Goal: Task Accomplishment & Management: Manage account settings

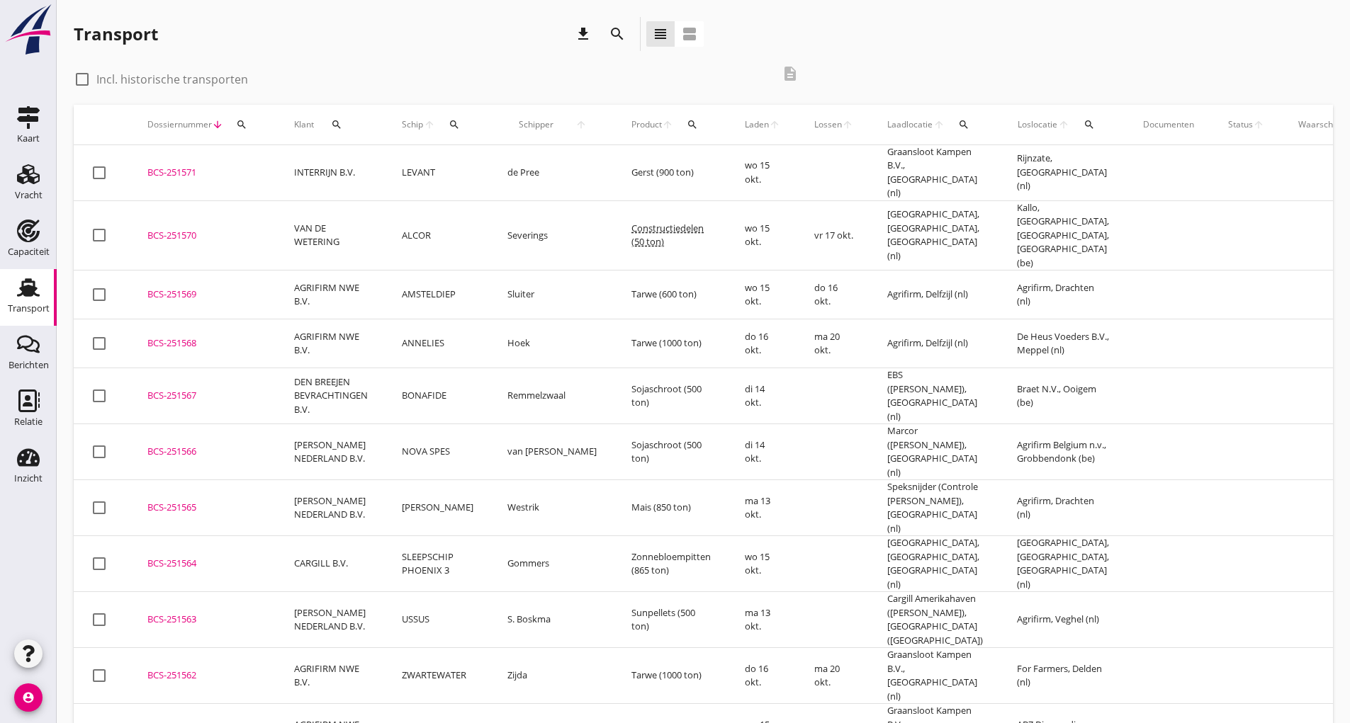
click at [614, 34] on icon "search" at bounding box center [617, 34] width 17 height 17
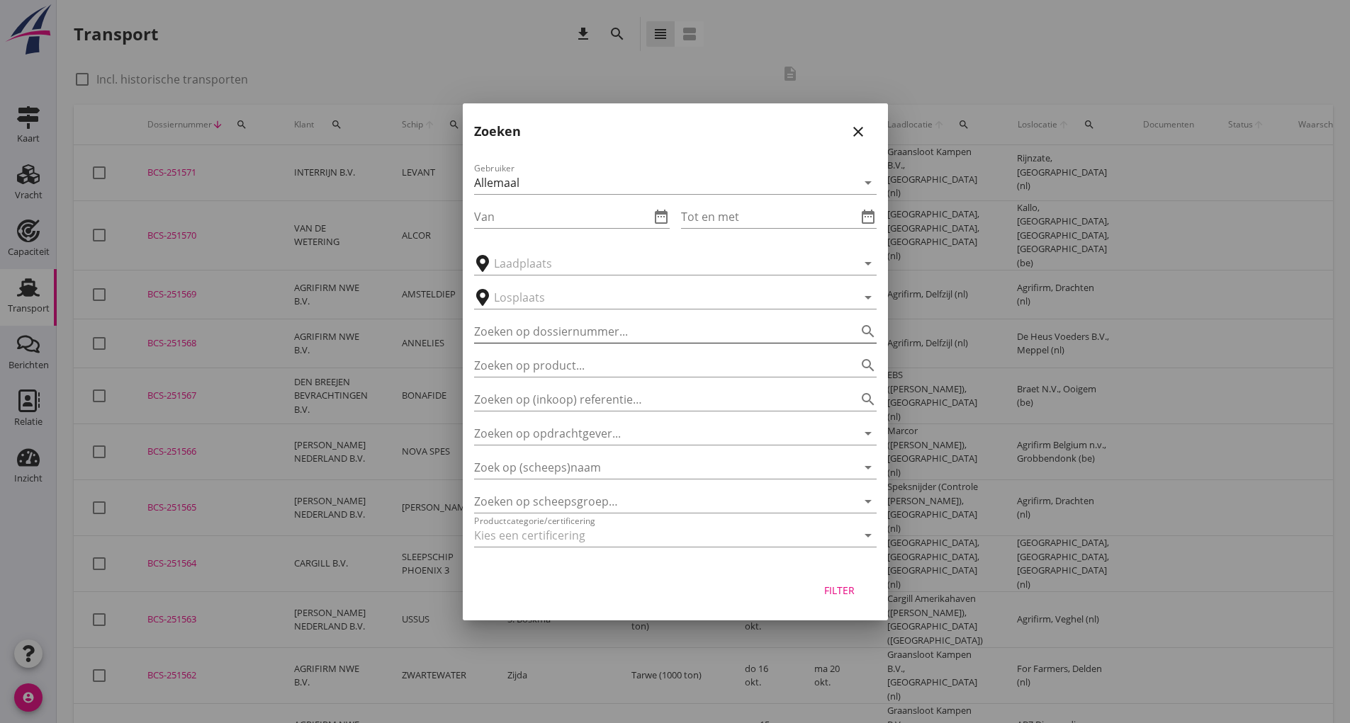
click at [570, 327] on input "Zoeken op dossiernummer..." at bounding box center [655, 331] width 363 height 23
type input "251486"
click at [837, 589] on div "Filter" at bounding box center [840, 590] width 40 height 15
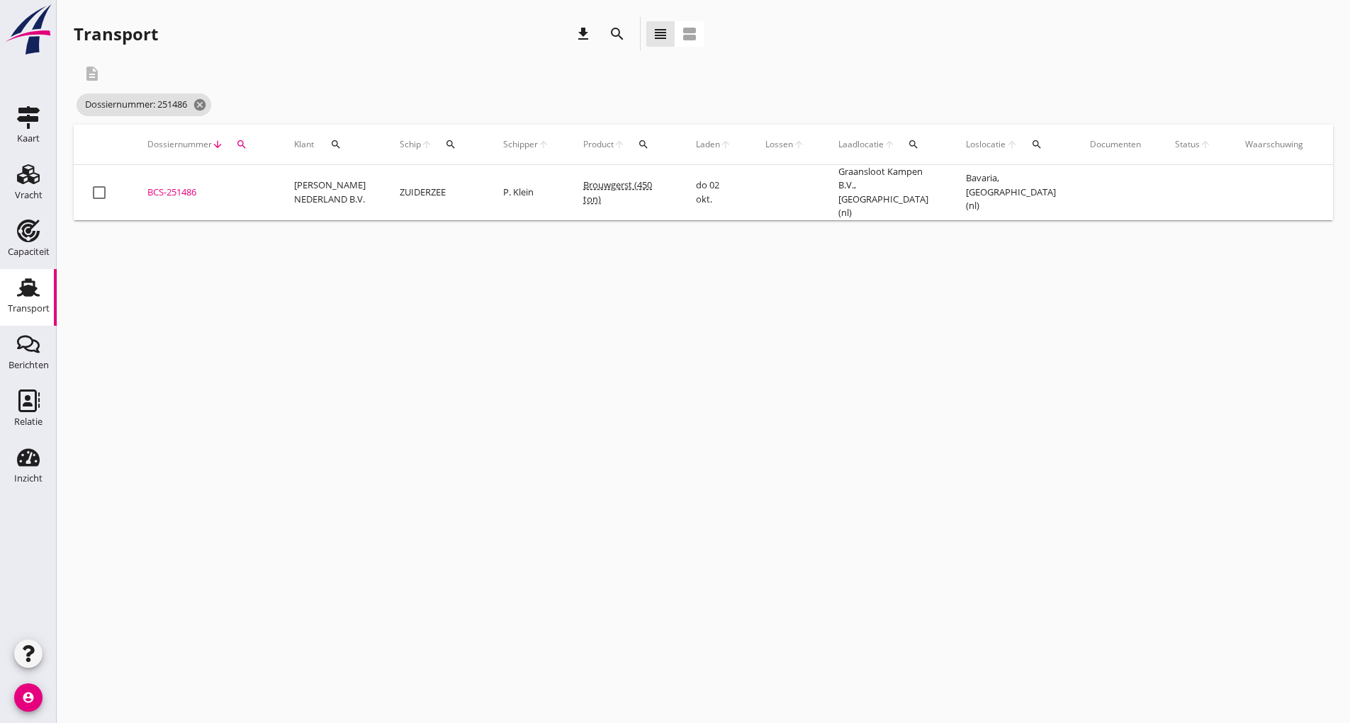
click at [185, 189] on div "BCS-251486" at bounding box center [203, 193] width 113 height 14
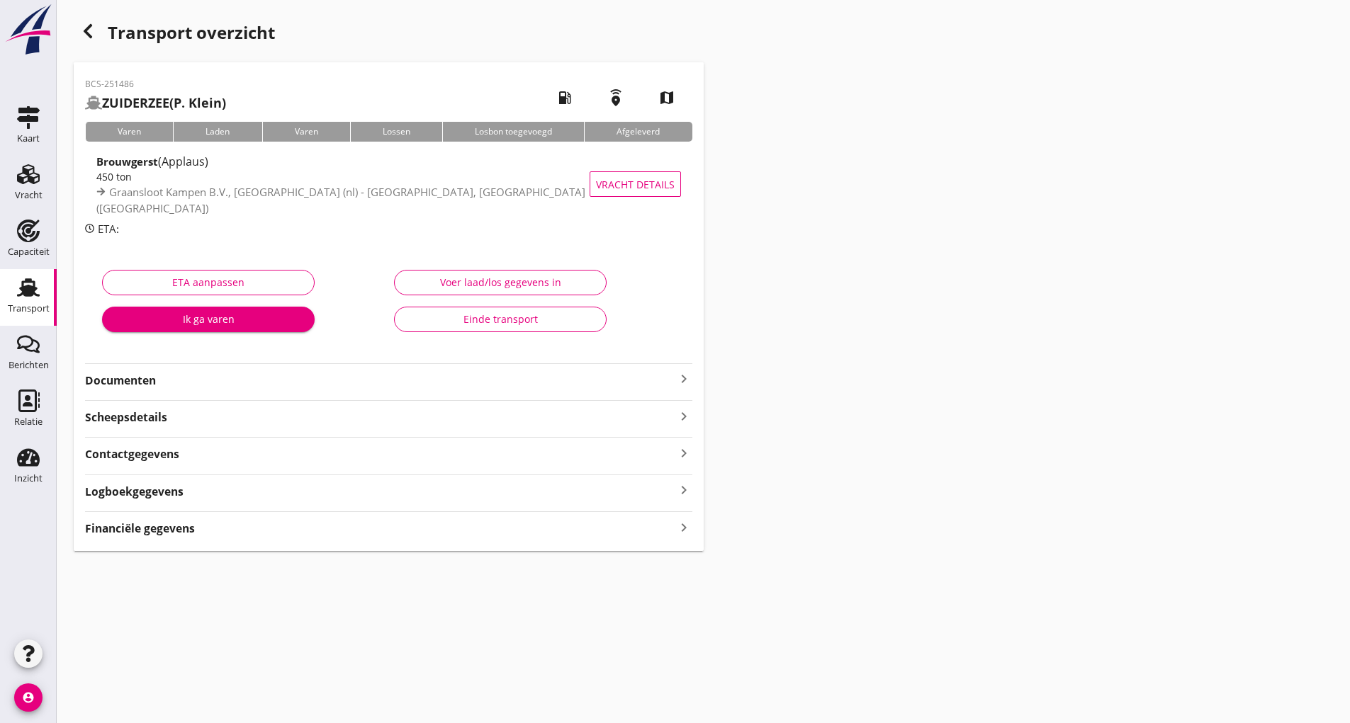
click at [132, 373] on strong "Documenten" at bounding box center [380, 381] width 590 height 16
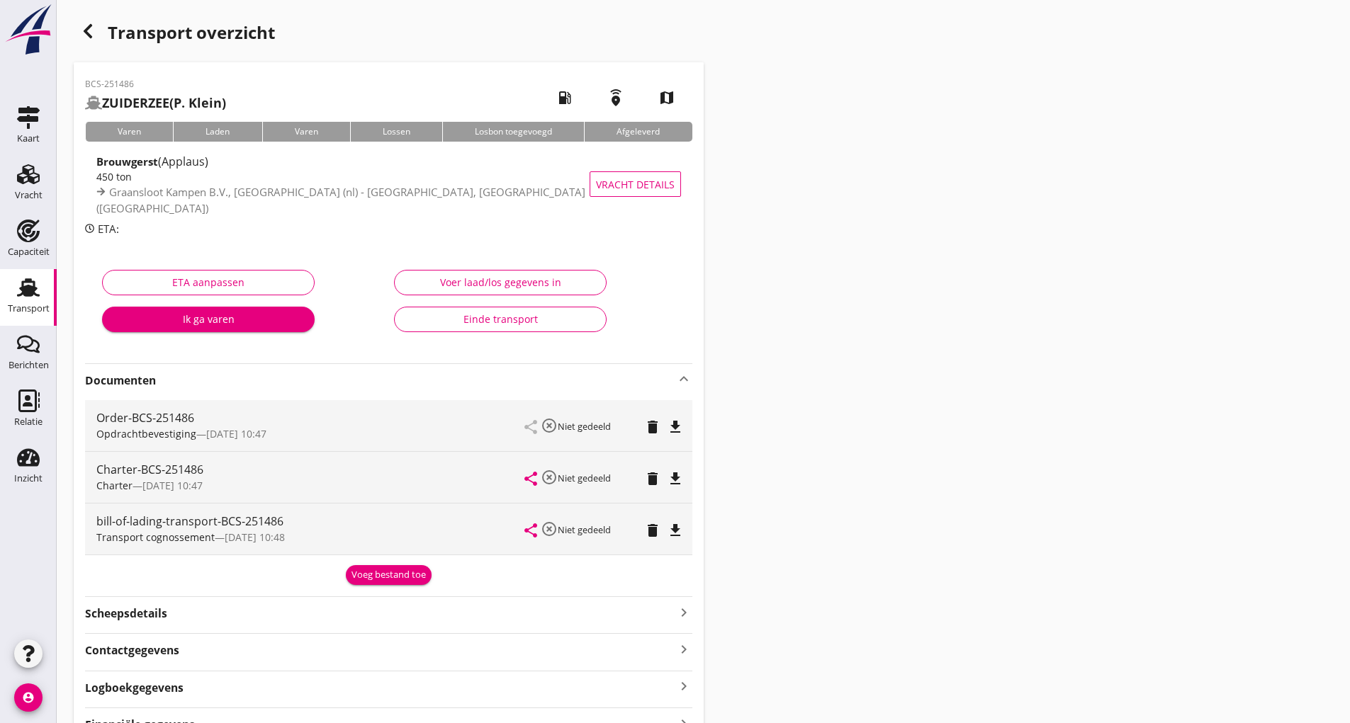
click at [368, 571] on div "Voeg bestand toe" at bounding box center [388, 575] width 74 height 14
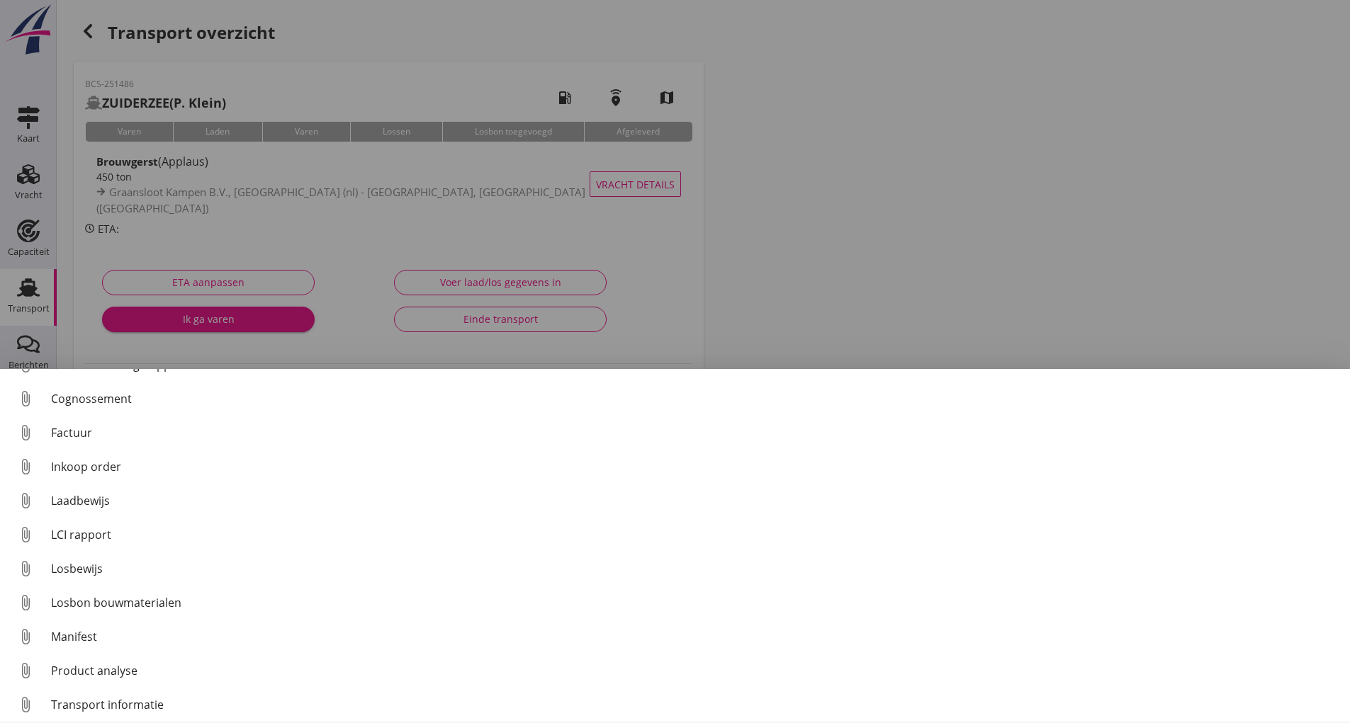
scroll to position [99, 0]
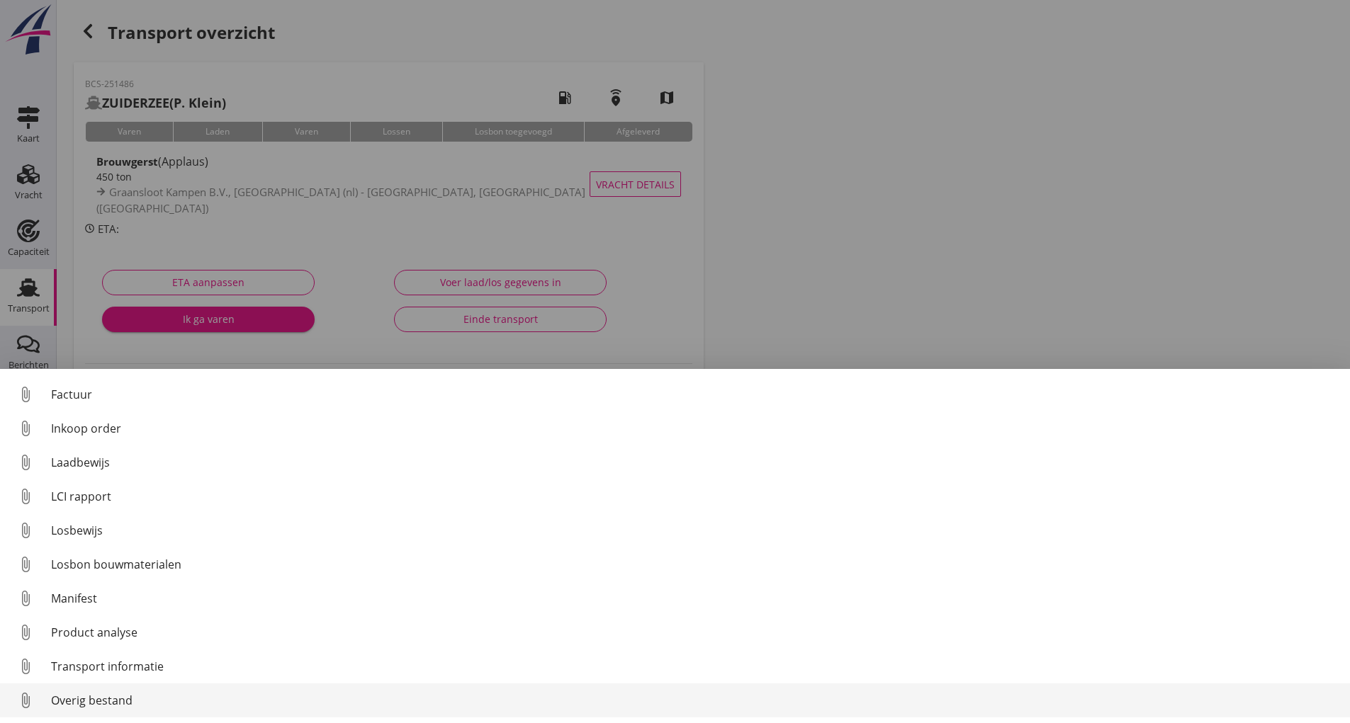
click at [89, 704] on div "Overig bestand" at bounding box center [694, 700] width 1287 height 17
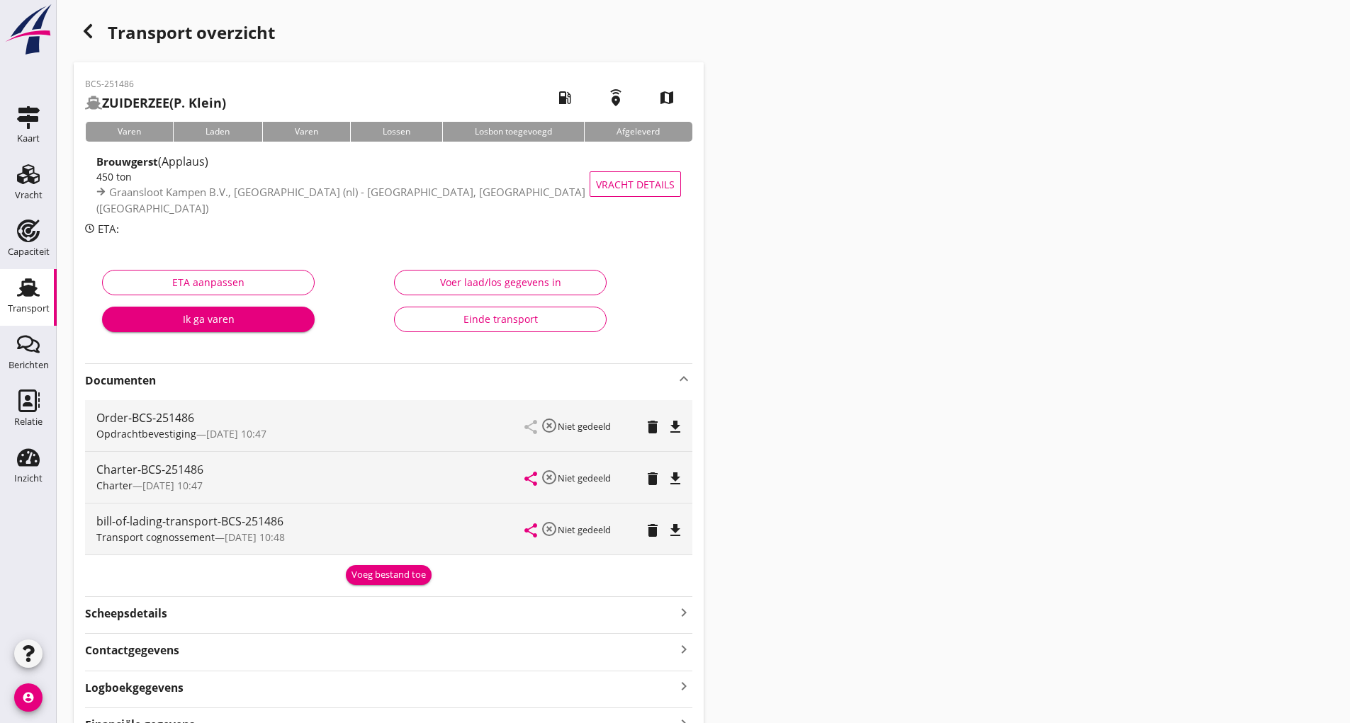
click at [366, 579] on div "Voeg bestand toe" at bounding box center [388, 575] width 74 height 14
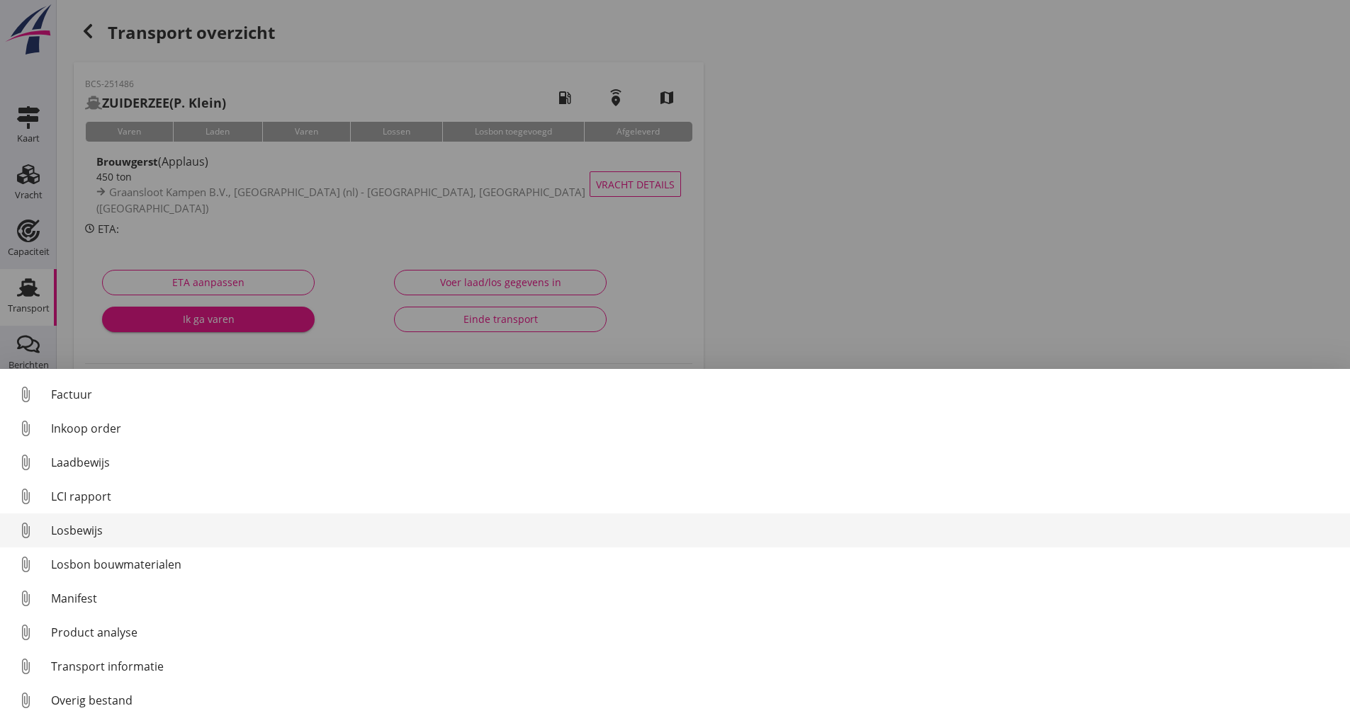
click at [89, 536] on div "Losbewijs" at bounding box center [694, 530] width 1287 height 17
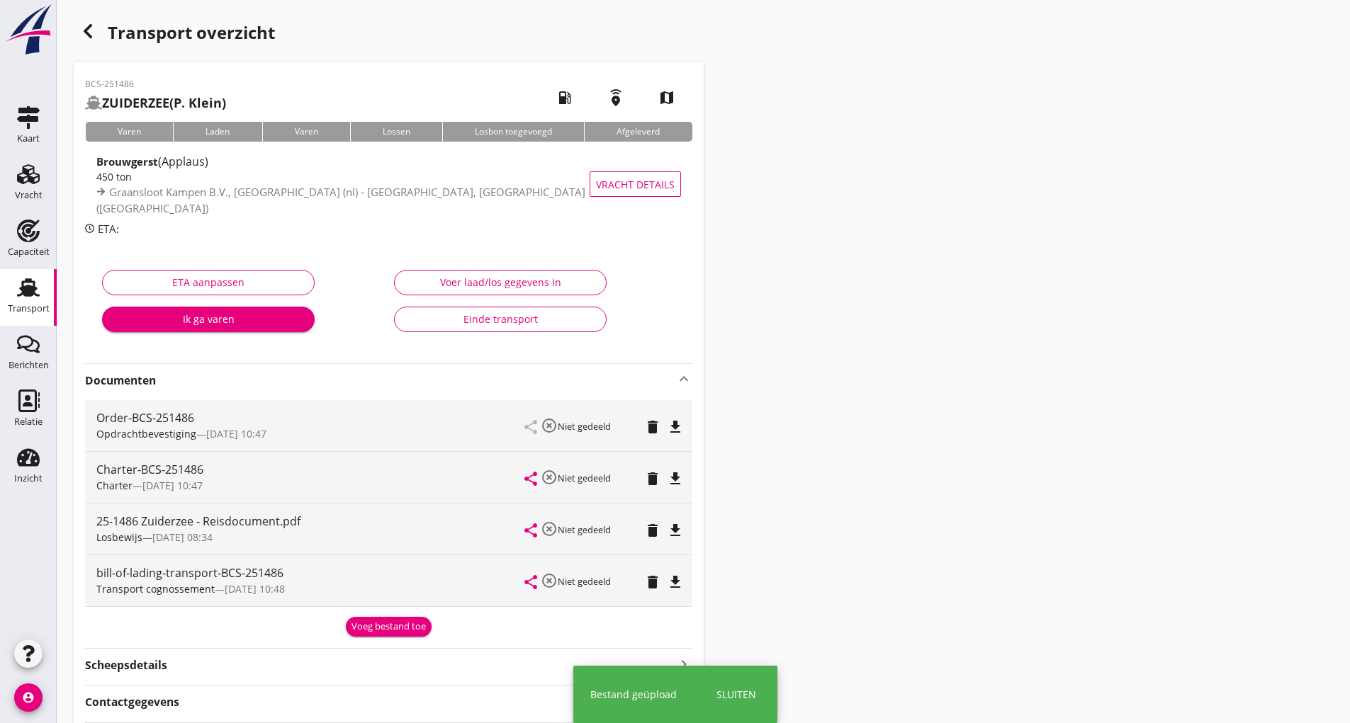
click at [367, 621] on div "Voeg bestand toe" at bounding box center [388, 627] width 74 height 14
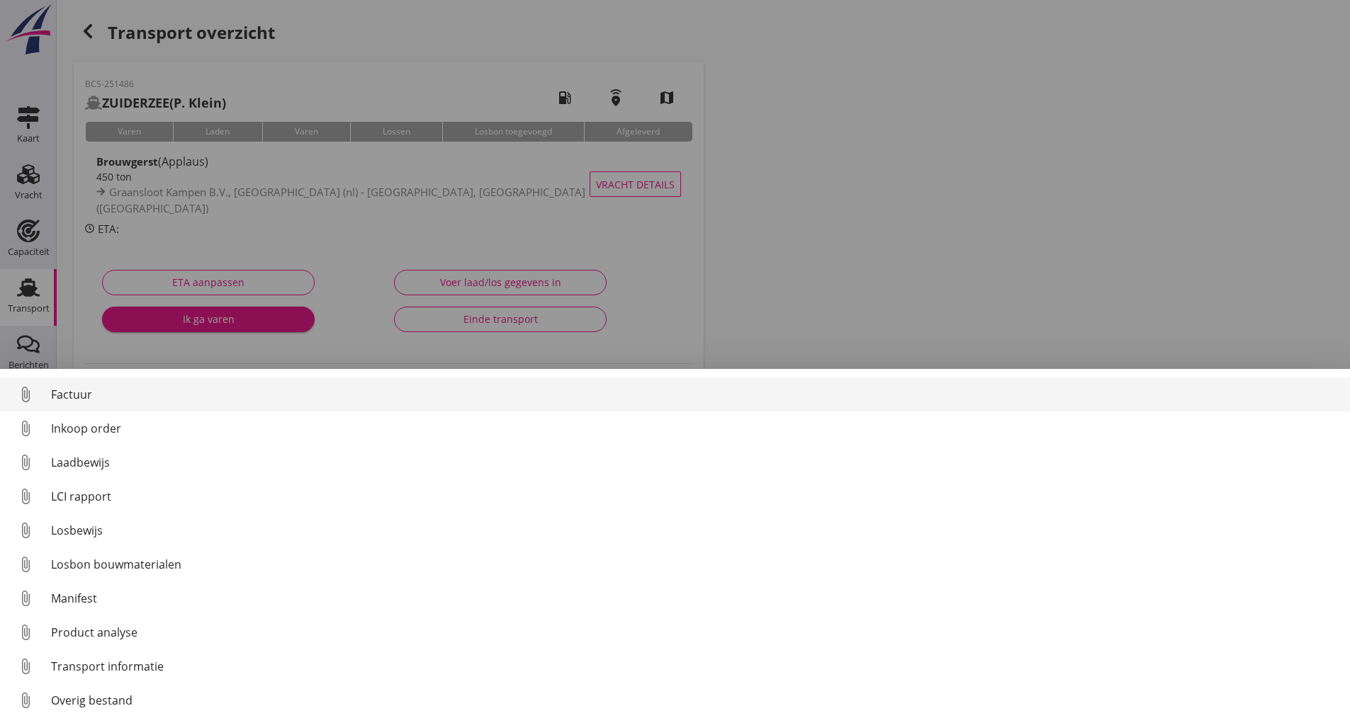
click at [68, 397] on div "Factuur" at bounding box center [694, 394] width 1287 height 17
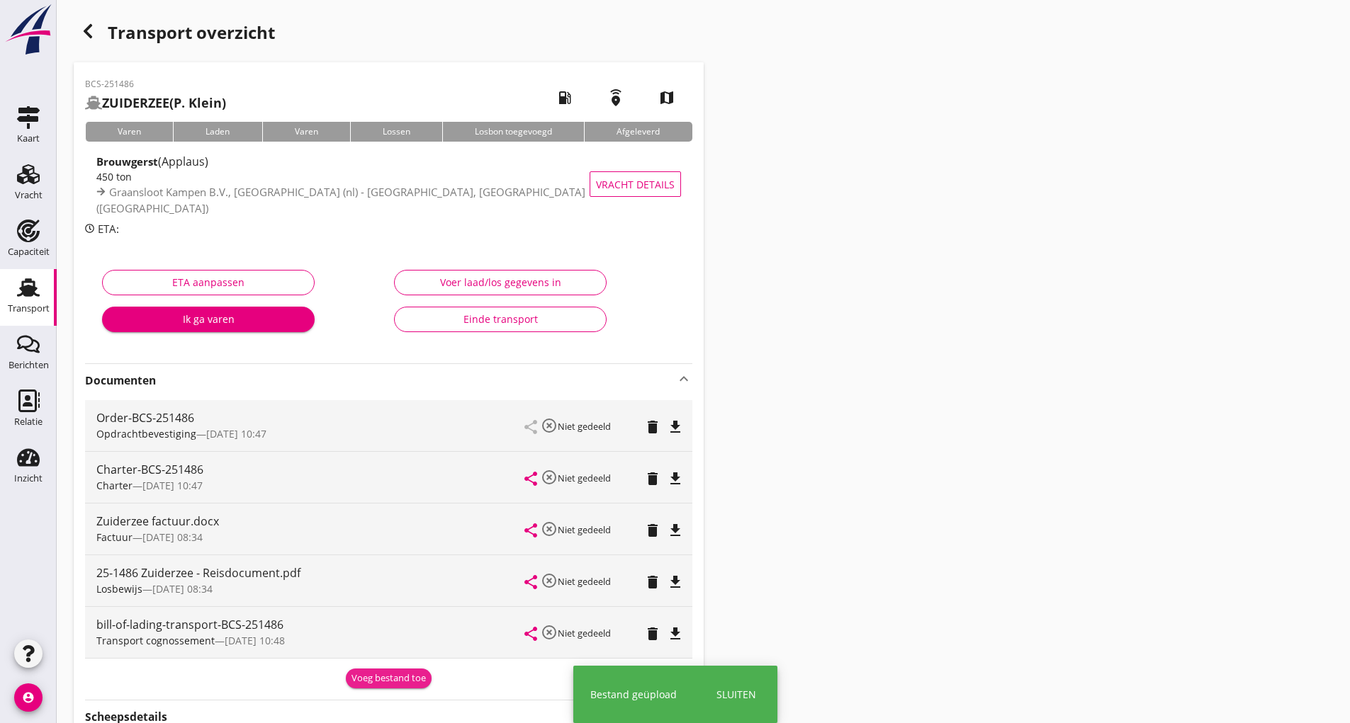
drag, startPoint x: 368, startPoint y: 677, endPoint x: 295, endPoint y: 681, distance: 73.8
click at [368, 676] on div "Voeg bestand toe" at bounding box center [388, 679] width 74 height 14
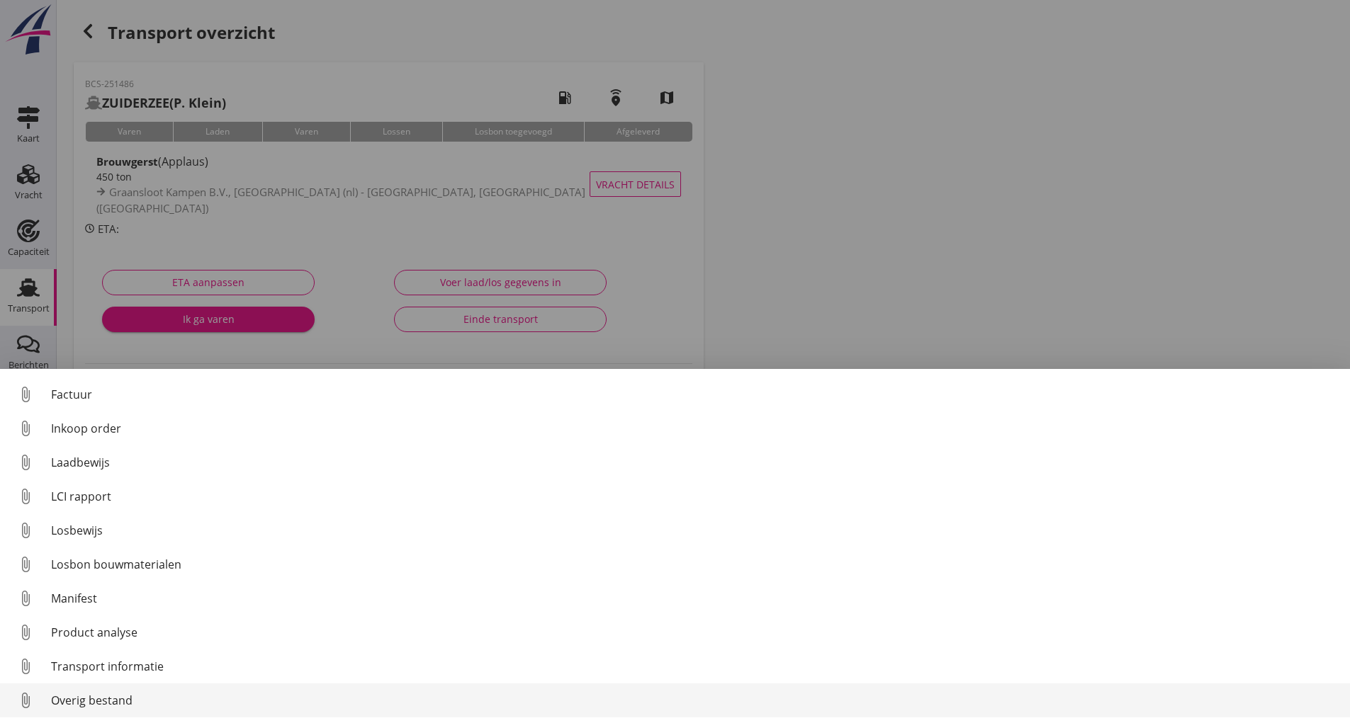
click at [115, 703] on div "Overig bestand" at bounding box center [694, 700] width 1287 height 17
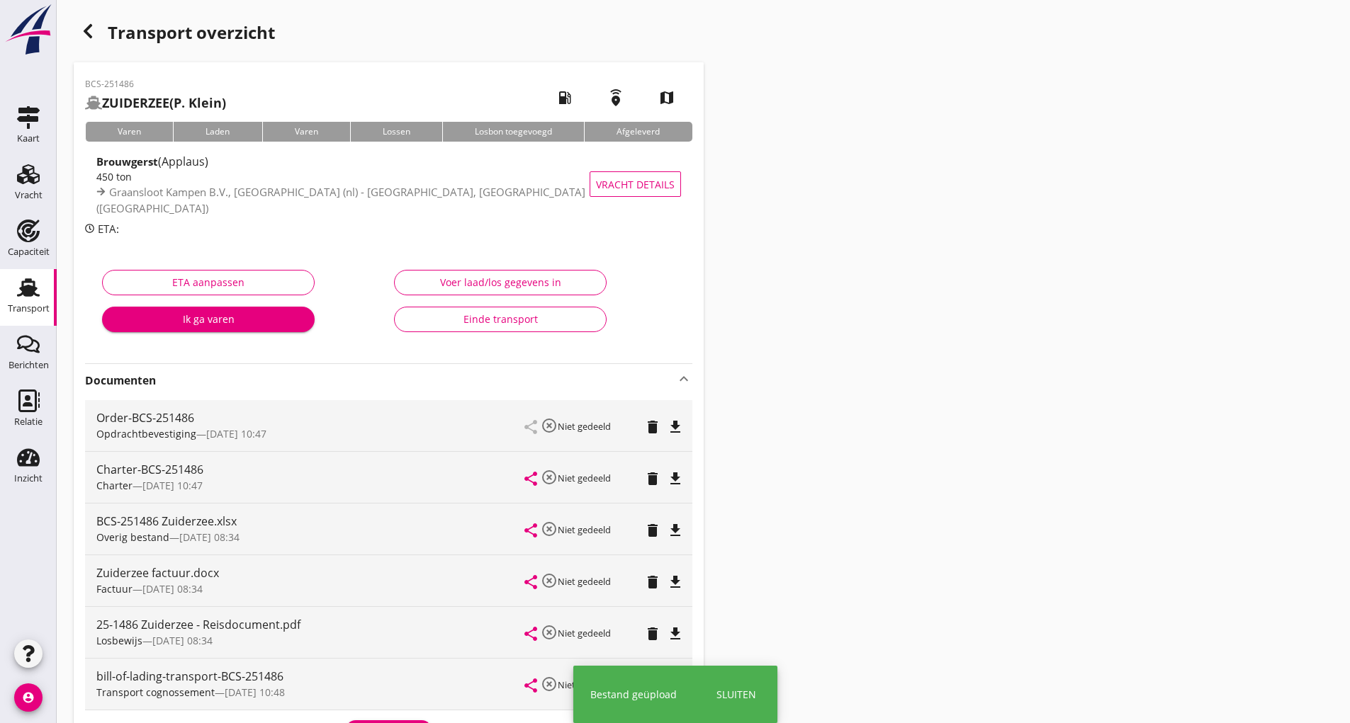
scroll to position [230, 0]
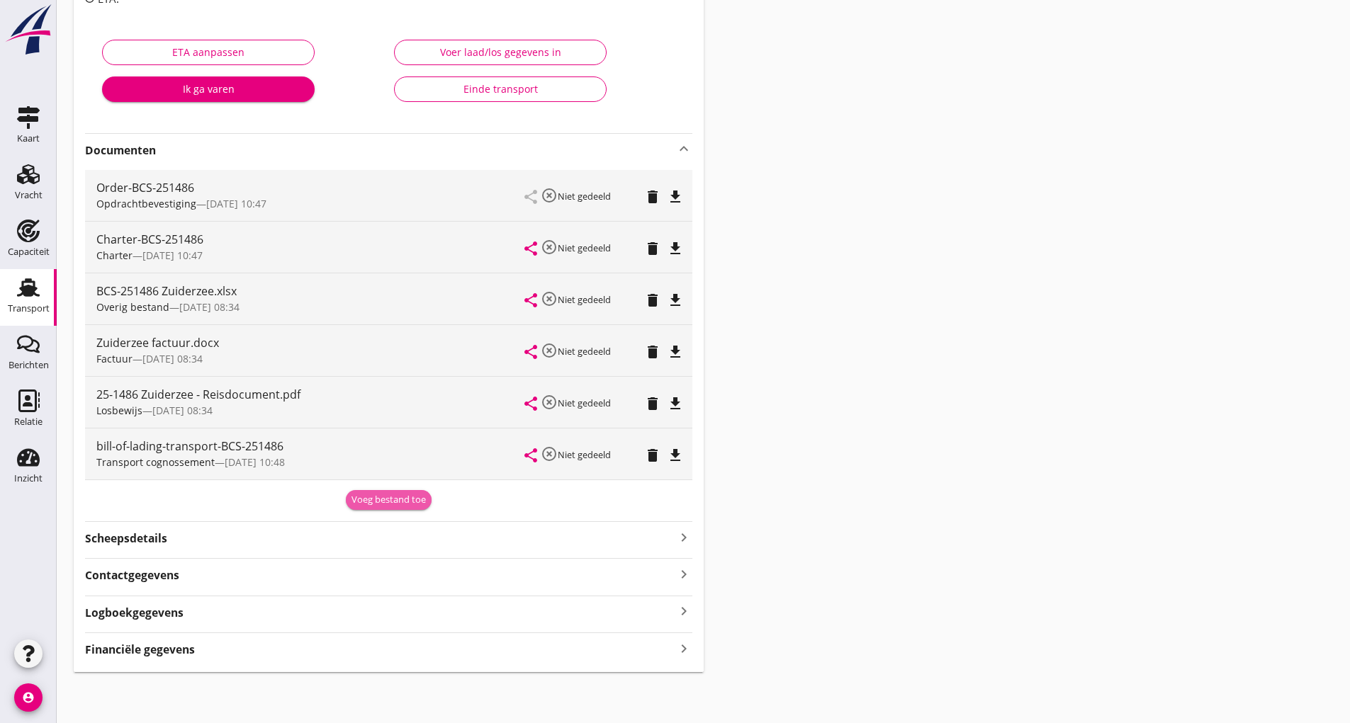
drag, startPoint x: 381, startPoint y: 506, endPoint x: 285, endPoint y: 594, distance: 130.9
click at [379, 512] on div "BCS-251486 ZUIDERZEE (P. Klein) local_gas_station emergency_share map Varen Lad…" at bounding box center [389, 252] width 630 height 840
drag, startPoint x: 366, startPoint y: 497, endPoint x: 359, endPoint y: 503, distance: 9.1
click at [363, 499] on div "Voeg bestand toe" at bounding box center [388, 500] width 74 height 14
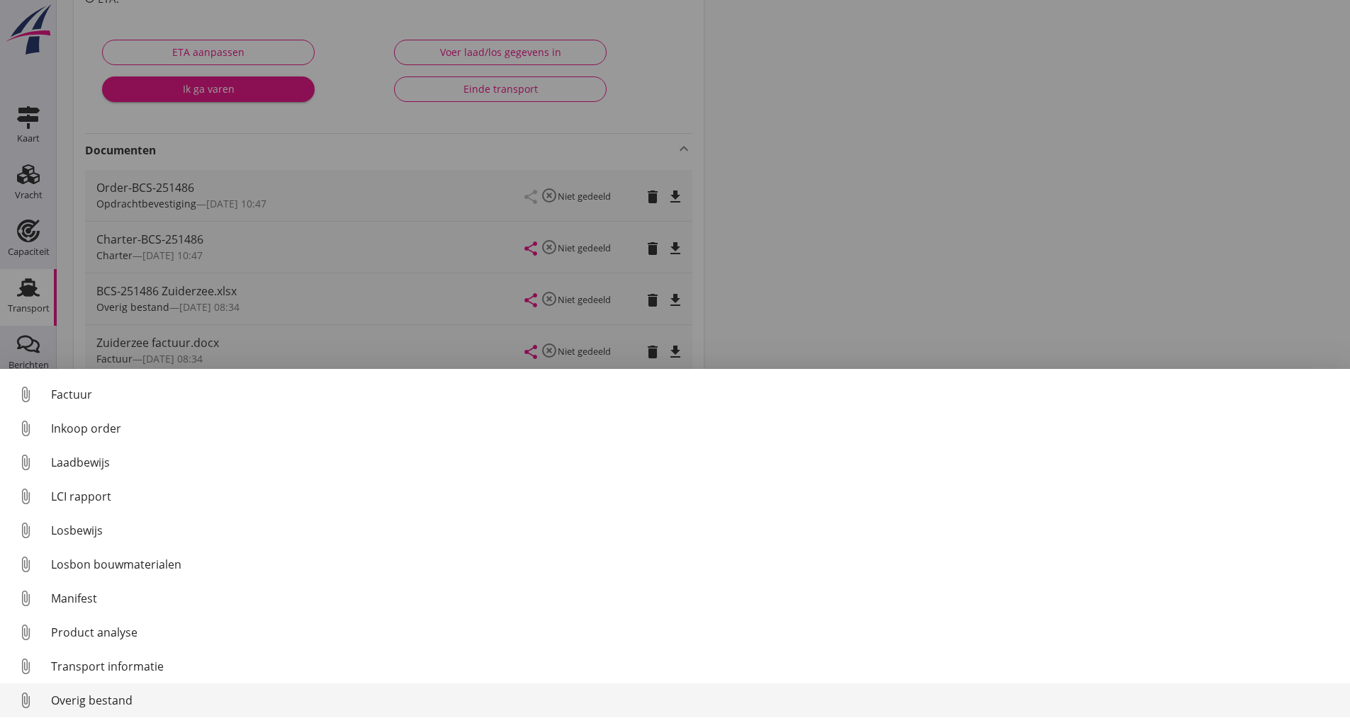
click at [94, 697] on div "Overig bestand" at bounding box center [694, 700] width 1287 height 17
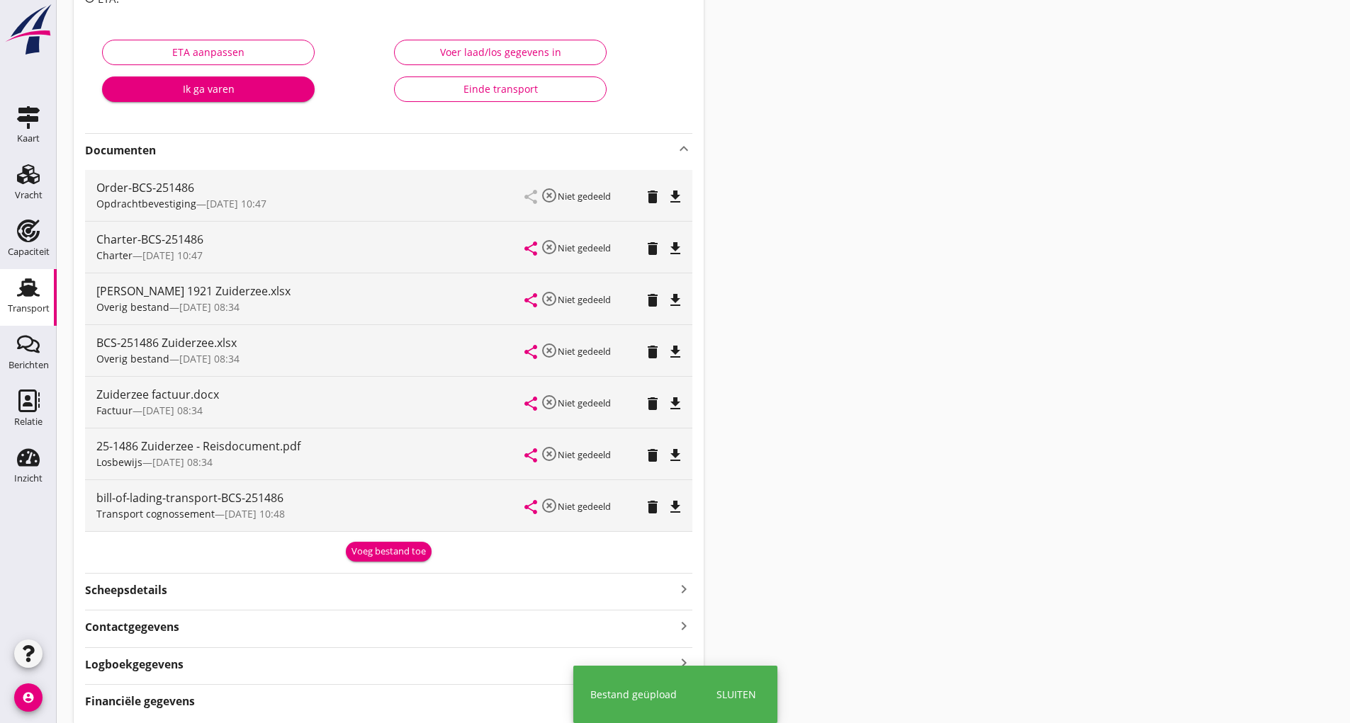
scroll to position [0, 0]
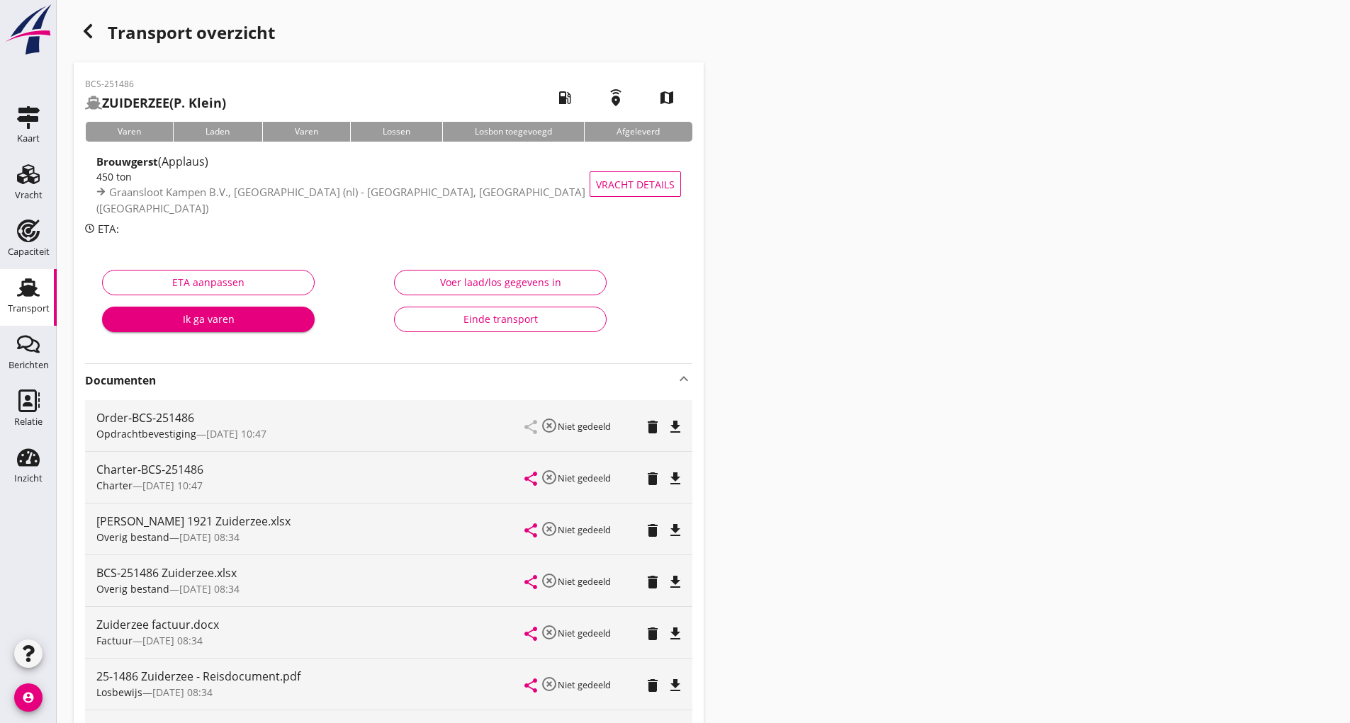
click at [91, 31] on icon "button" at bounding box center [87, 31] width 17 height 17
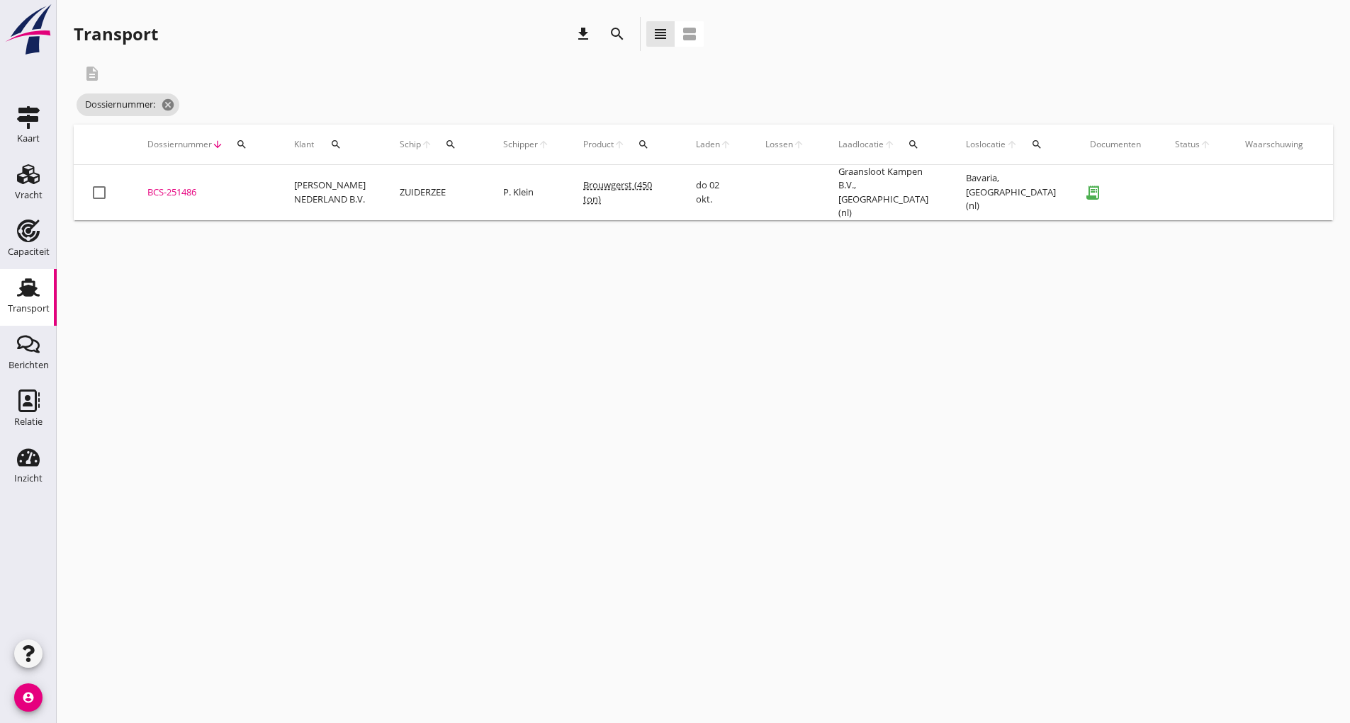
click at [621, 33] on icon "search" at bounding box center [617, 34] width 17 height 17
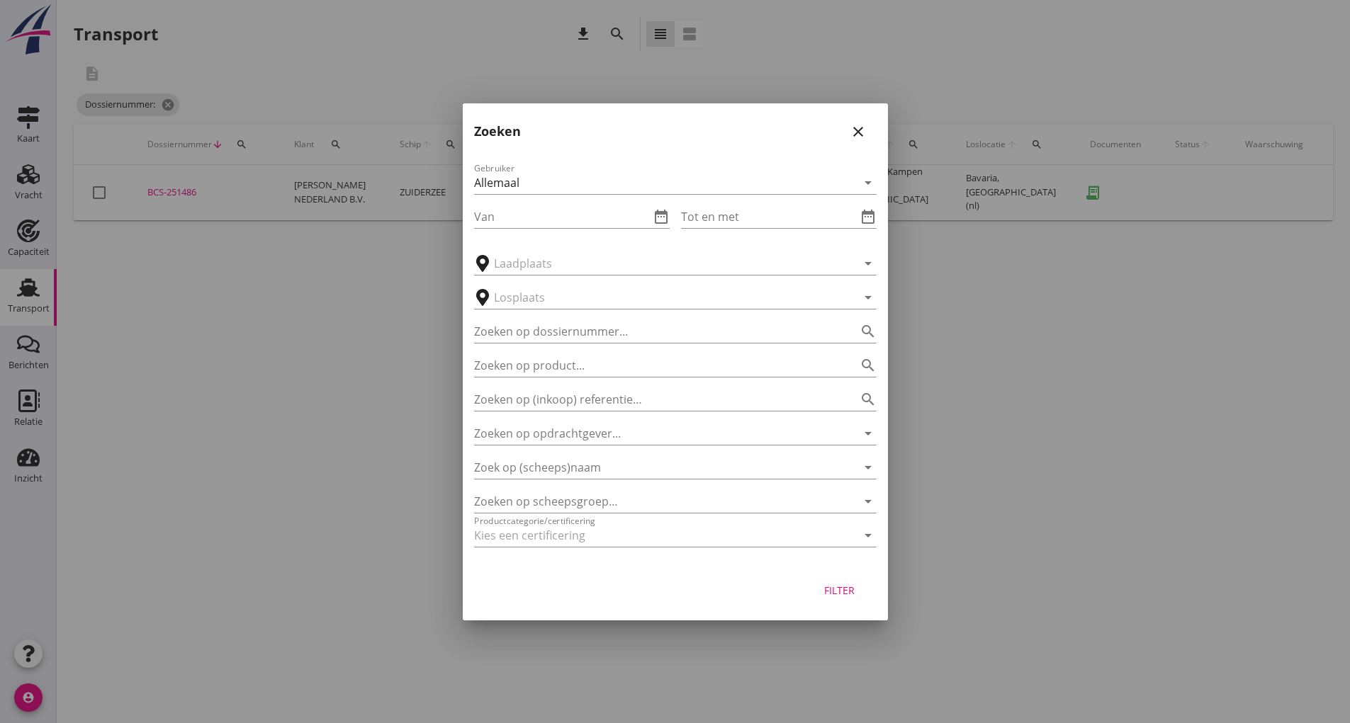
click at [599, 344] on div "Gebruiker Allemaal arrow_drop_down Van date_range Tot en met date_range arrow_d…" at bounding box center [675, 358] width 425 height 418
click at [592, 334] on input "Zoeken op dossiernummer..." at bounding box center [655, 331] width 363 height 23
type input "251517"
click at [846, 597] on div "Filter" at bounding box center [840, 590] width 40 height 15
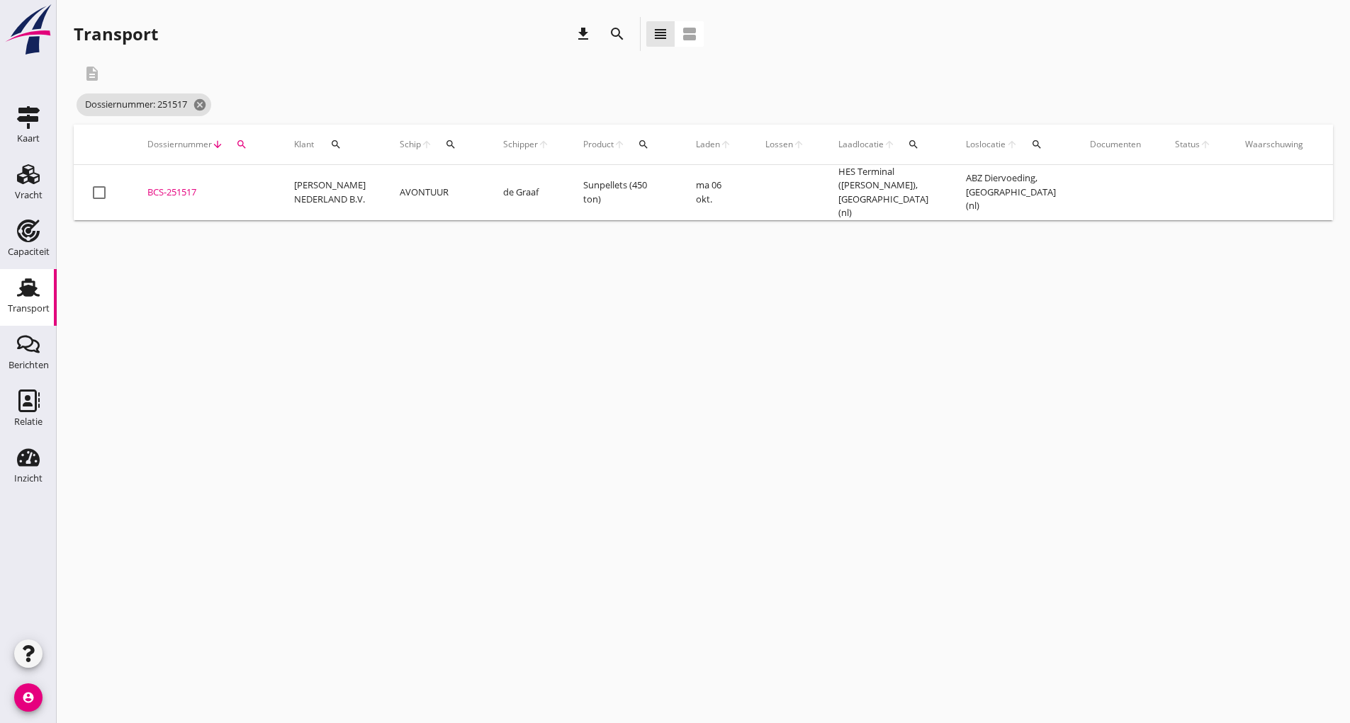
click at [184, 186] on div "BCS-251517" at bounding box center [203, 193] width 113 height 14
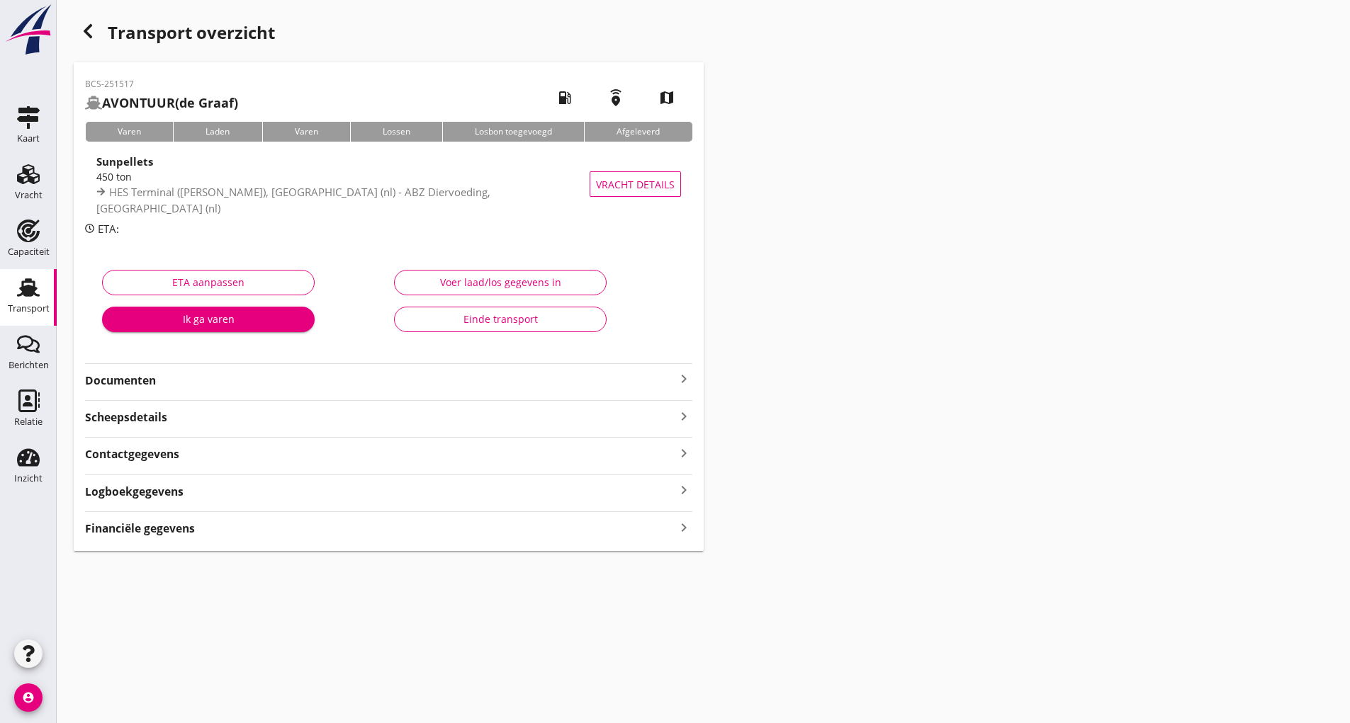
click at [149, 380] on strong "Documenten" at bounding box center [380, 381] width 590 height 16
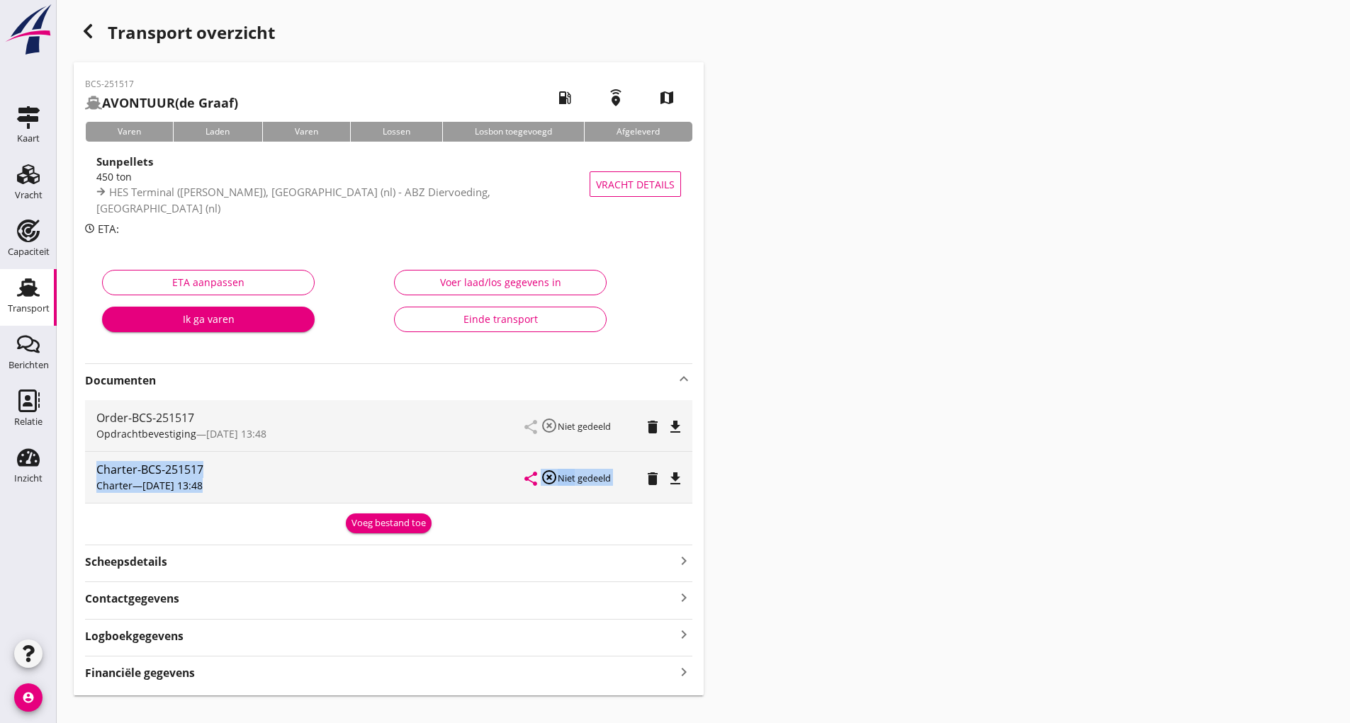
drag, startPoint x: 363, startPoint y: 514, endPoint x: 368, endPoint y: 544, distance: 30.8
click at [361, 529] on div "Order-BCS-251517 Opdrachtbevestiging — [DATE] 13:48 share highlight_off Niet ge…" at bounding box center [388, 464] width 607 height 139
click at [374, 534] on div "BCS-251517 AVONTUUR (de Graaf) local_gas_station emergency_share map Varen Lade…" at bounding box center [389, 378] width 630 height 633
click at [398, 524] on div "Voeg bestand toe" at bounding box center [388, 523] width 74 height 14
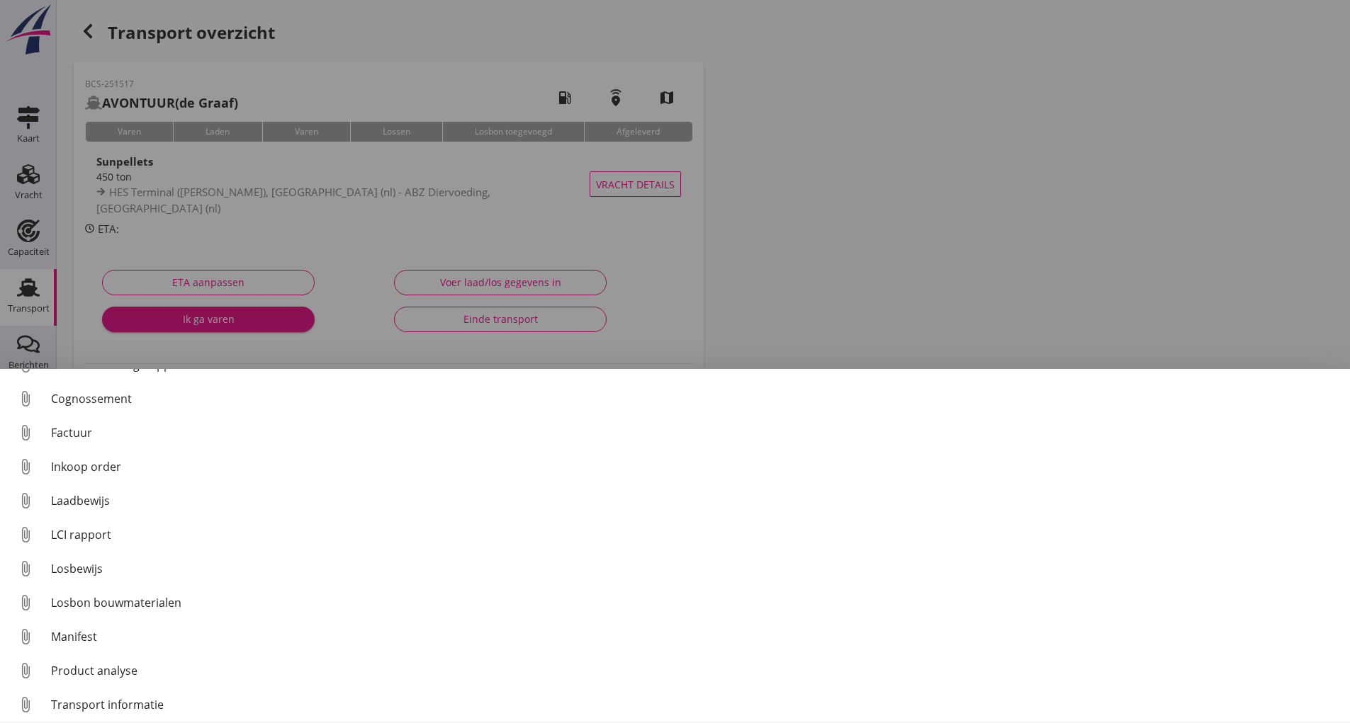
scroll to position [99, 0]
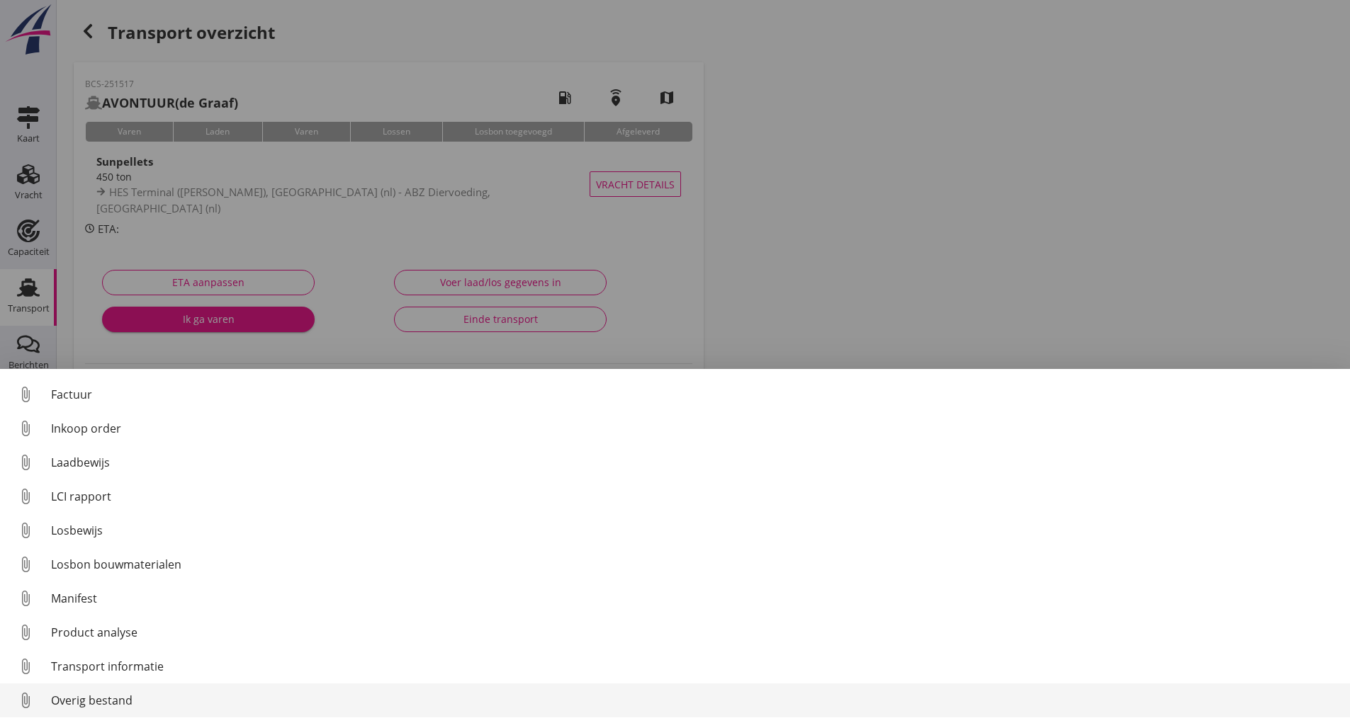
click at [106, 697] on div "Overig bestand" at bounding box center [694, 700] width 1287 height 17
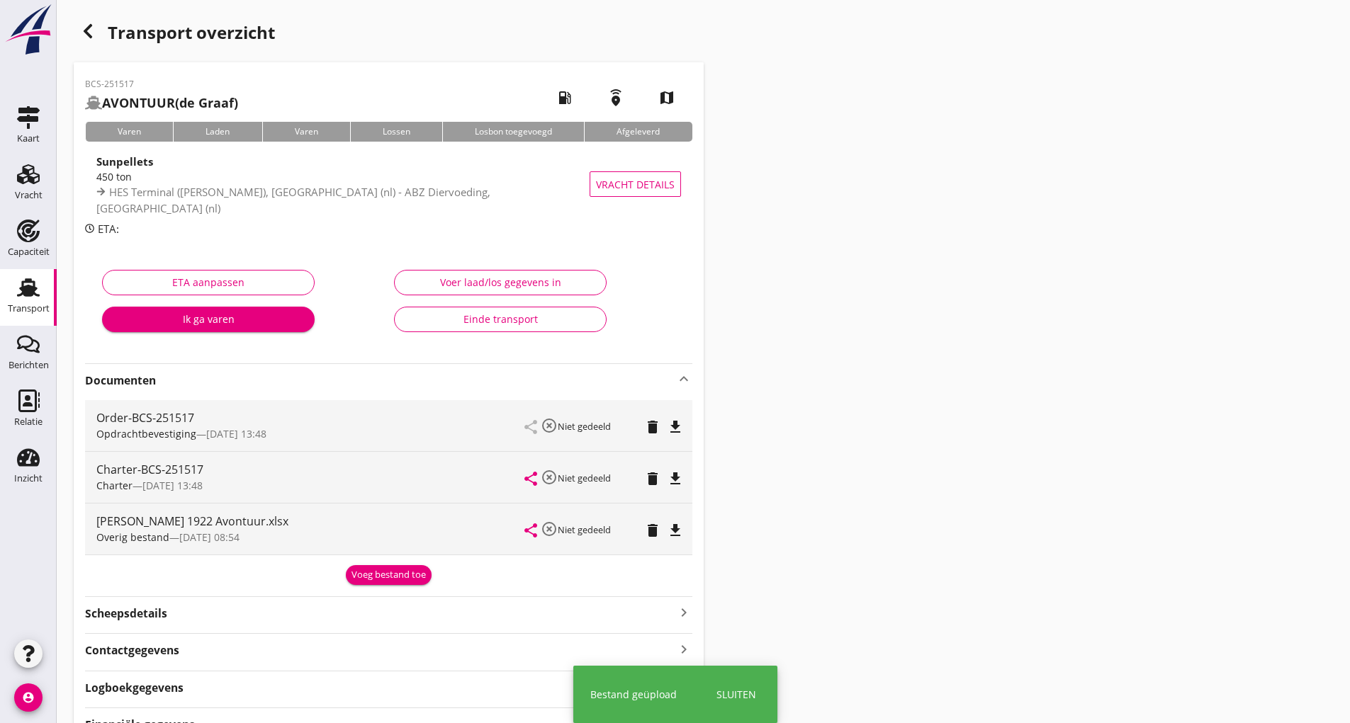
click at [371, 577] on div "Voeg bestand toe" at bounding box center [388, 575] width 74 height 14
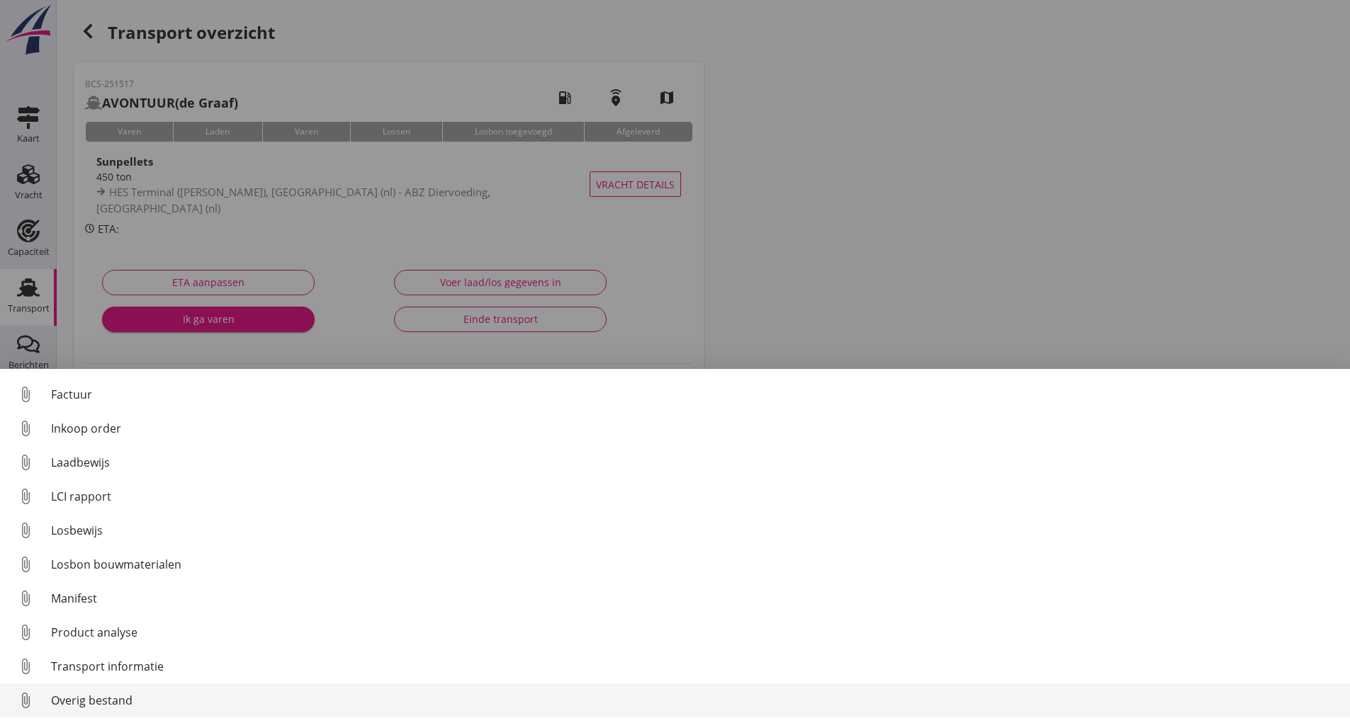
click at [123, 698] on div "Overig bestand" at bounding box center [694, 700] width 1287 height 17
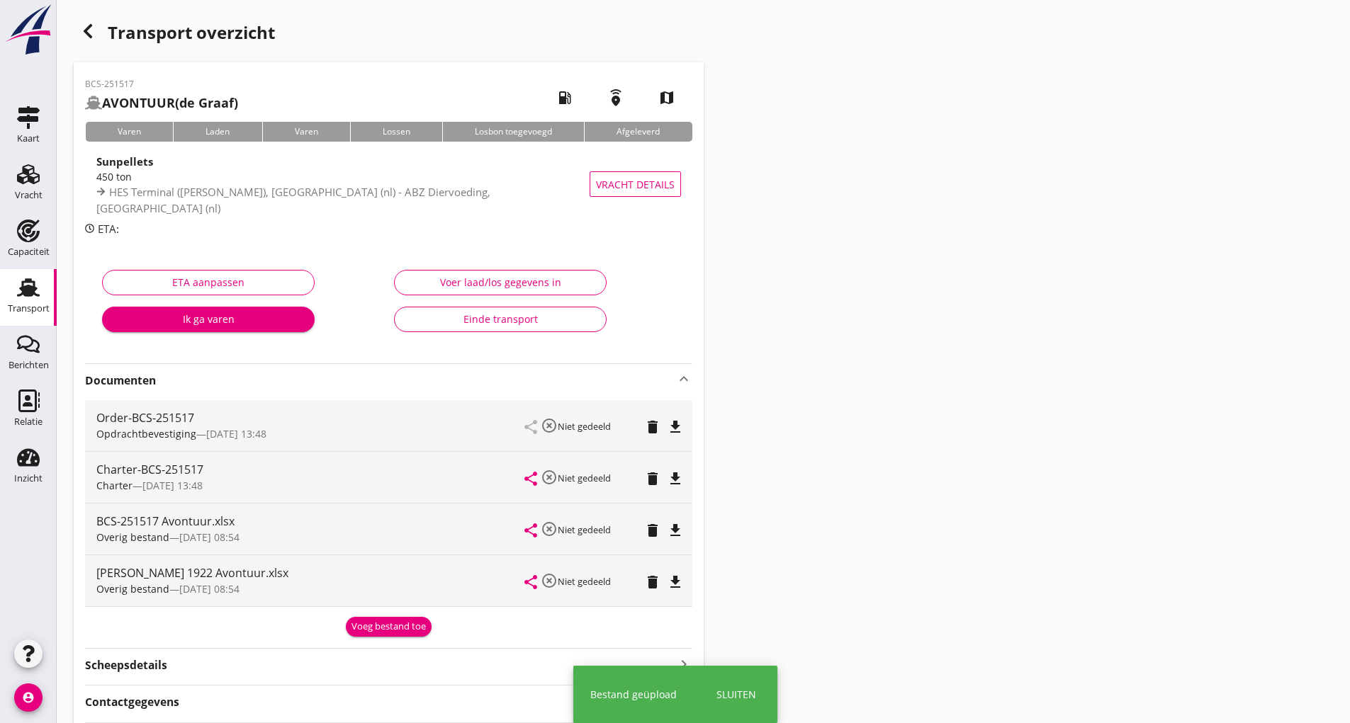
click at [362, 638] on div "BCS-251517 AVONTUUR (de Graaf) local_gas_station emergency_share map Varen Lade…" at bounding box center [389, 430] width 630 height 737
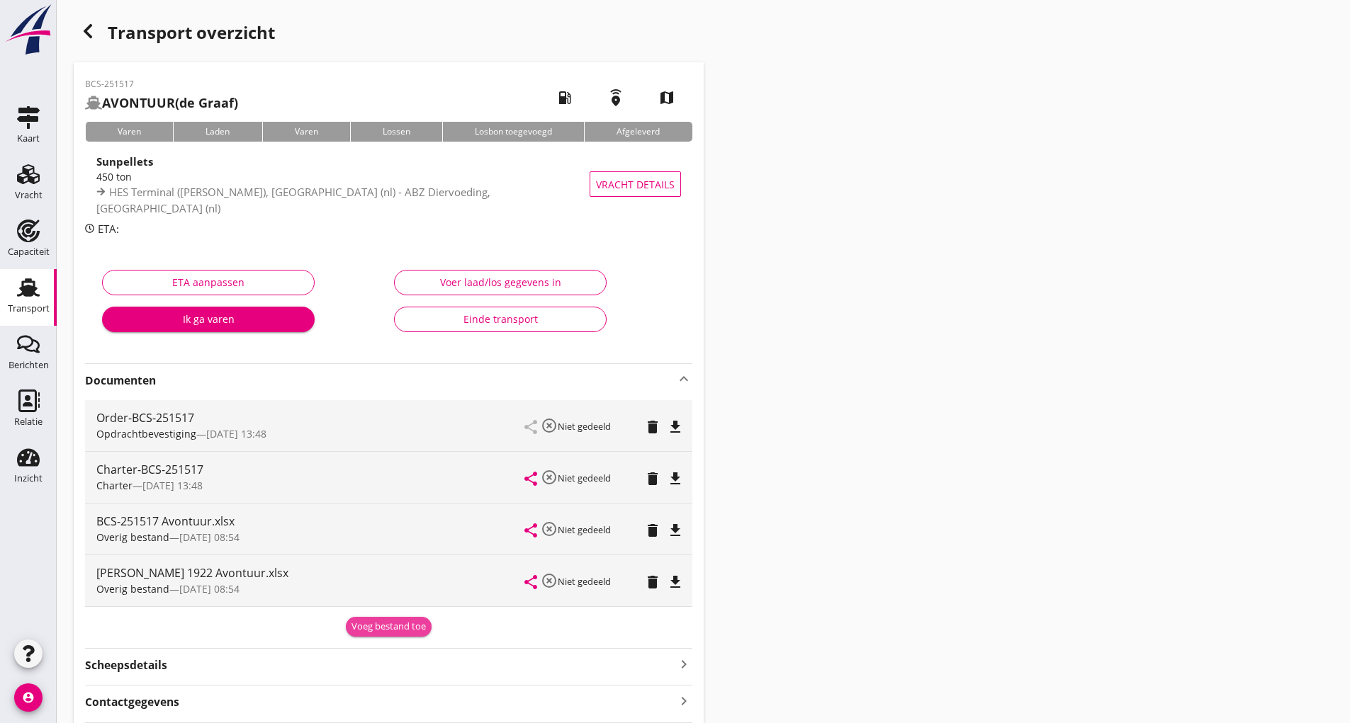
click at [375, 628] on div "Voeg bestand toe" at bounding box center [388, 627] width 74 height 14
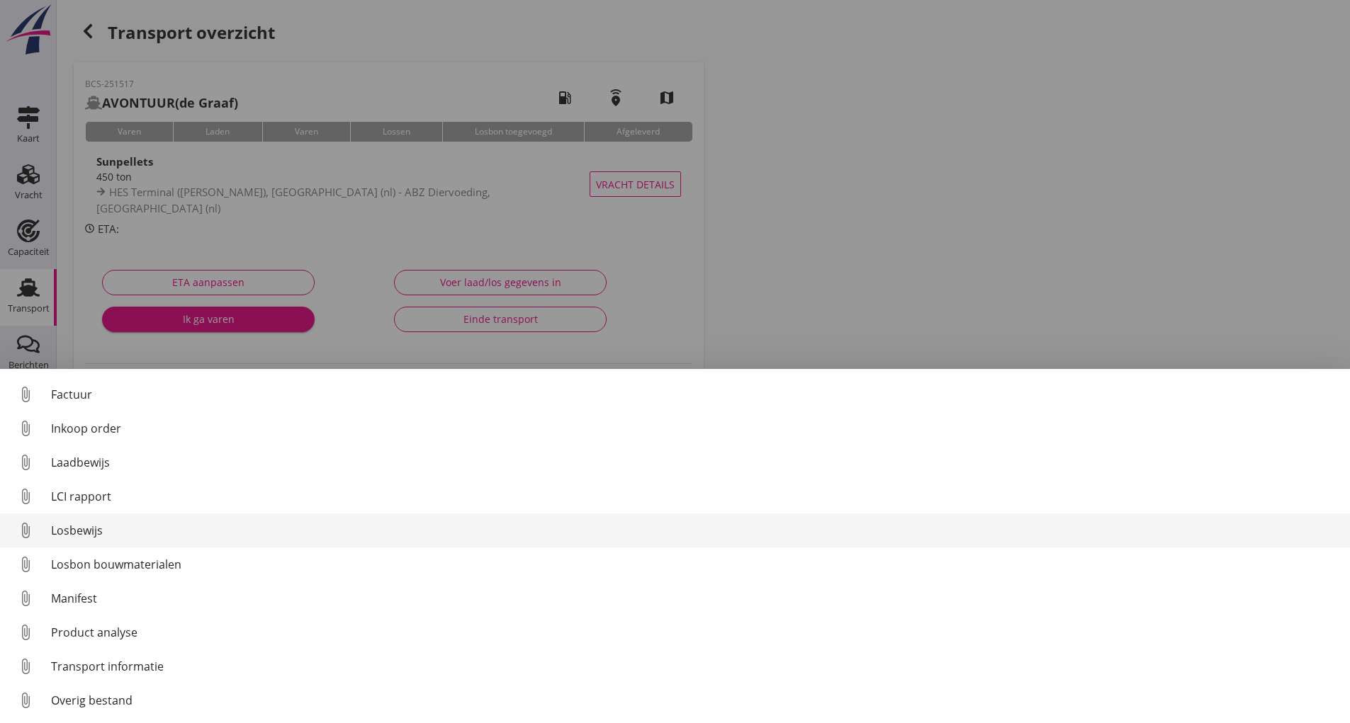
click at [90, 529] on div "Losbewijs" at bounding box center [694, 530] width 1287 height 17
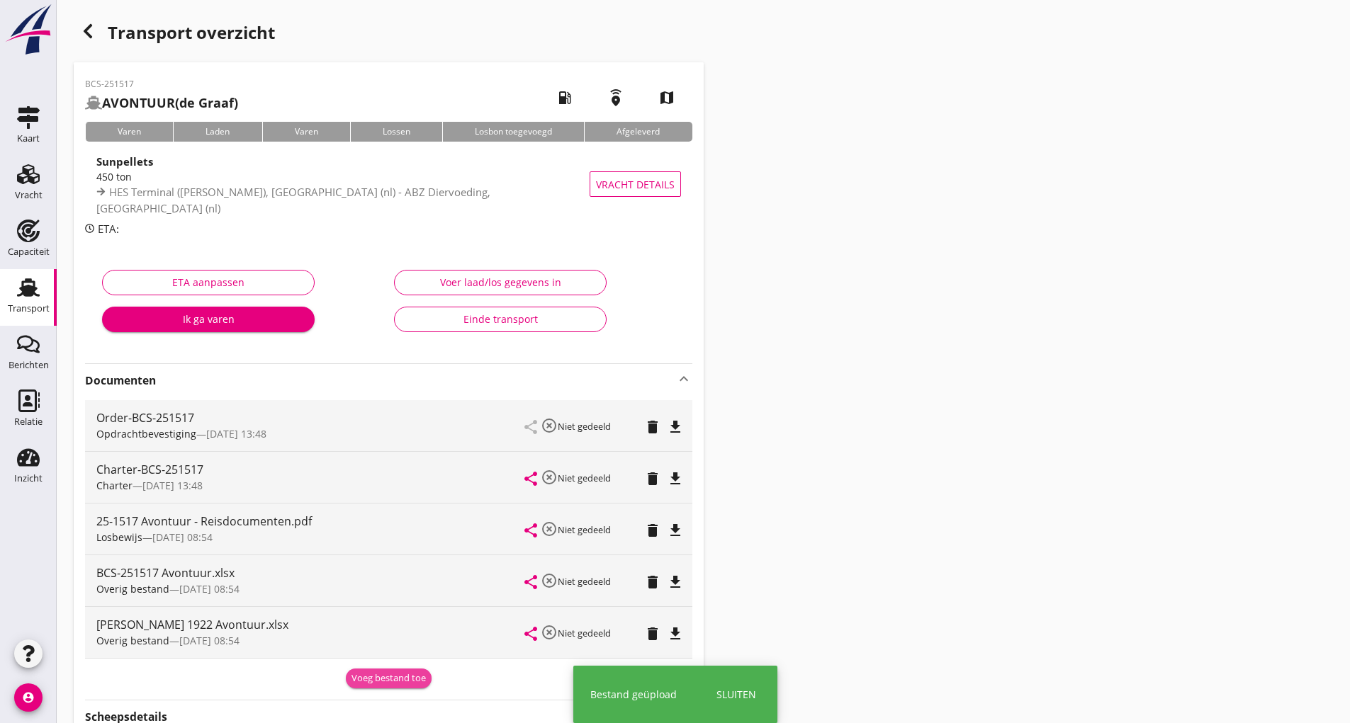
click at [364, 675] on div "Voeg bestand toe" at bounding box center [388, 679] width 74 height 14
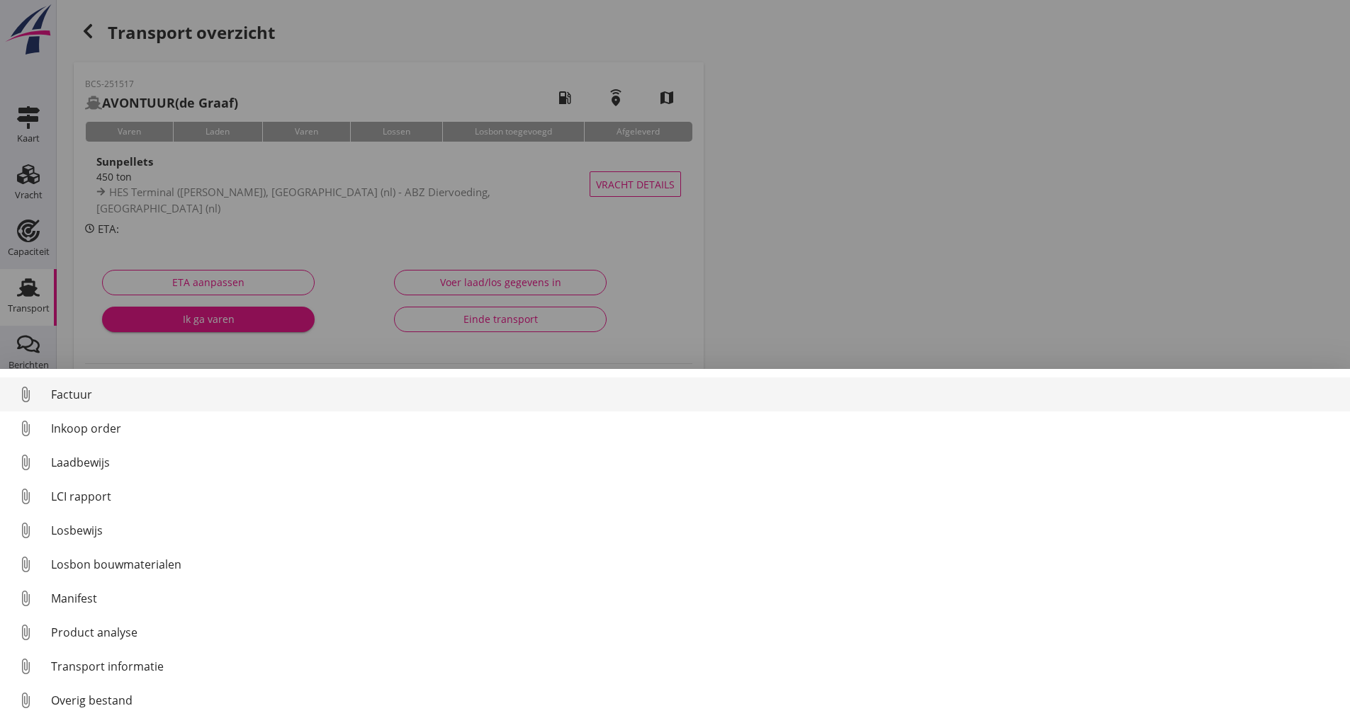
click at [80, 394] on div "Factuur" at bounding box center [694, 394] width 1287 height 17
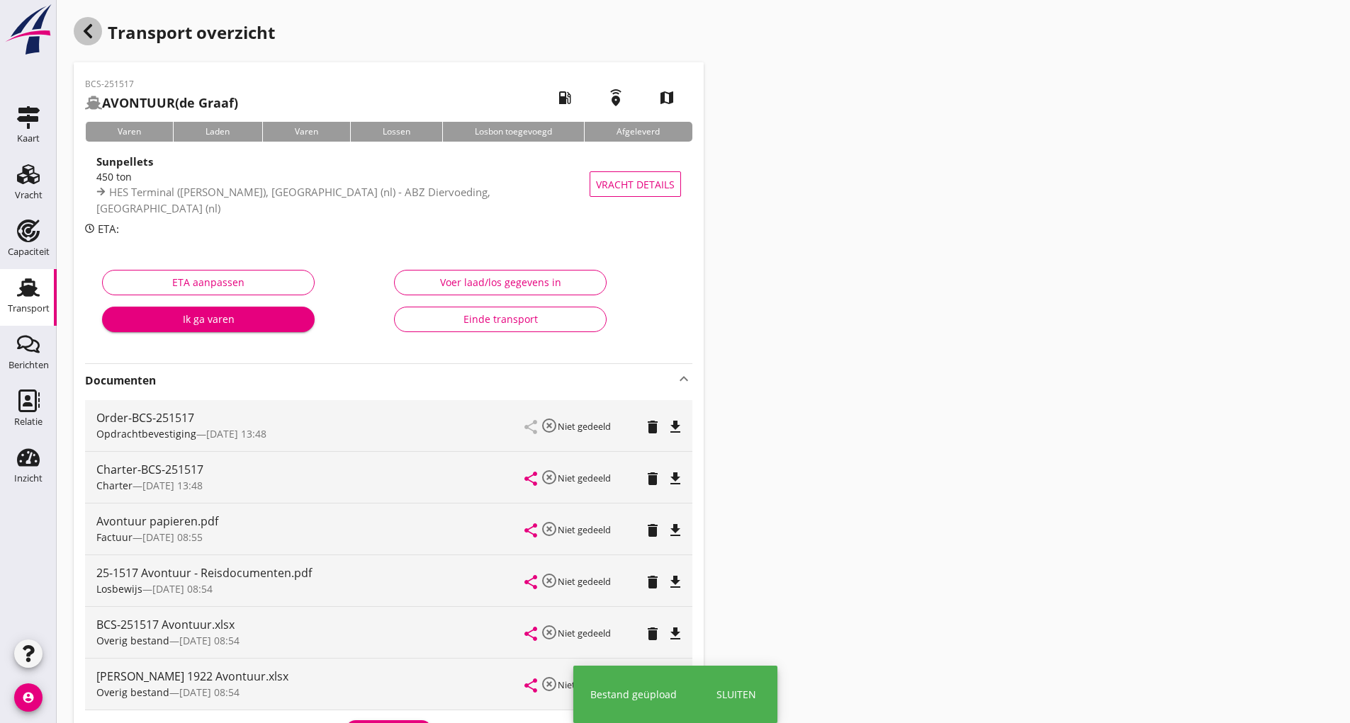
click at [91, 40] on div "button" at bounding box center [88, 31] width 28 height 28
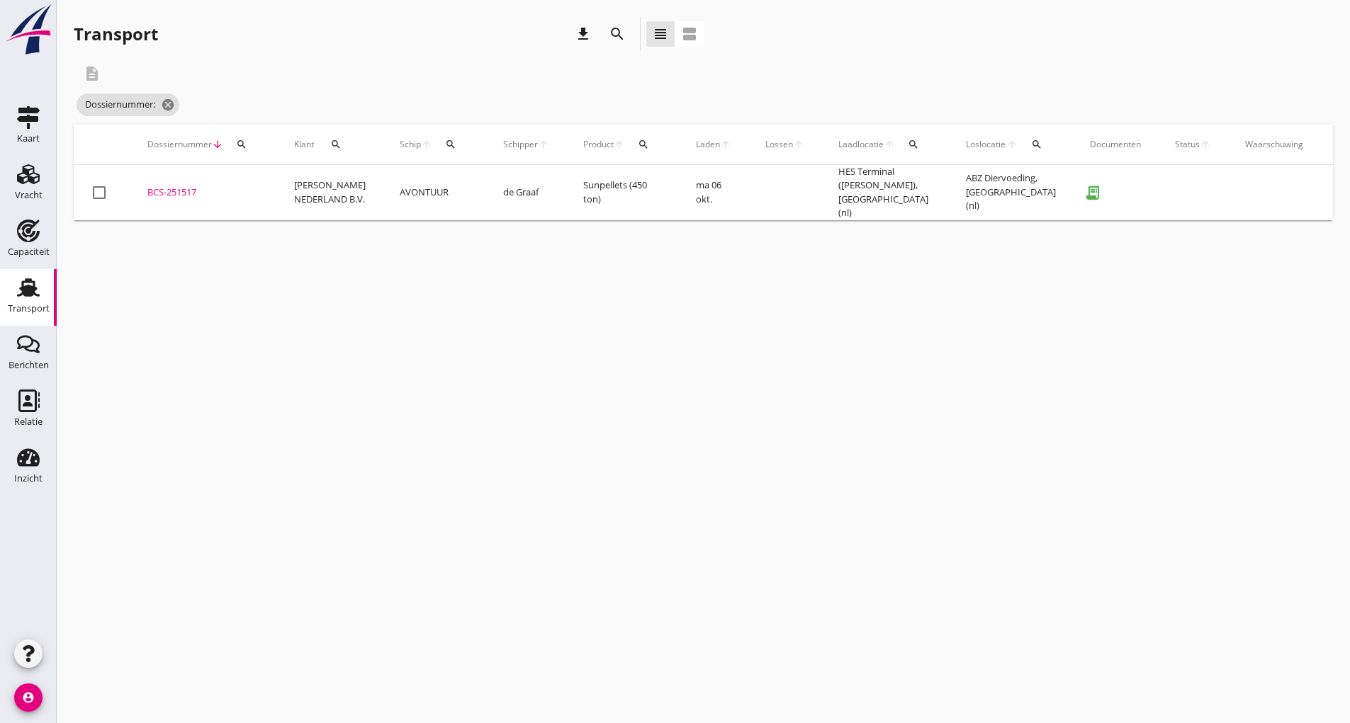
click at [618, 35] on icon "search" at bounding box center [617, 34] width 17 height 17
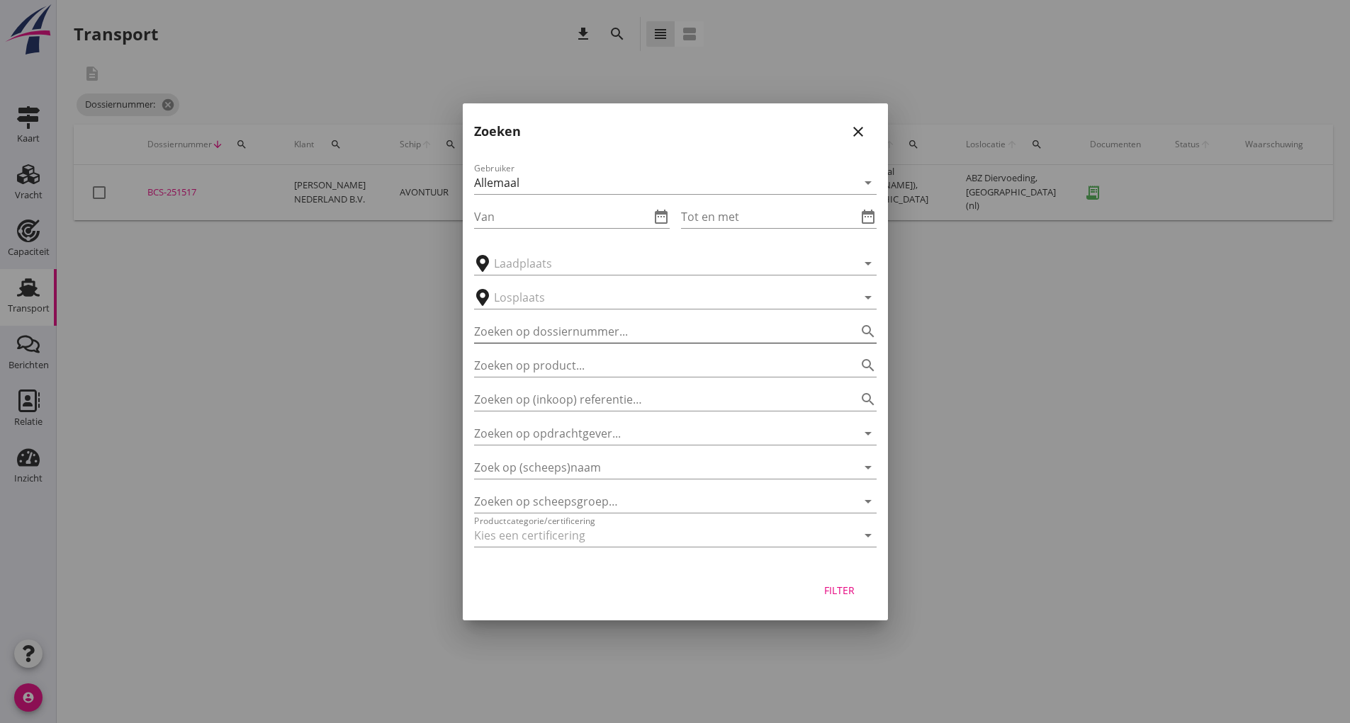
click at [536, 335] on input "Zoeken op dossiernummer..." at bounding box center [655, 331] width 363 height 23
type input "251518"
click at [833, 587] on div "Filter" at bounding box center [840, 590] width 40 height 15
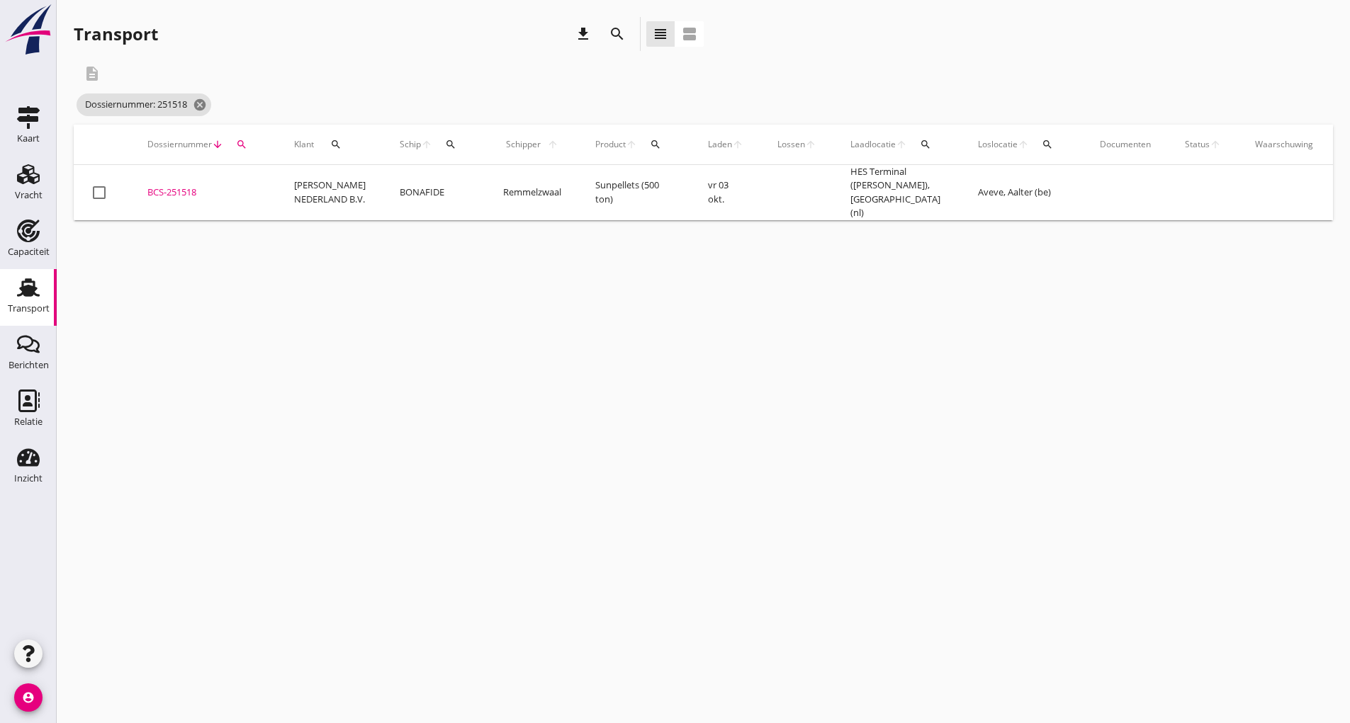
click at [194, 191] on div "BCS-251518" at bounding box center [203, 193] width 113 height 14
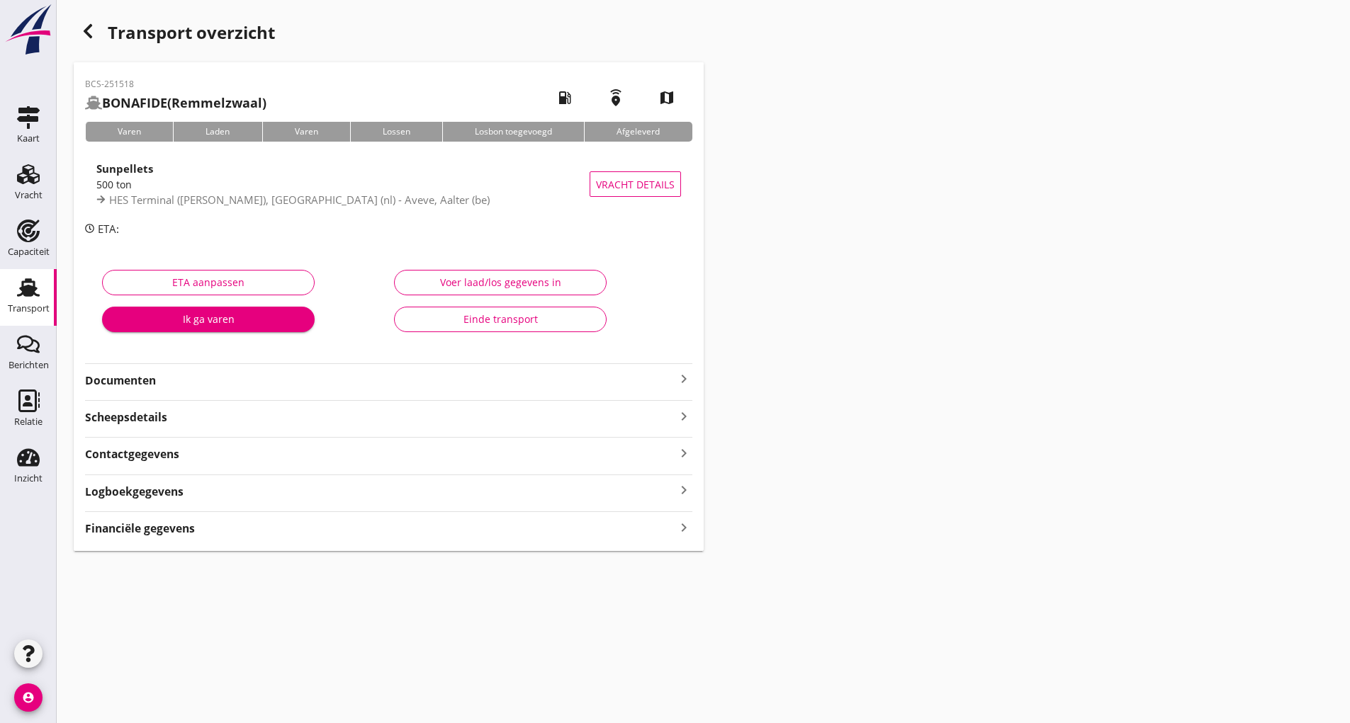
drag, startPoint x: 158, startPoint y: 376, endPoint x: 170, endPoint y: 387, distance: 16.1
click at [159, 376] on strong "Documenten" at bounding box center [380, 381] width 590 height 16
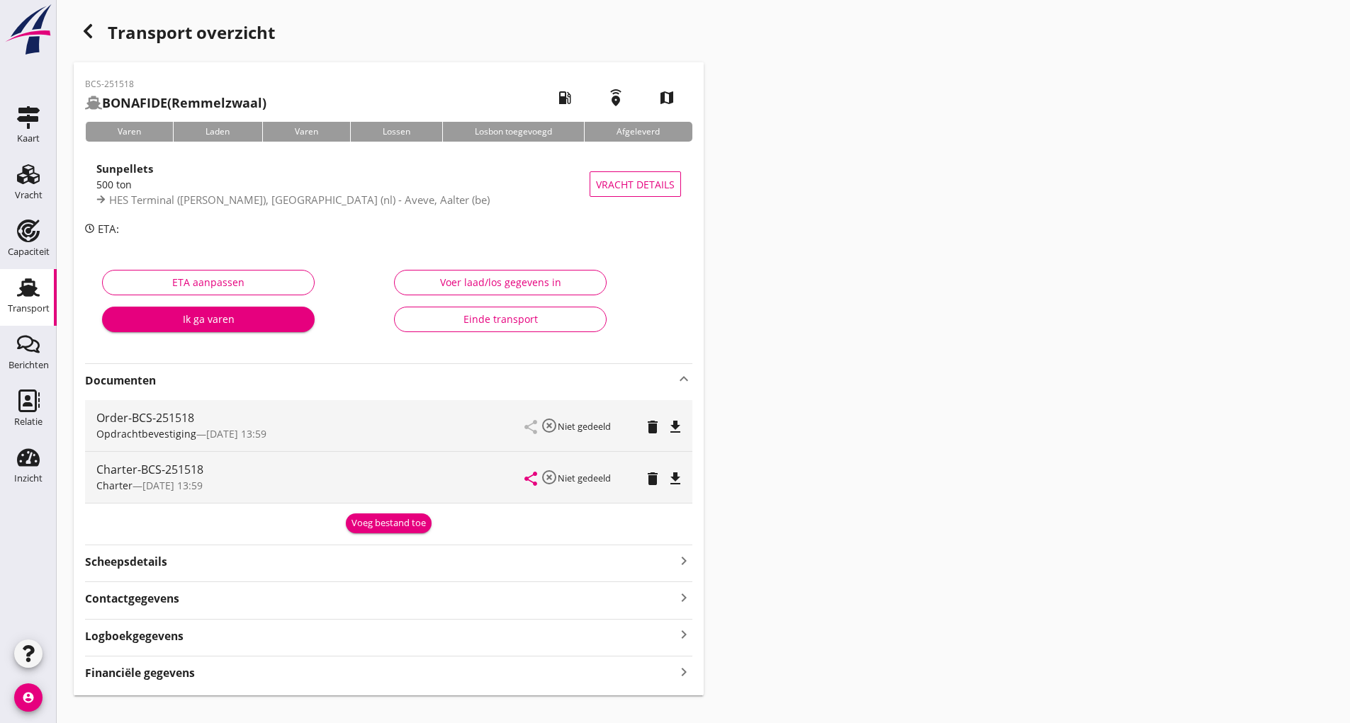
click at [374, 524] on div "Voeg bestand toe" at bounding box center [388, 523] width 74 height 14
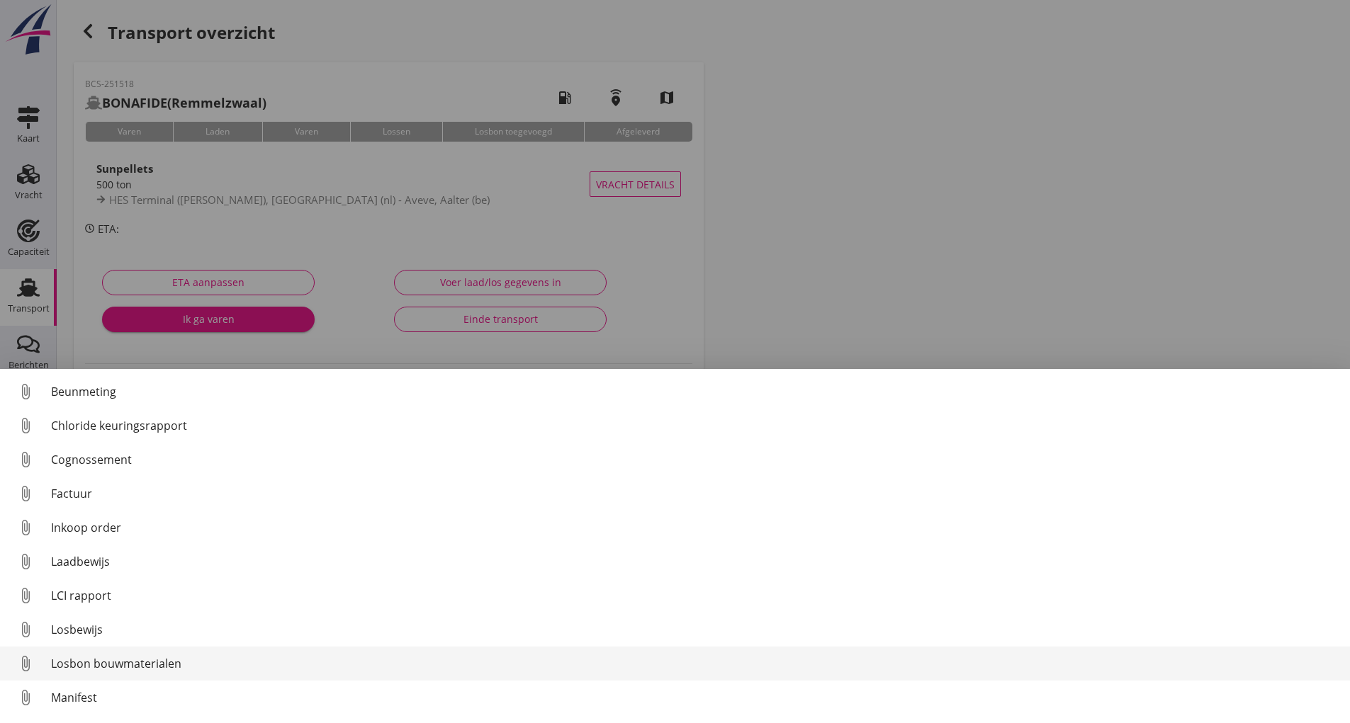
scroll to position [99, 0]
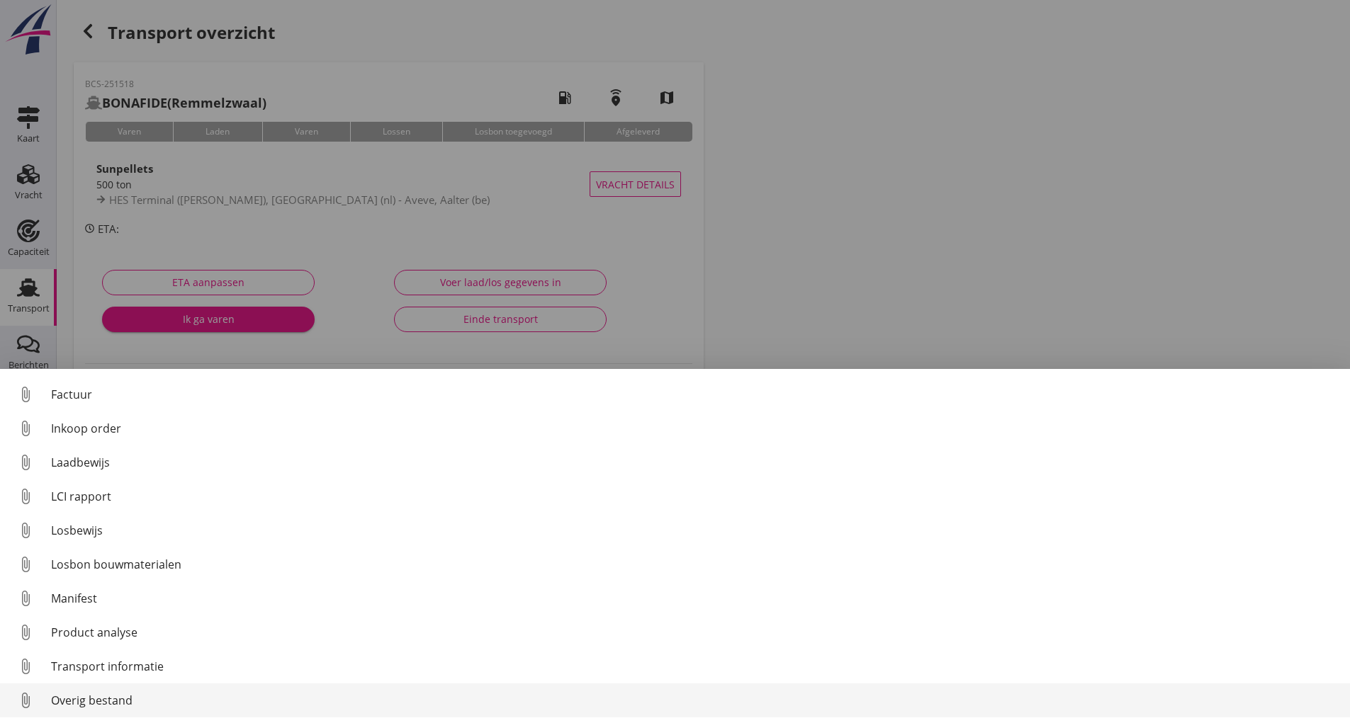
click at [123, 695] on div "Overig bestand" at bounding box center [694, 700] width 1287 height 17
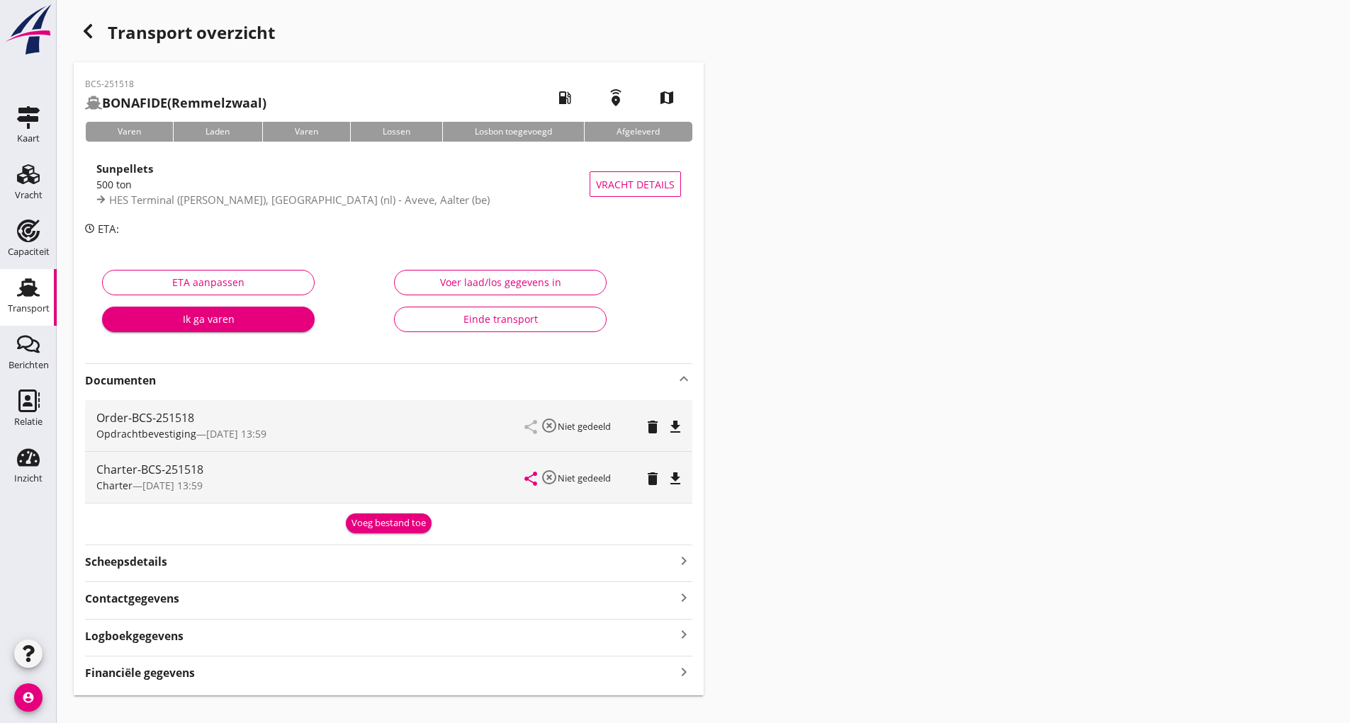
click at [383, 527] on div "Voeg bestand toe" at bounding box center [388, 523] width 74 height 14
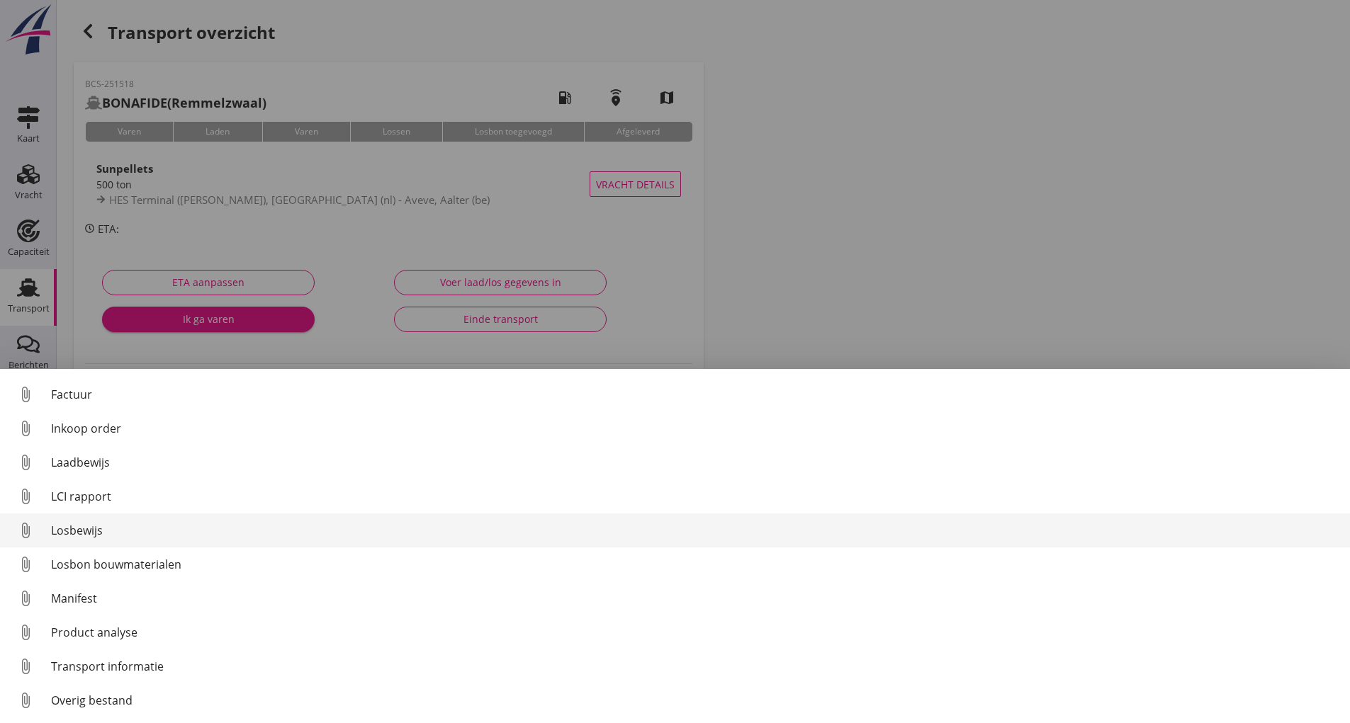
click at [94, 528] on div "Losbewijs" at bounding box center [694, 530] width 1287 height 17
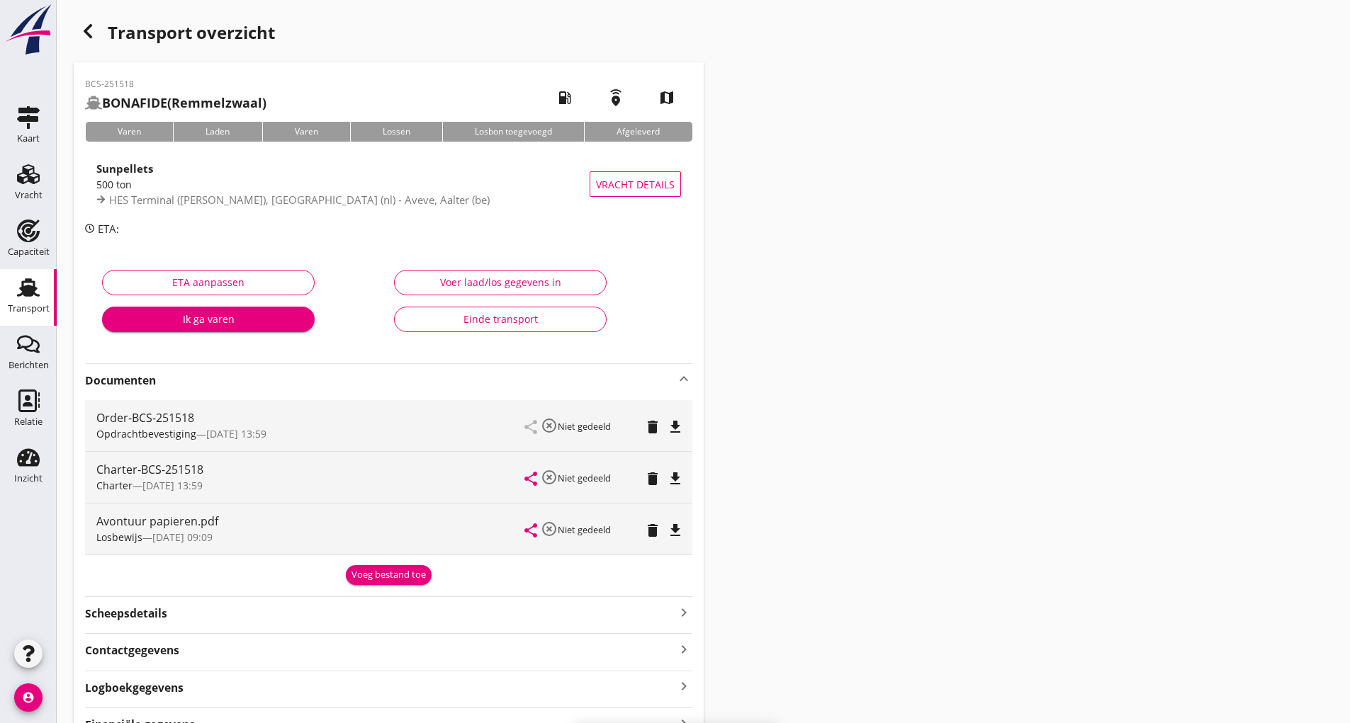
click at [643, 528] on div "delete" at bounding box center [653, 530] width 20 height 17
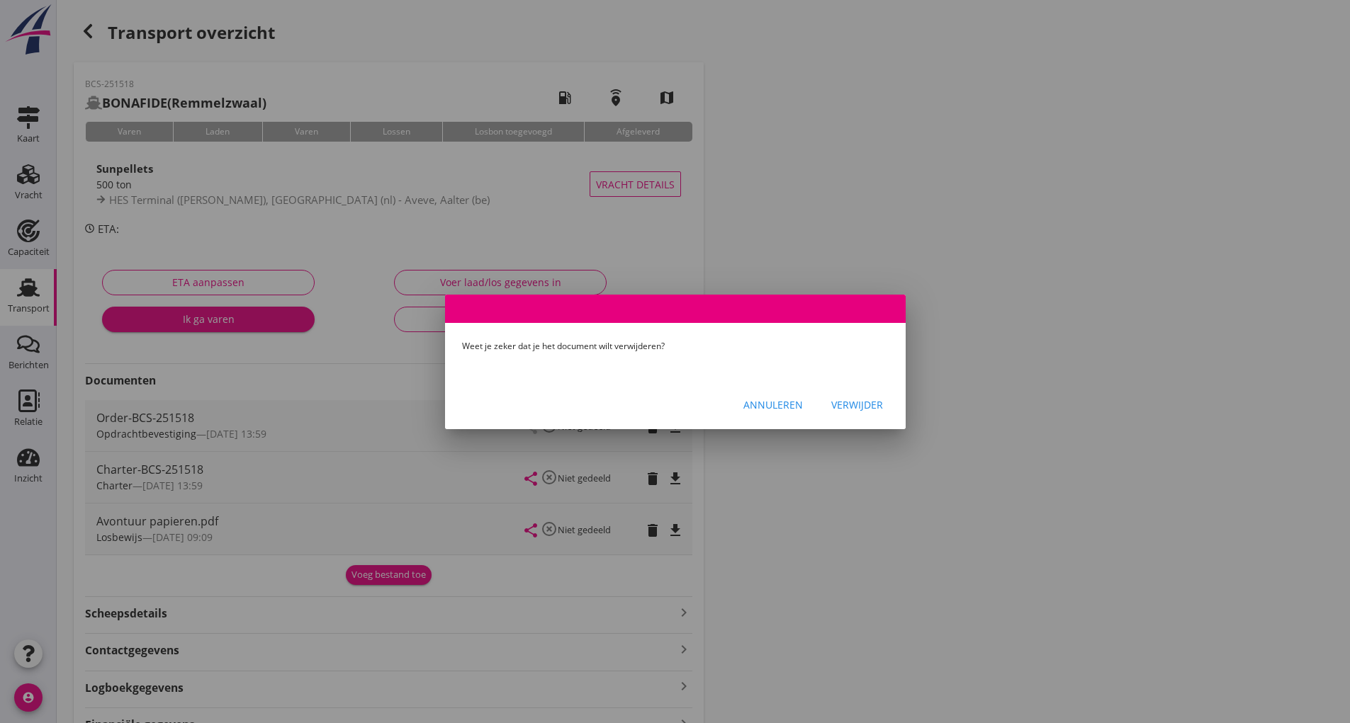
click at [863, 408] on div "Verwijder" at bounding box center [857, 404] width 52 height 15
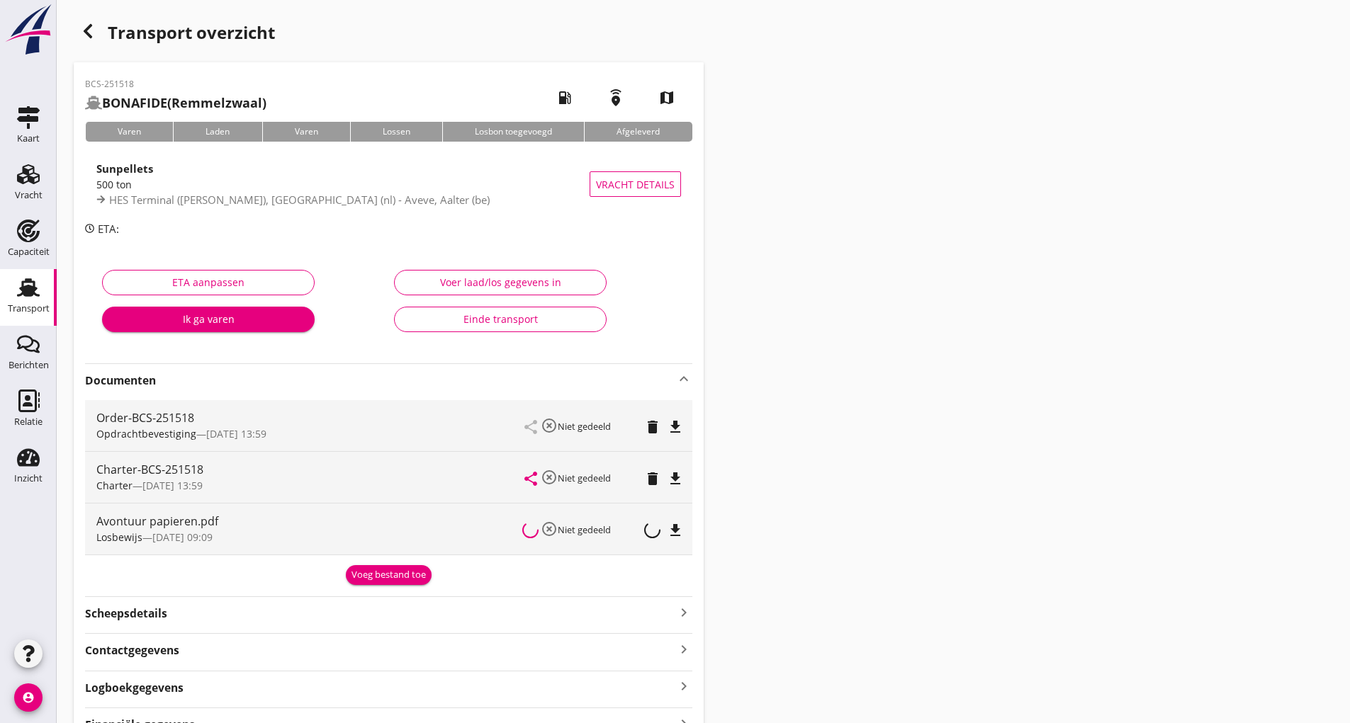
click at [388, 574] on div "Voeg bestand toe" at bounding box center [388, 575] width 74 height 14
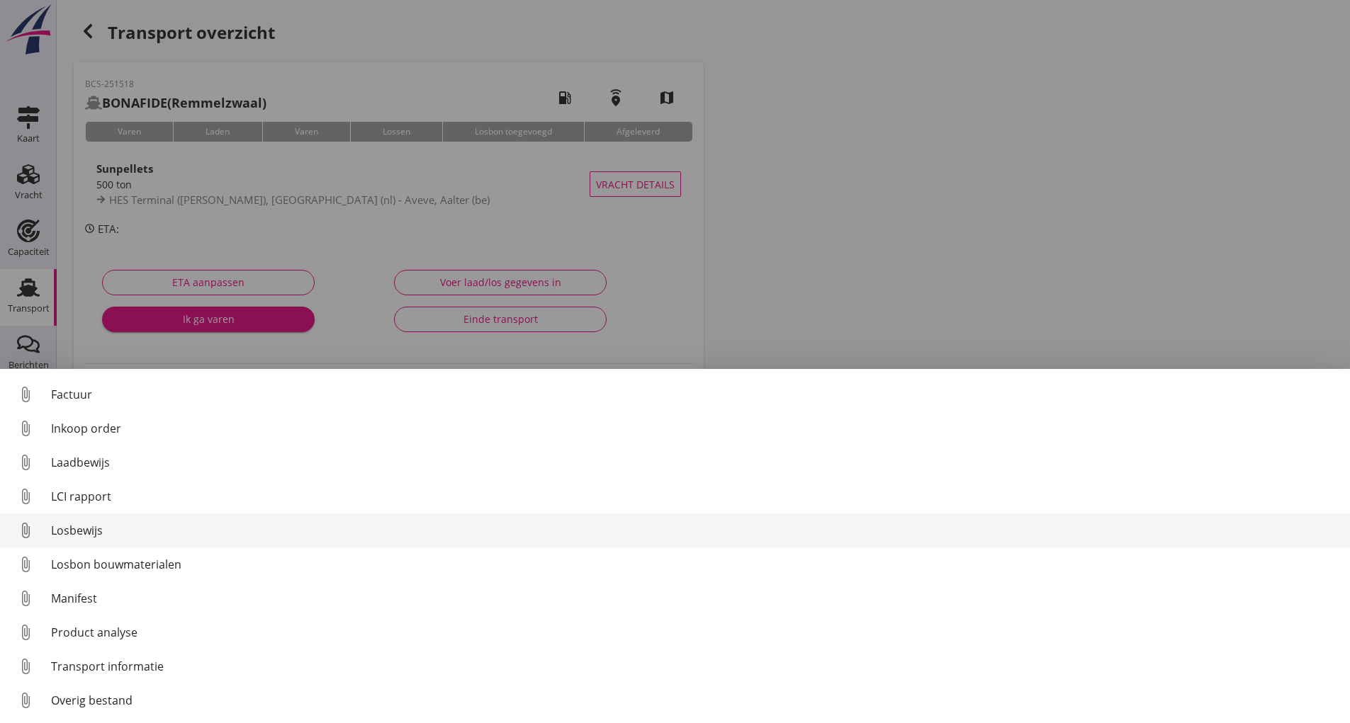
click at [91, 527] on div "Losbewijs" at bounding box center [694, 530] width 1287 height 17
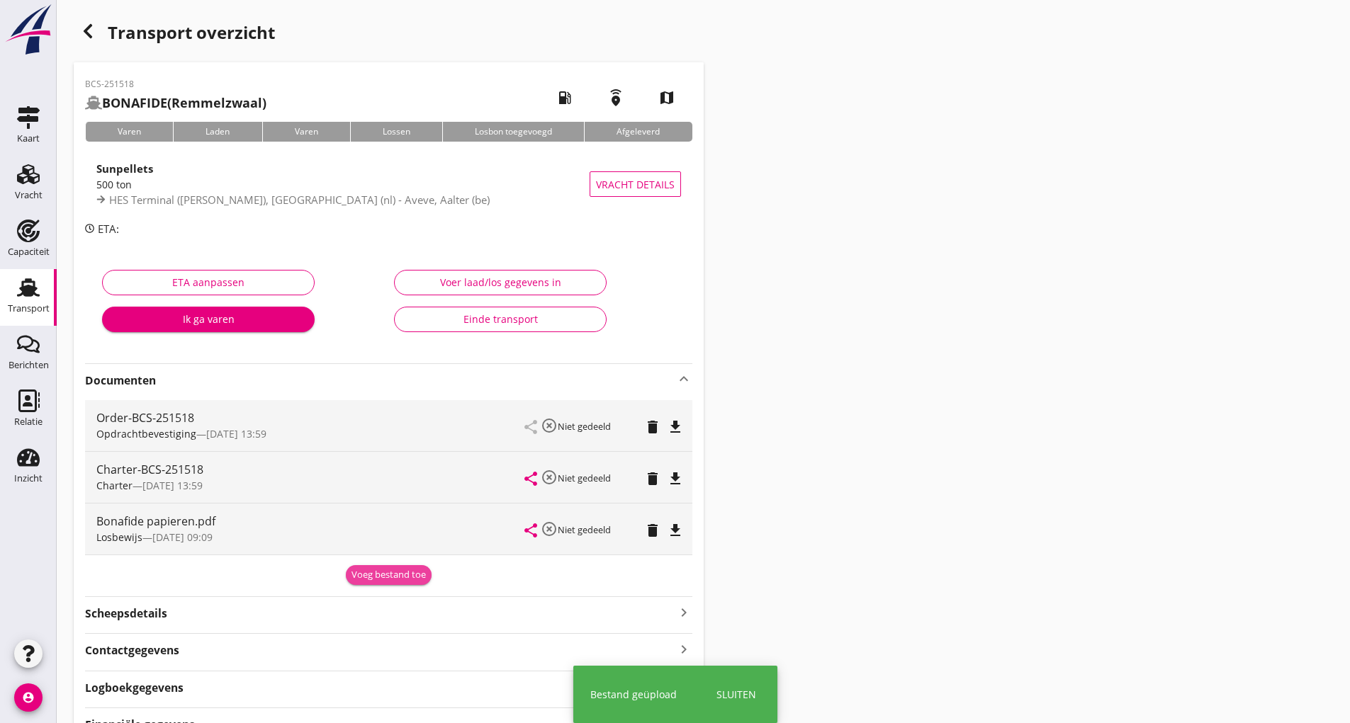
click at [376, 573] on div "Voeg bestand toe" at bounding box center [388, 575] width 74 height 14
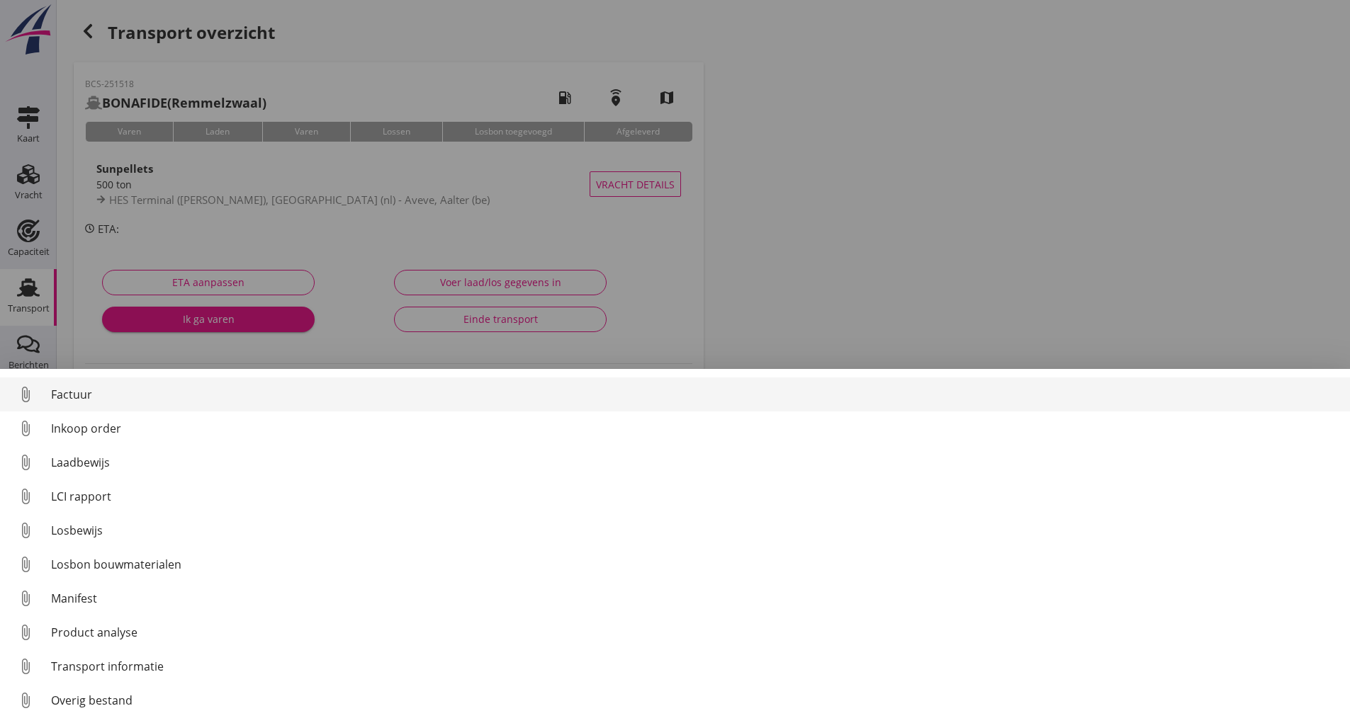
click at [79, 392] on div "Factuur" at bounding box center [694, 394] width 1287 height 17
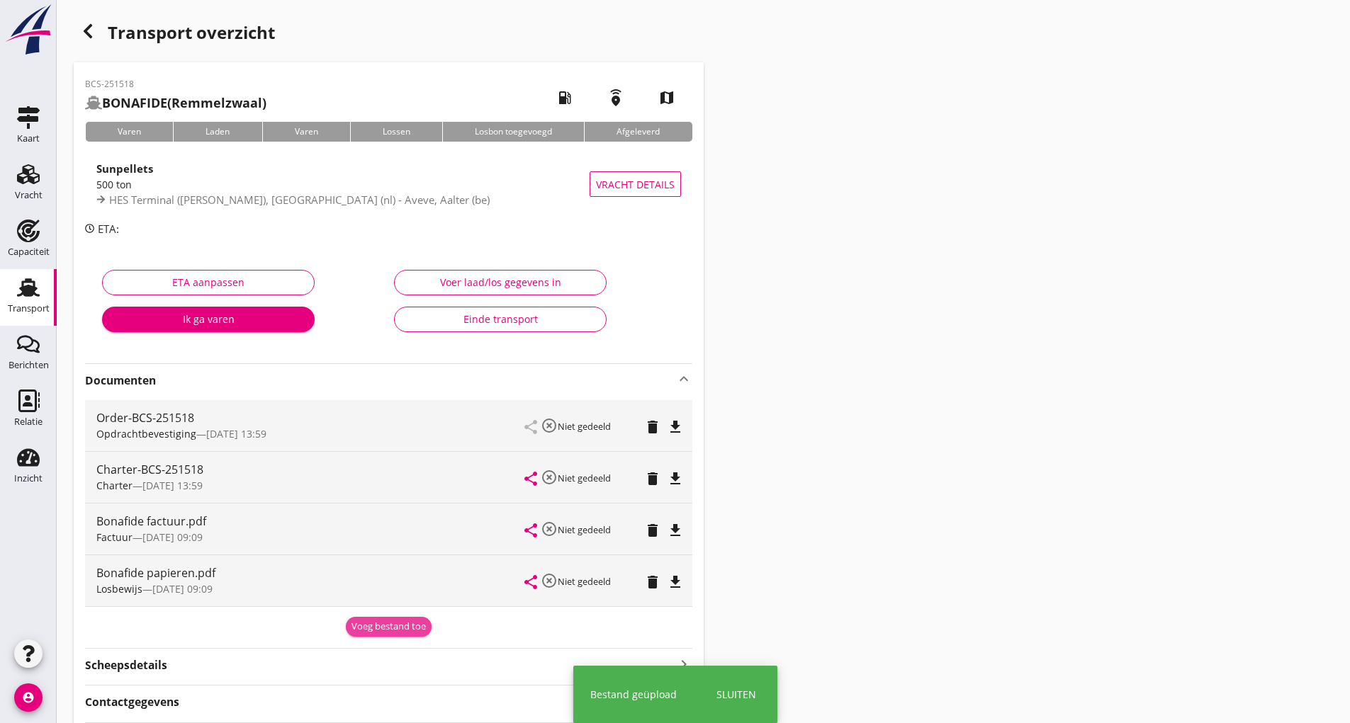
click at [360, 624] on div "Voeg bestand toe" at bounding box center [388, 627] width 74 height 14
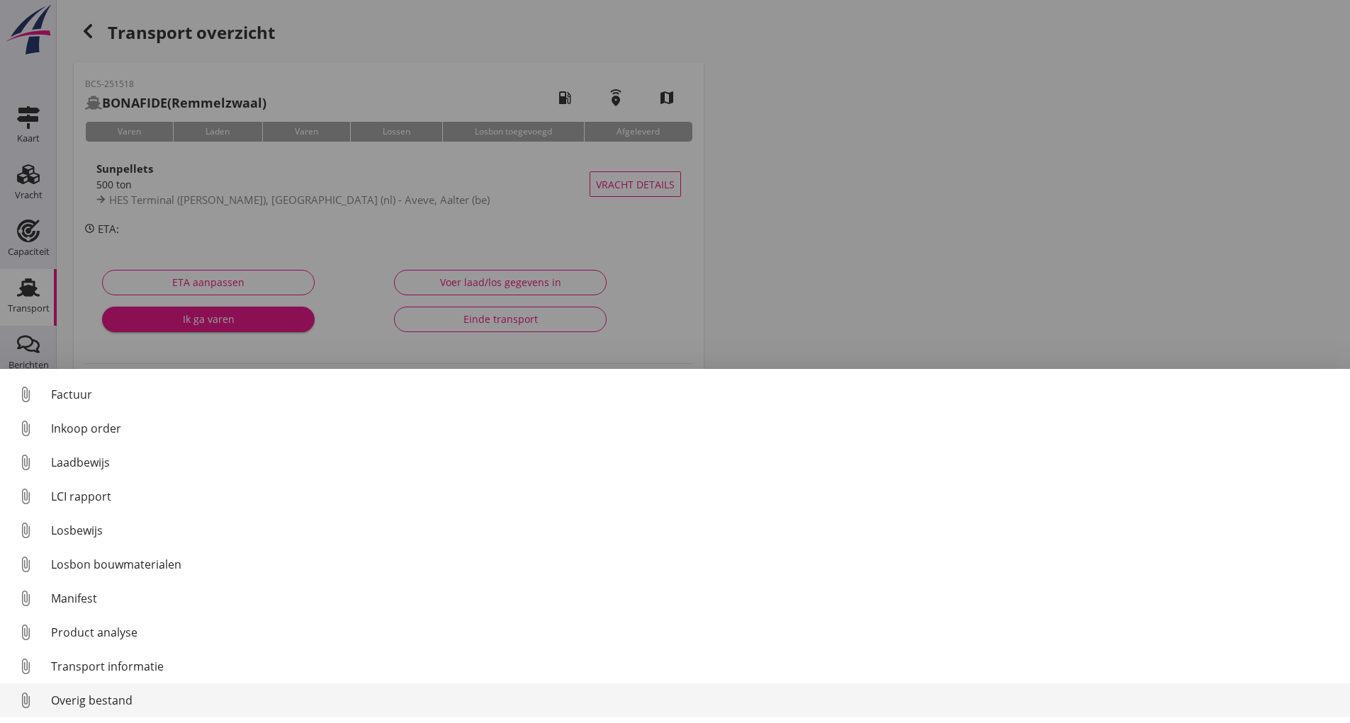
click at [129, 708] on div "Overig bestand" at bounding box center [694, 700] width 1287 height 17
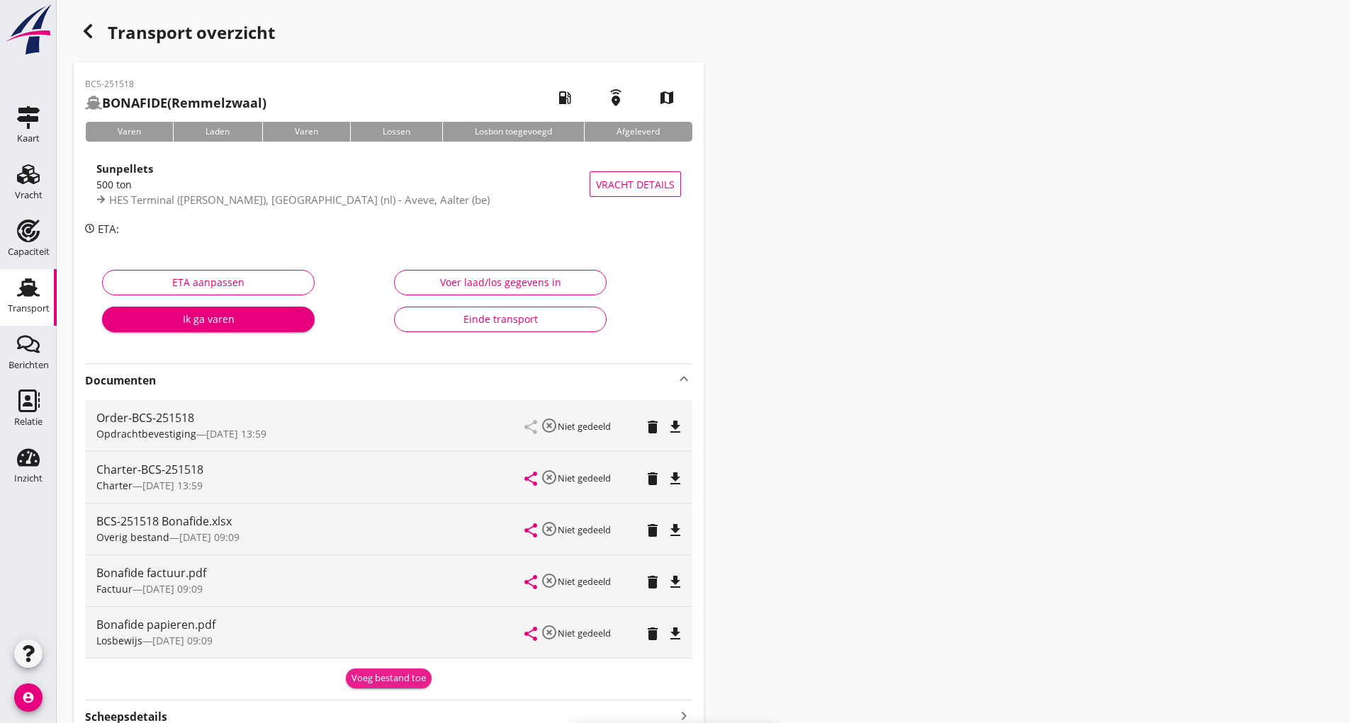
drag, startPoint x: 376, startPoint y: 679, endPoint x: 339, endPoint y: 687, distance: 38.2
click at [375, 680] on div "Voeg bestand toe" at bounding box center [388, 679] width 74 height 14
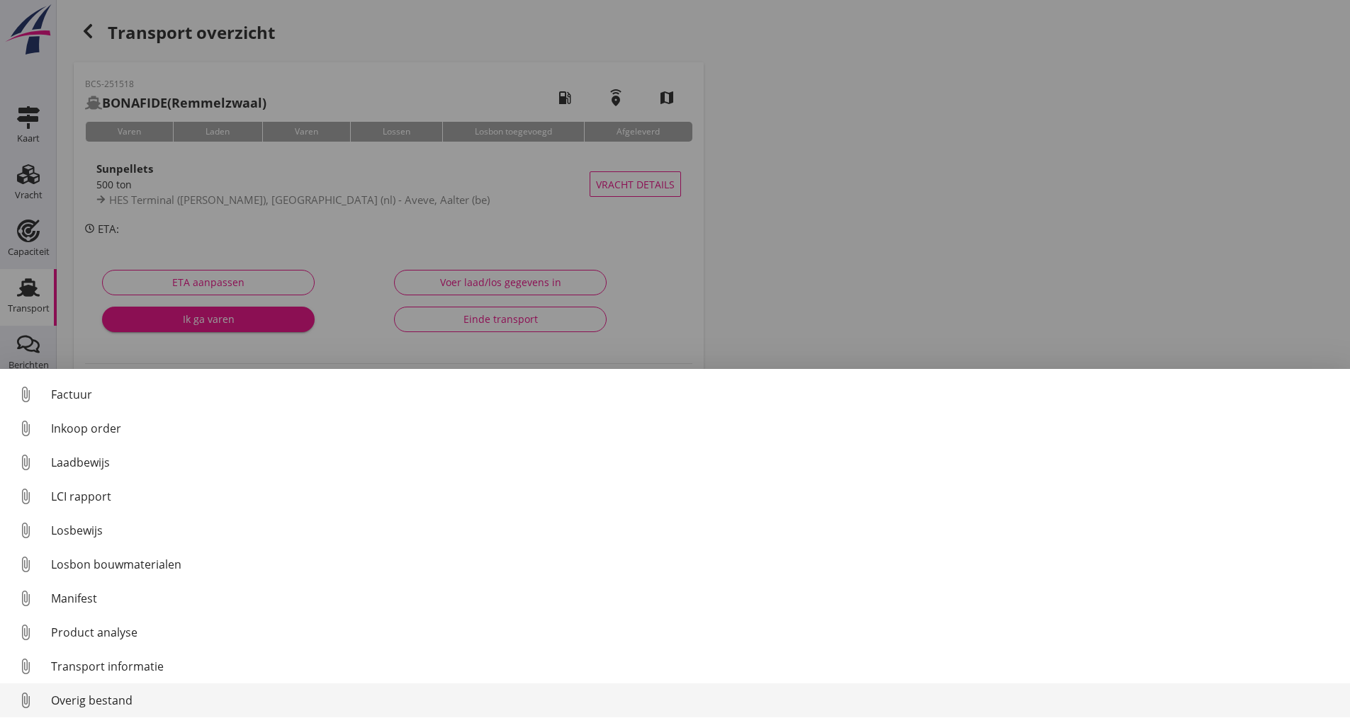
click at [130, 703] on div "Overig bestand" at bounding box center [694, 700] width 1287 height 17
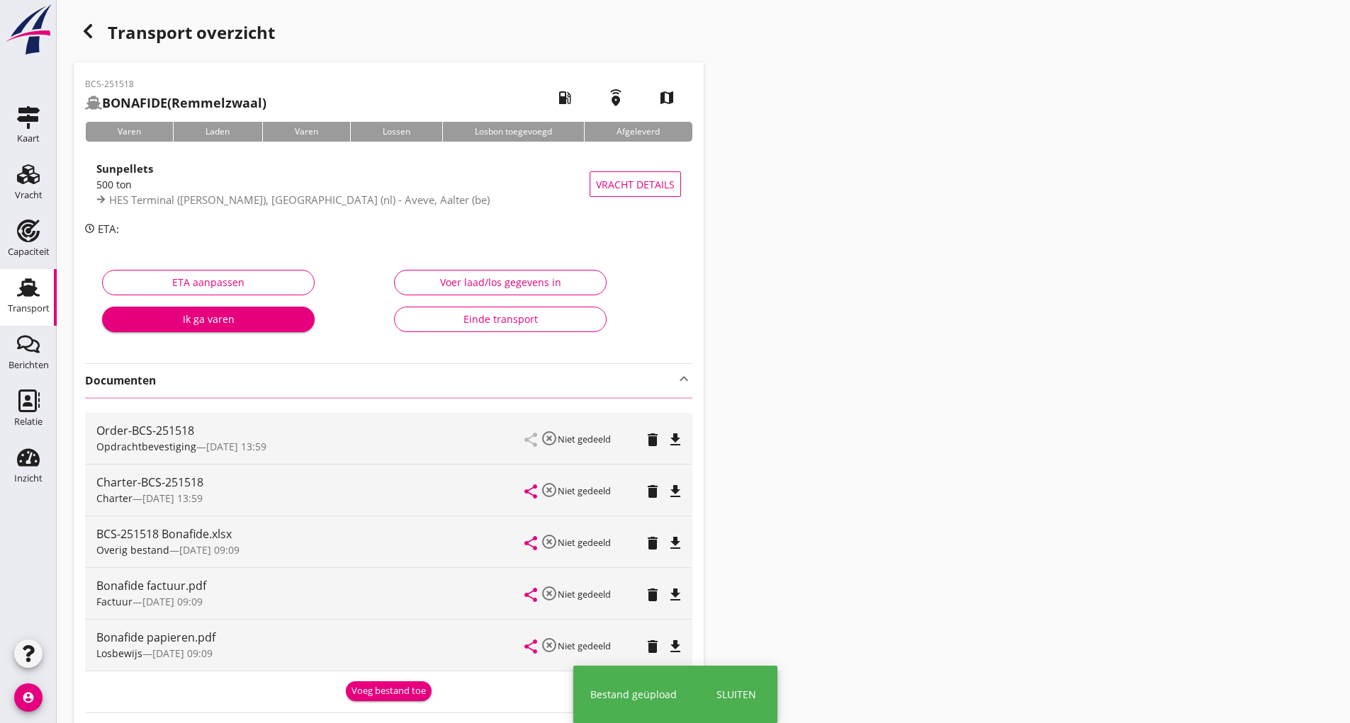
click at [92, 34] on icon "button" at bounding box center [87, 31] width 17 height 17
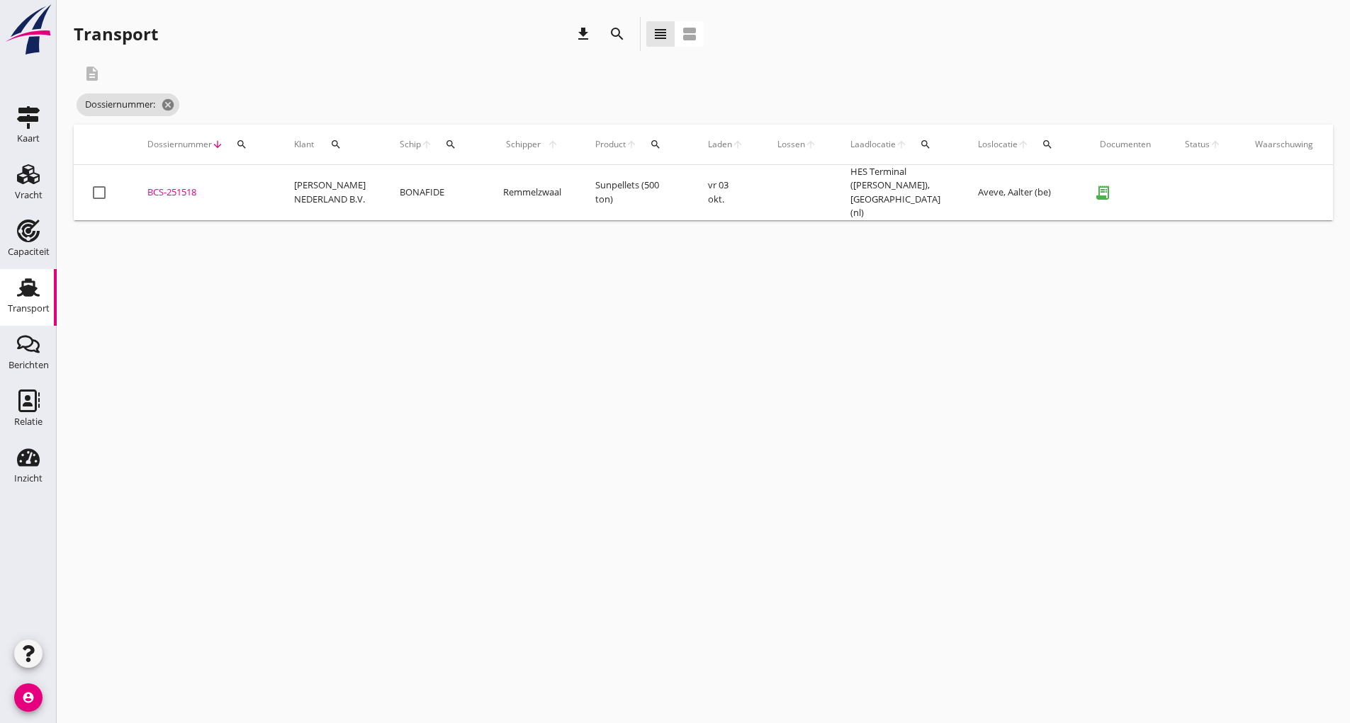
click at [612, 38] on icon "search" at bounding box center [617, 34] width 17 height 17
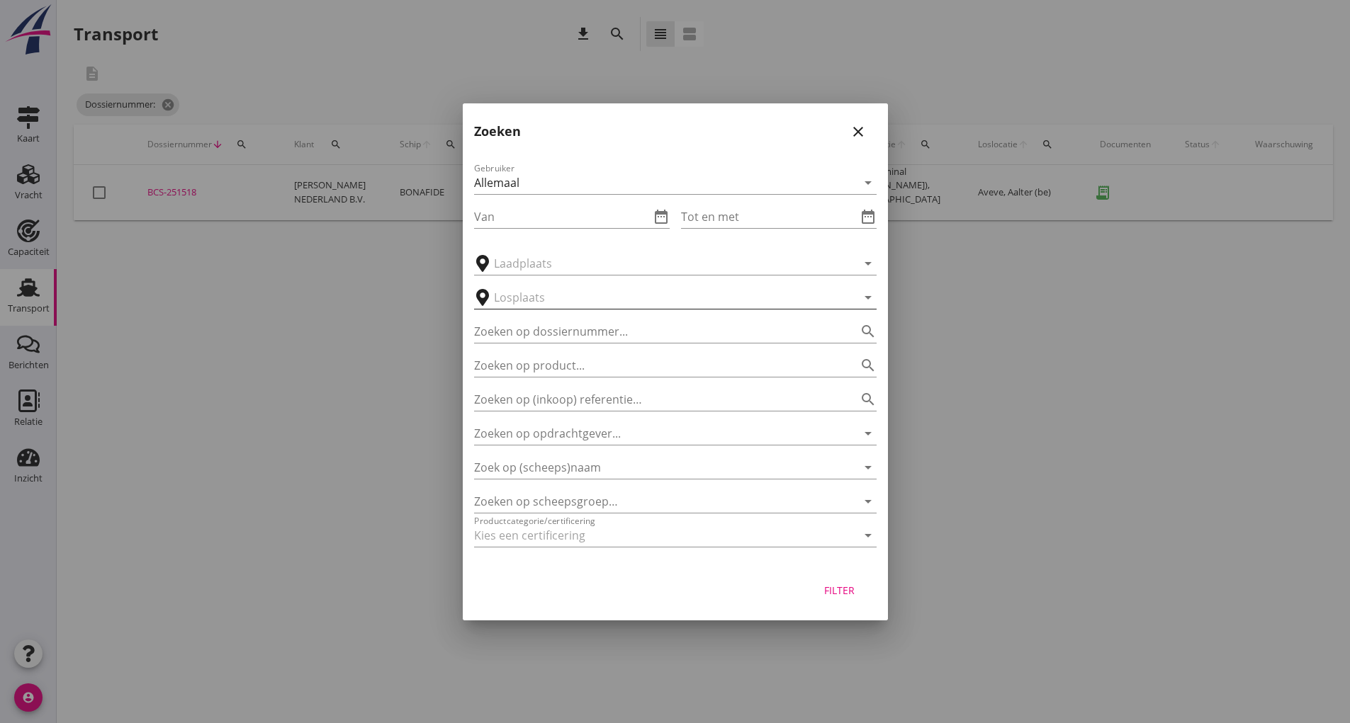
drag, startPoint x: 539, startPoint y: 334, endPoint x: 727, endPoint y: 292, distance: 192.5
click at [547, 332] on input "Zoeken op dossiernummer..." at bounding box center [655, 331] width 363 height 23
type input "251526"
click at [843, 591] on div "Filter" at bounding box center [840, 590] width 40 height 15
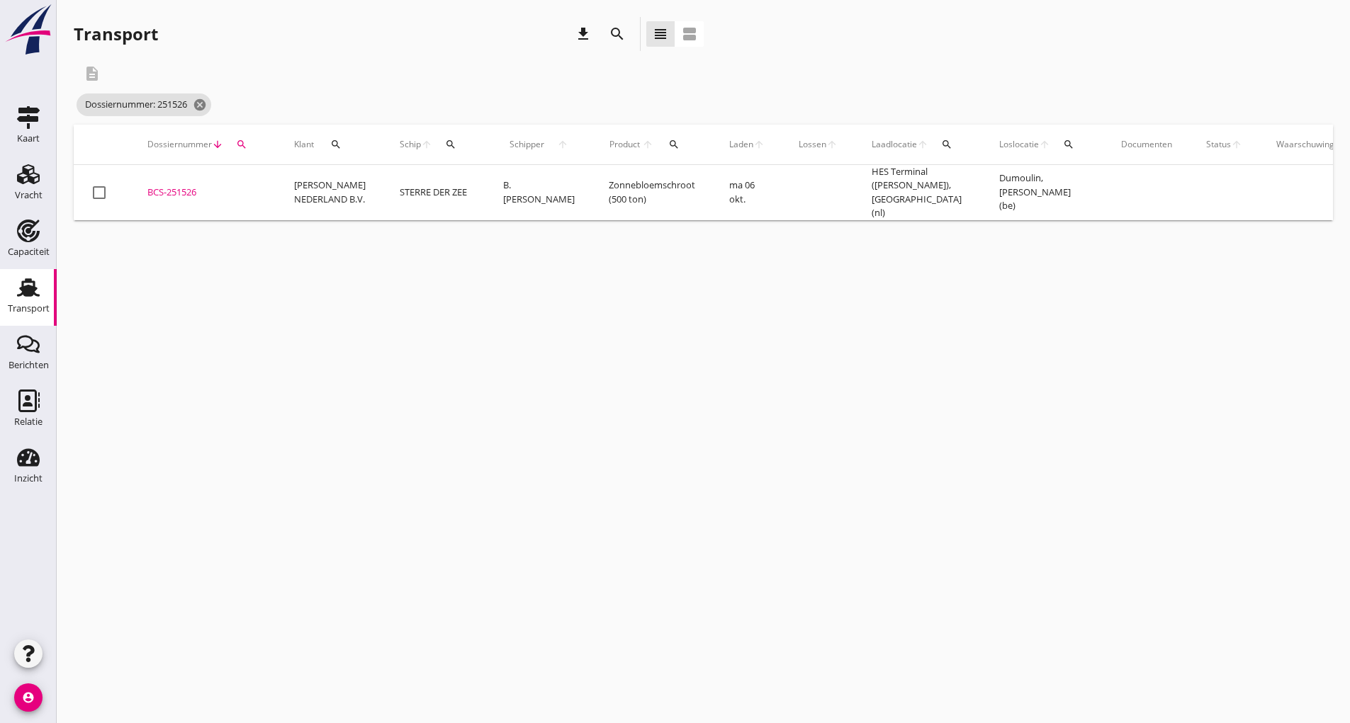
click at [176, 189] on div "BCS-251526" at bounding box center [203, 193] width 113 height 14
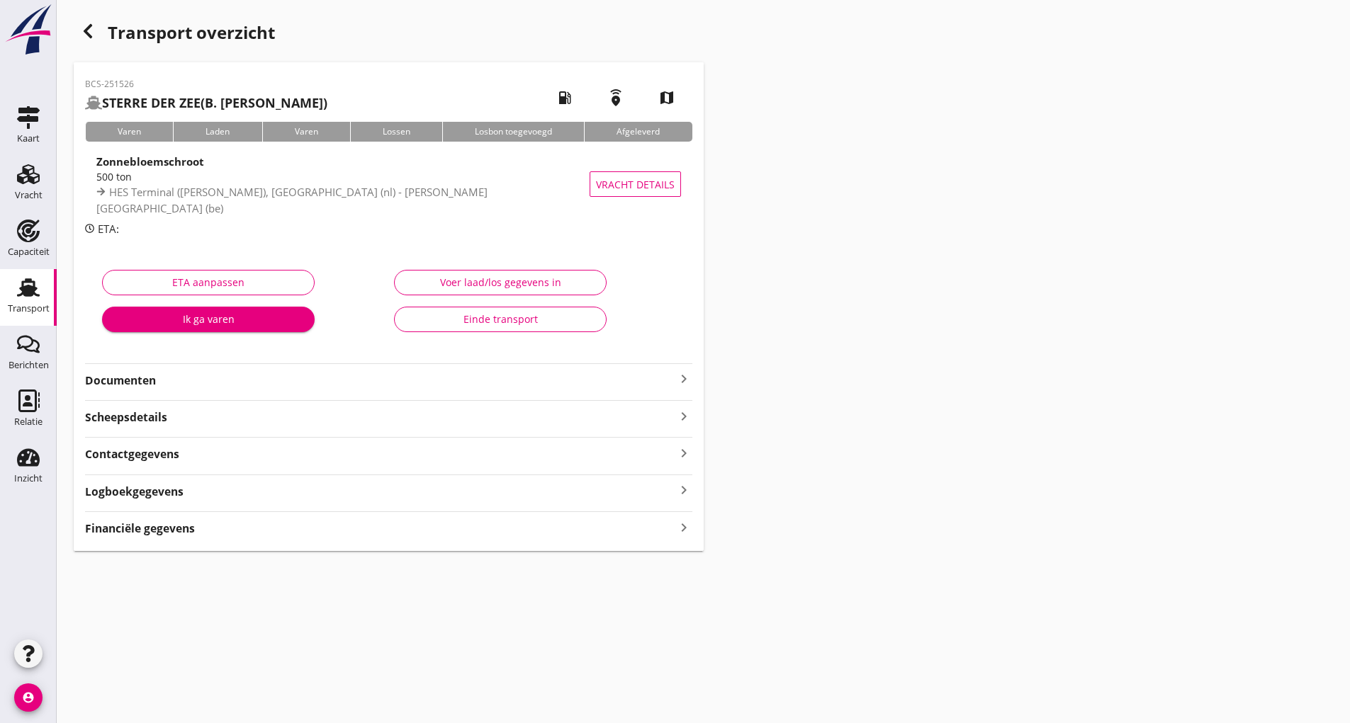
click at [155, 388] on strong "Documenten" at bounding box center [380, 381] width 590 height 16
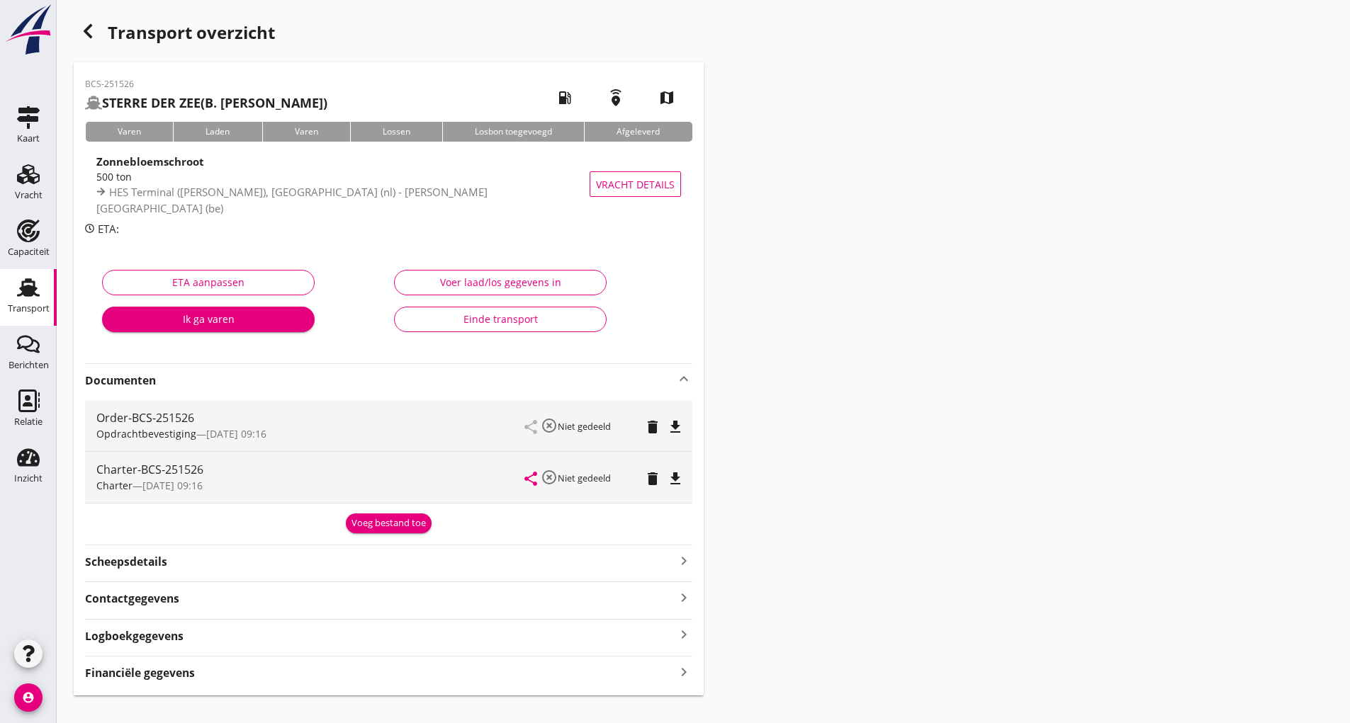
click at [371, 525] on div "Voeg bestand toe" at bounding box center [388, 523] width 74 height 14
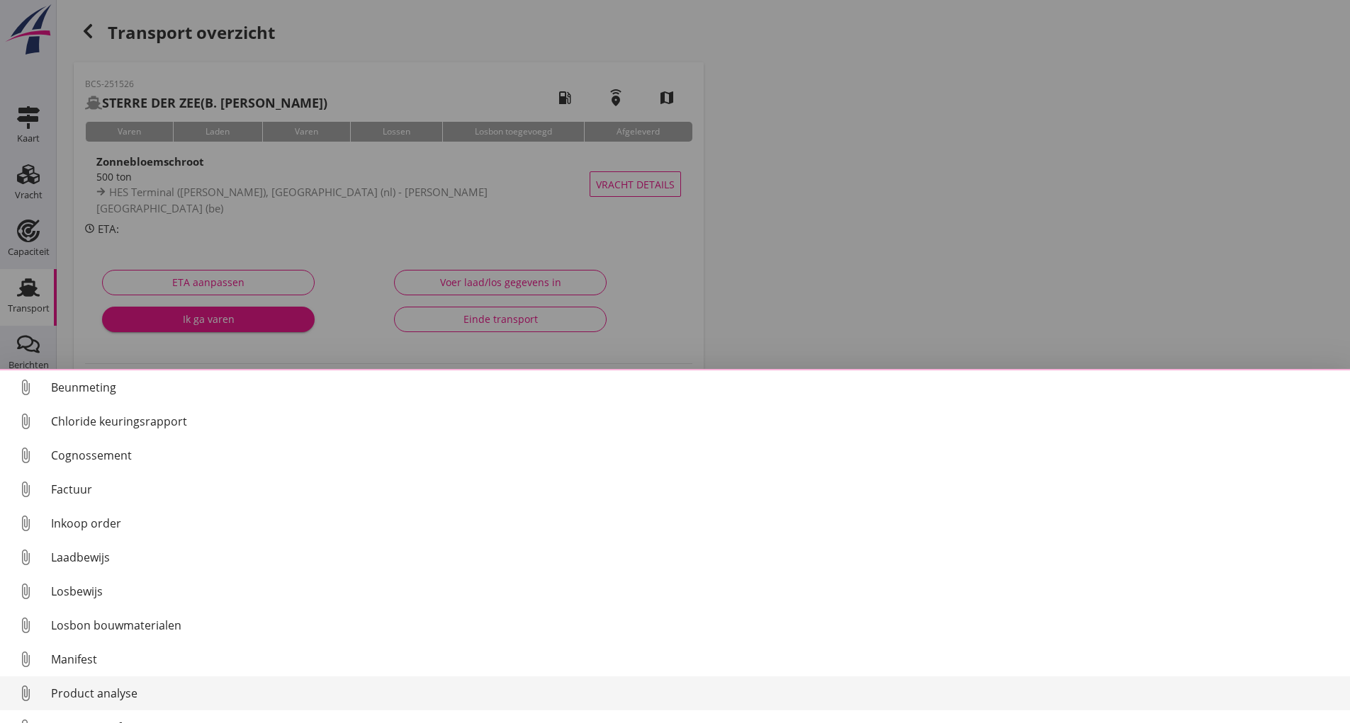
scroll to position [99, 0]
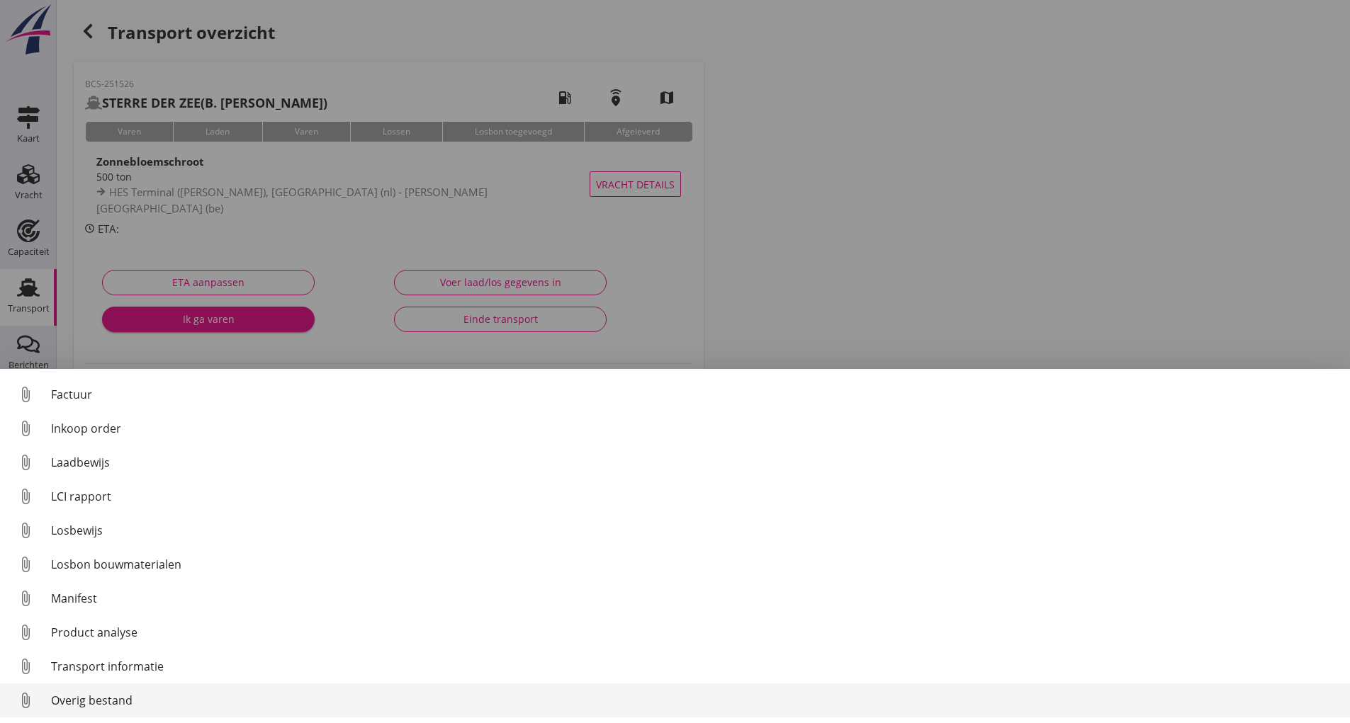
click at [130, 698] on div "Overig bestand" at bounding box center [694, 700] width 1287 height 17
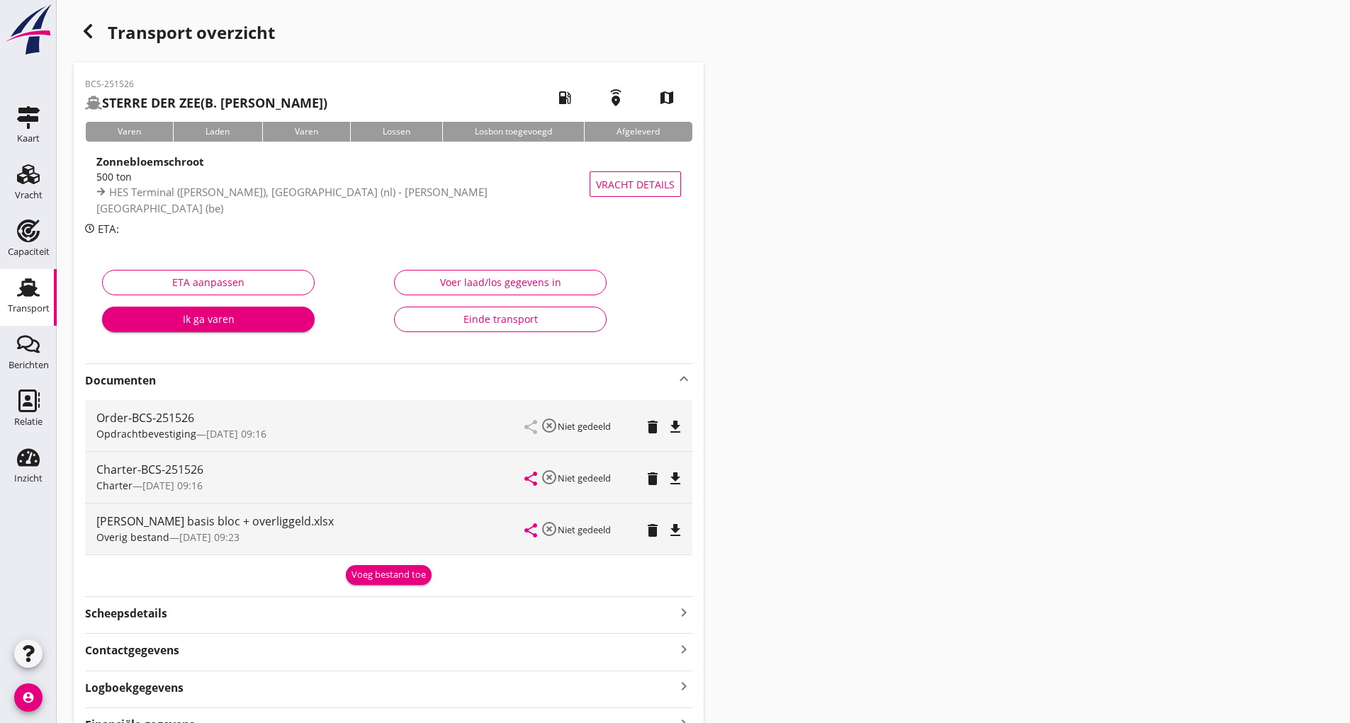
click at [368, 579] on div "Voeg bestand toe" at bounding box center [388, 575] width 74 height 14
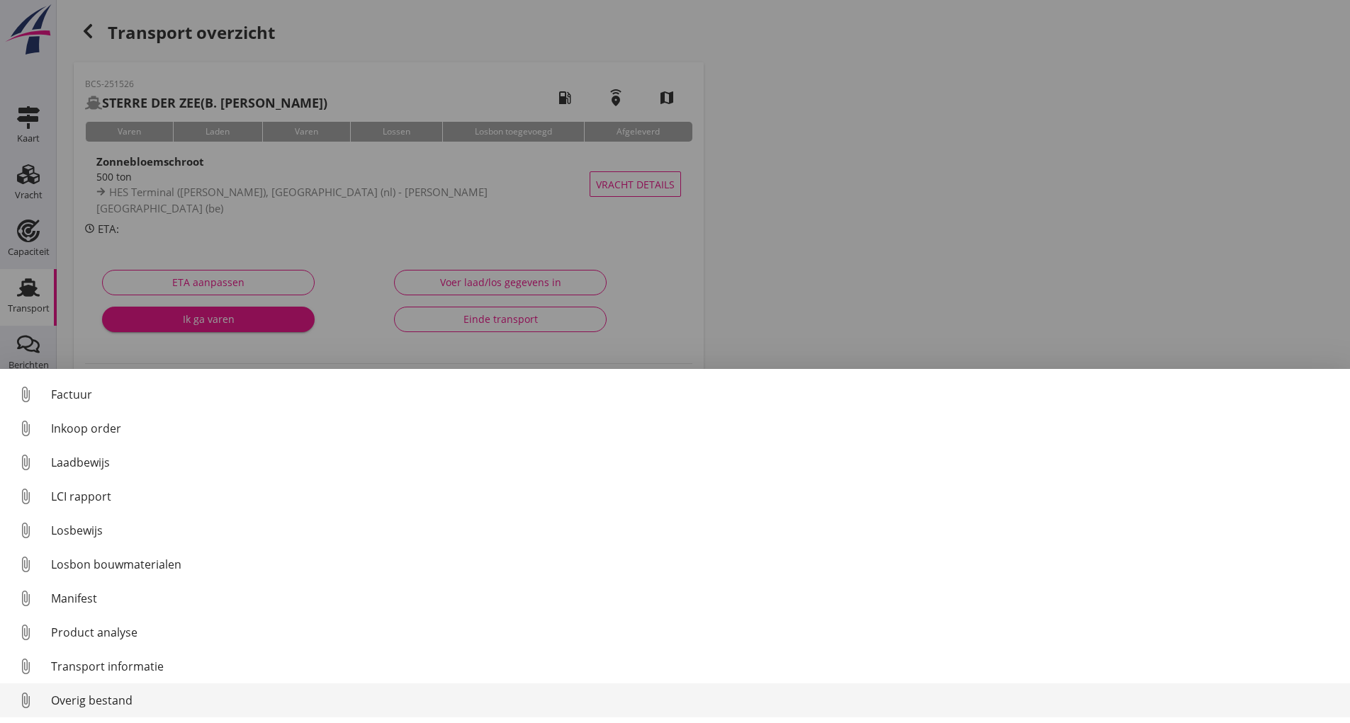
click at [130, 699] on div "Overig bestand" at bounding box center [694, 700] width 1287 height 17
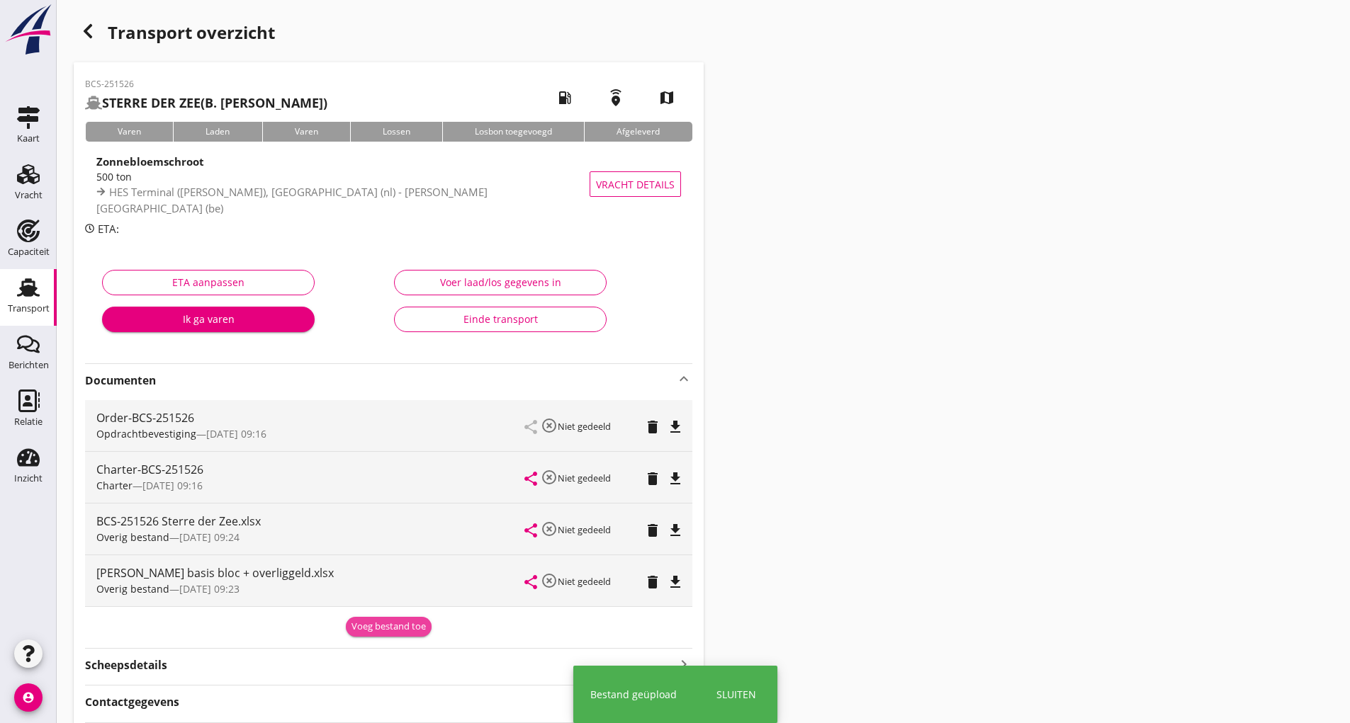
click at [370, 631] on div "Voeg bestand toe" at bounding box center [388, 627] width 74 height 14
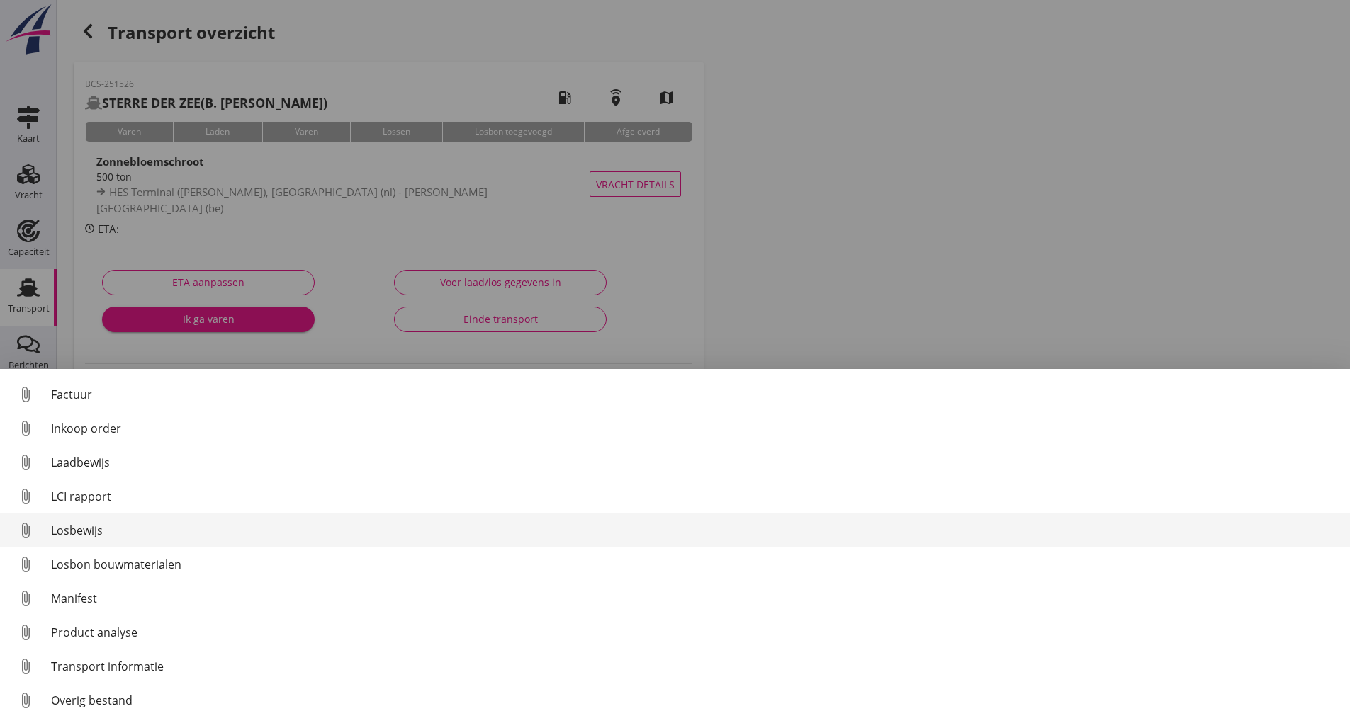
click at [92, 533] on div "Losbewijs" at bounding box center [694, 530] width 1287 height 17
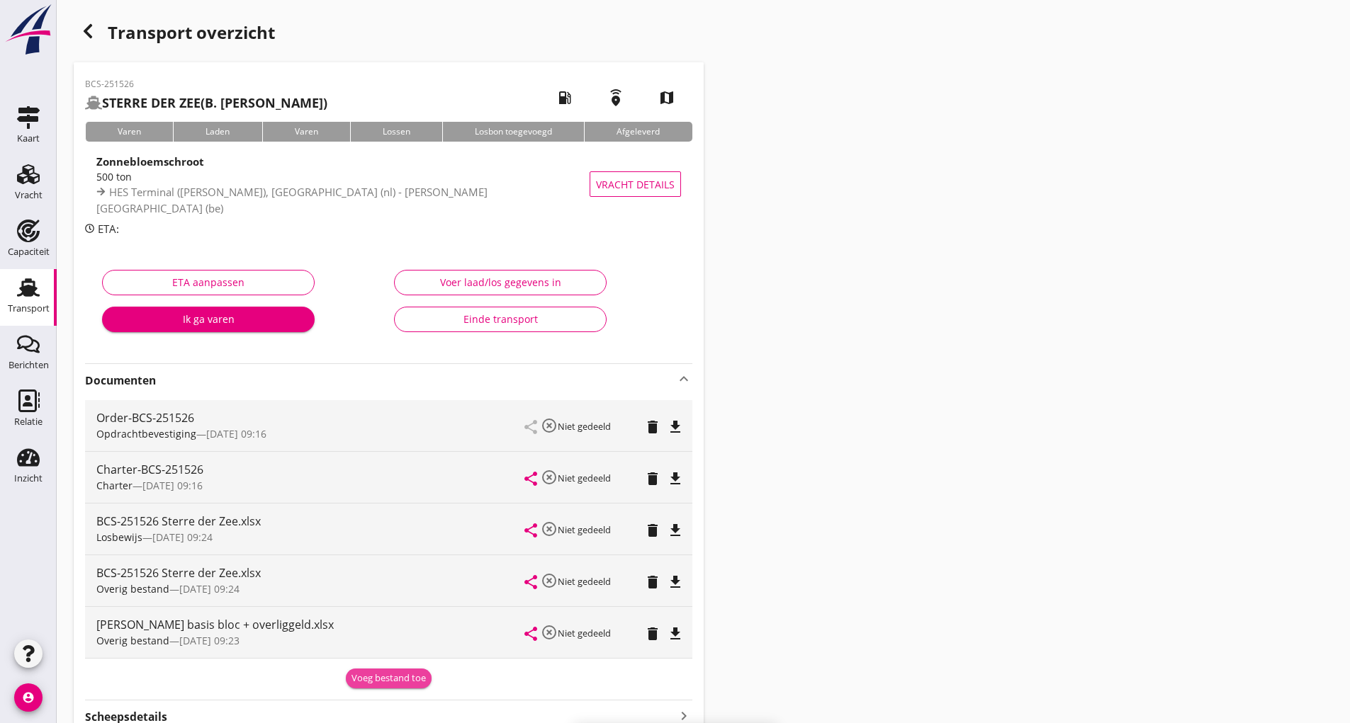
click at [368, 679] on div "Voeg bestand toe" at bounding box center [388, 679] width 74 height 14
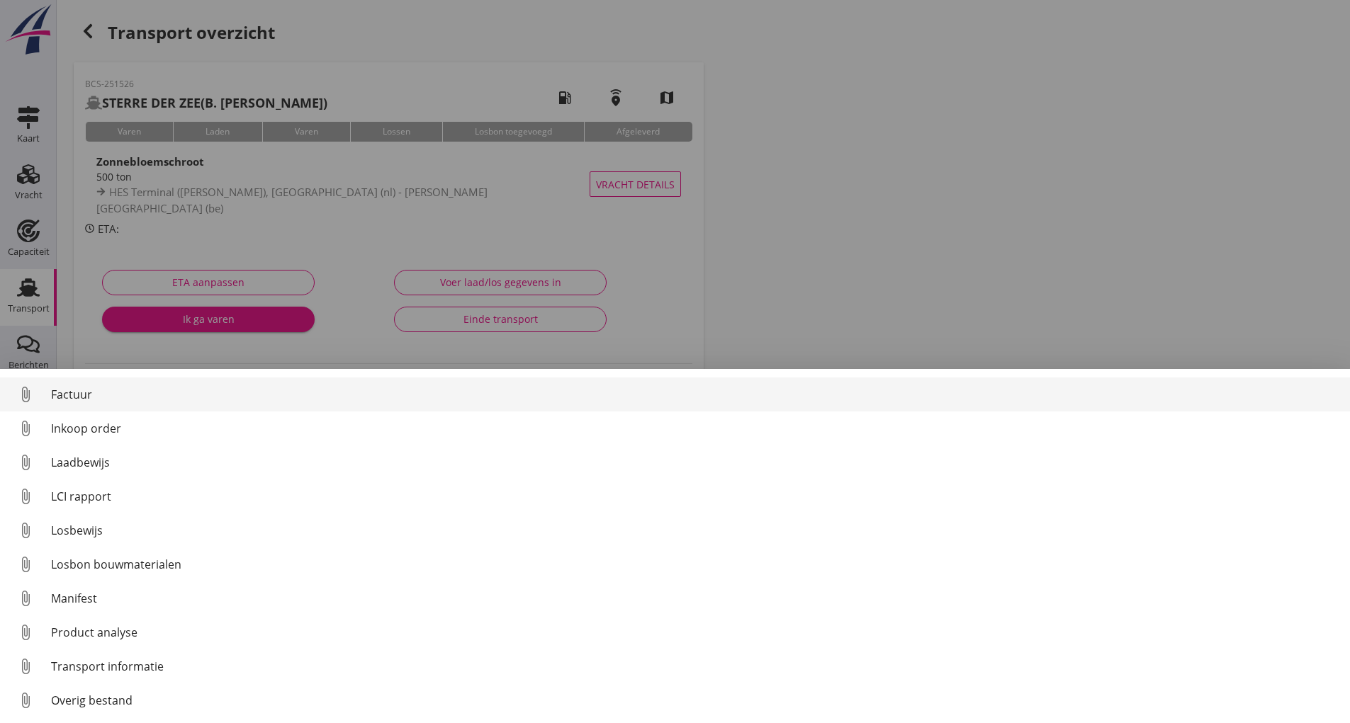
click at [72, 396] on div "Factuur" at bounding box center [694, 394] width 1287 height 17
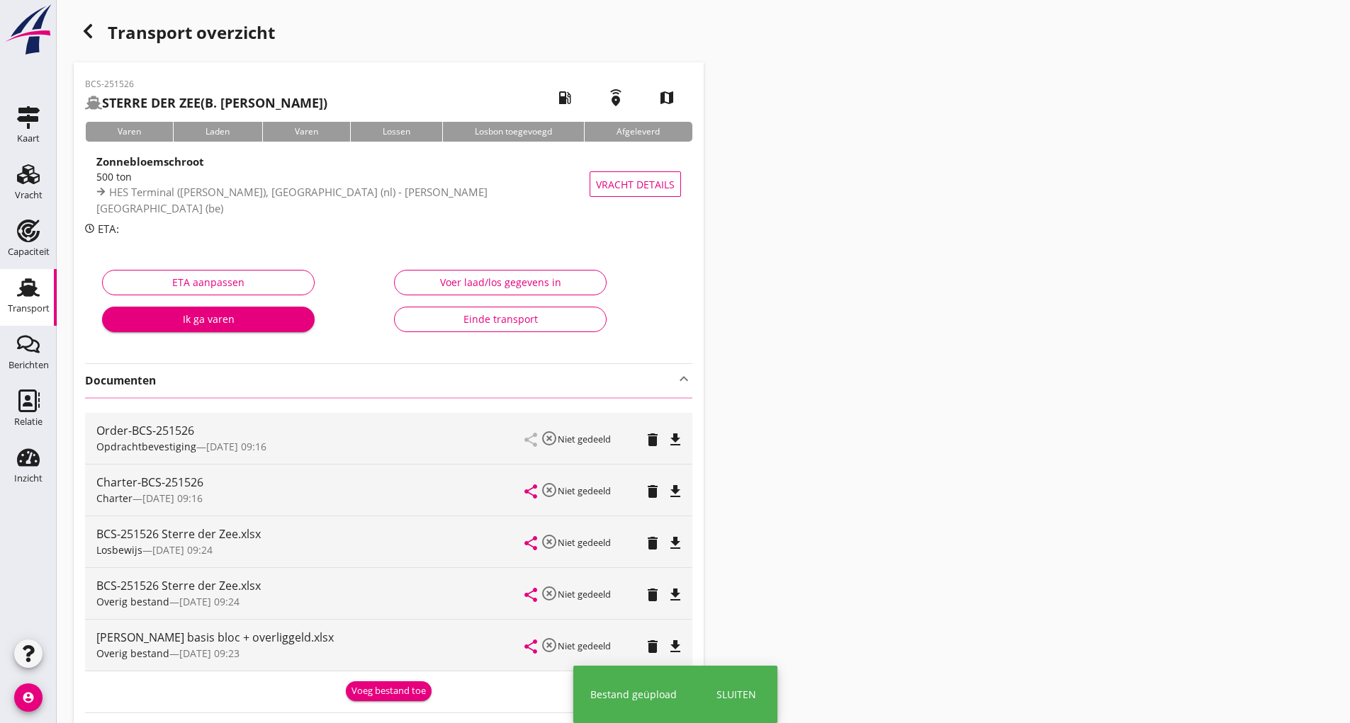
click at [89, 35] on use "button" at bounding box center [88, 31] width 9 height 14
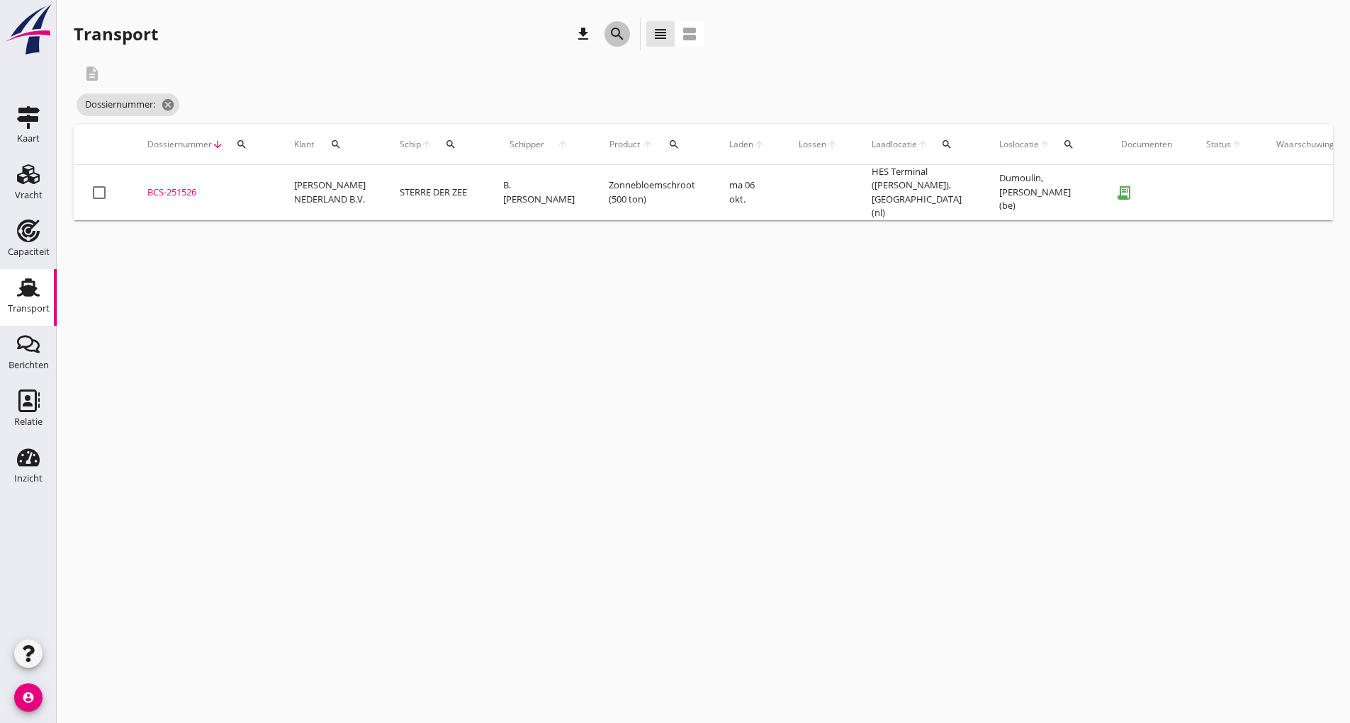
click at [617, 32] on icon "search" at bounding box center [617, 34] width 17 height 17
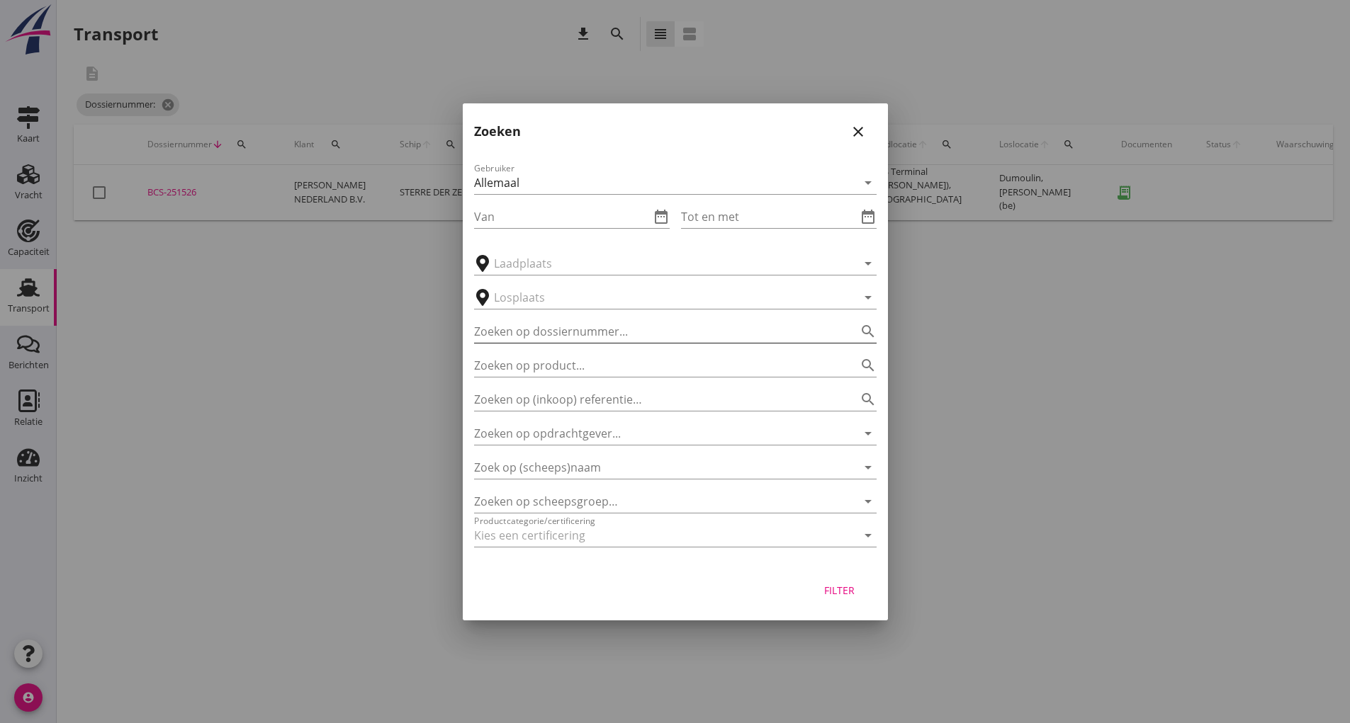
click at [524, 326] on input "Zoeken op dossiernummer..." at bounding box center [655, 331] width 363 height 23
type input "251542"
drag, startPoint x: 847, startPoint y: 586, endPoint x: 877, endPoint y: 602, distance: 34.2
click at [847, 589] on div "Filter" at bounding box center [840, 590] width 40 height 15
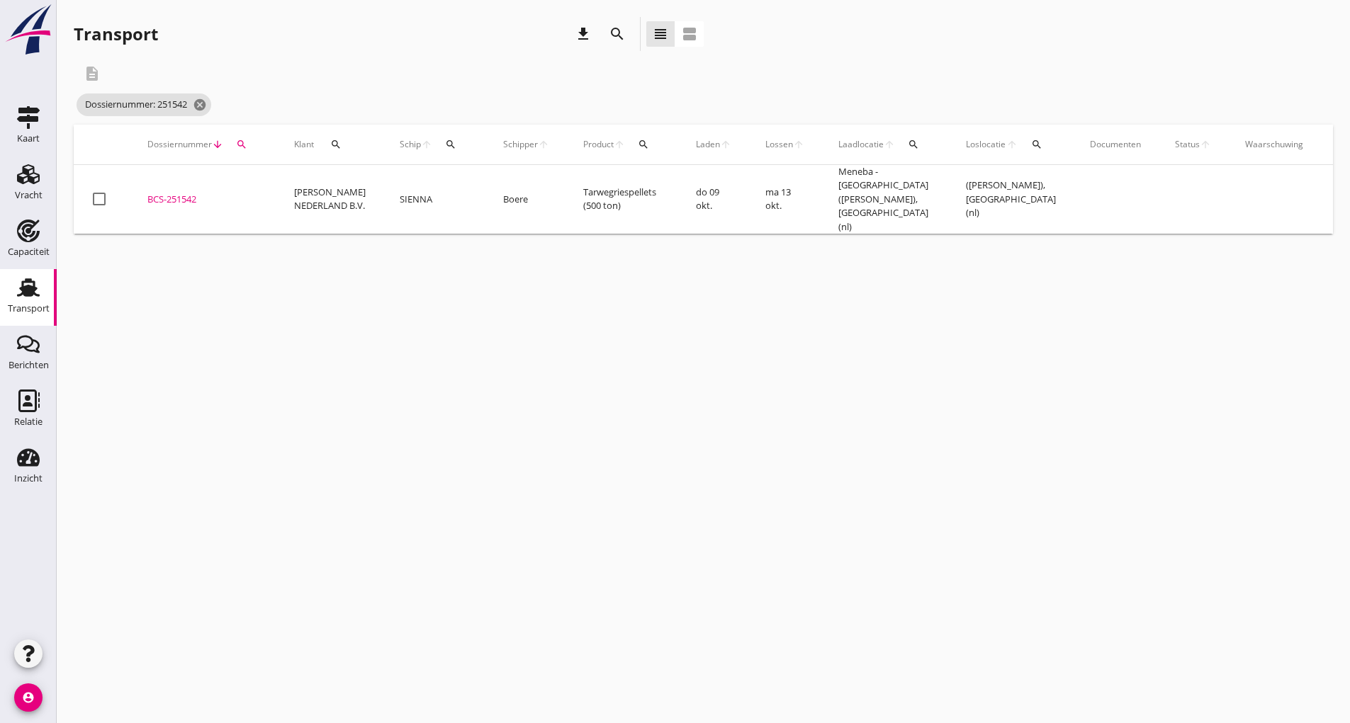
click at [180, 193] on div "BCS-251542" at bounding box center [203, 200] width 113 height 14
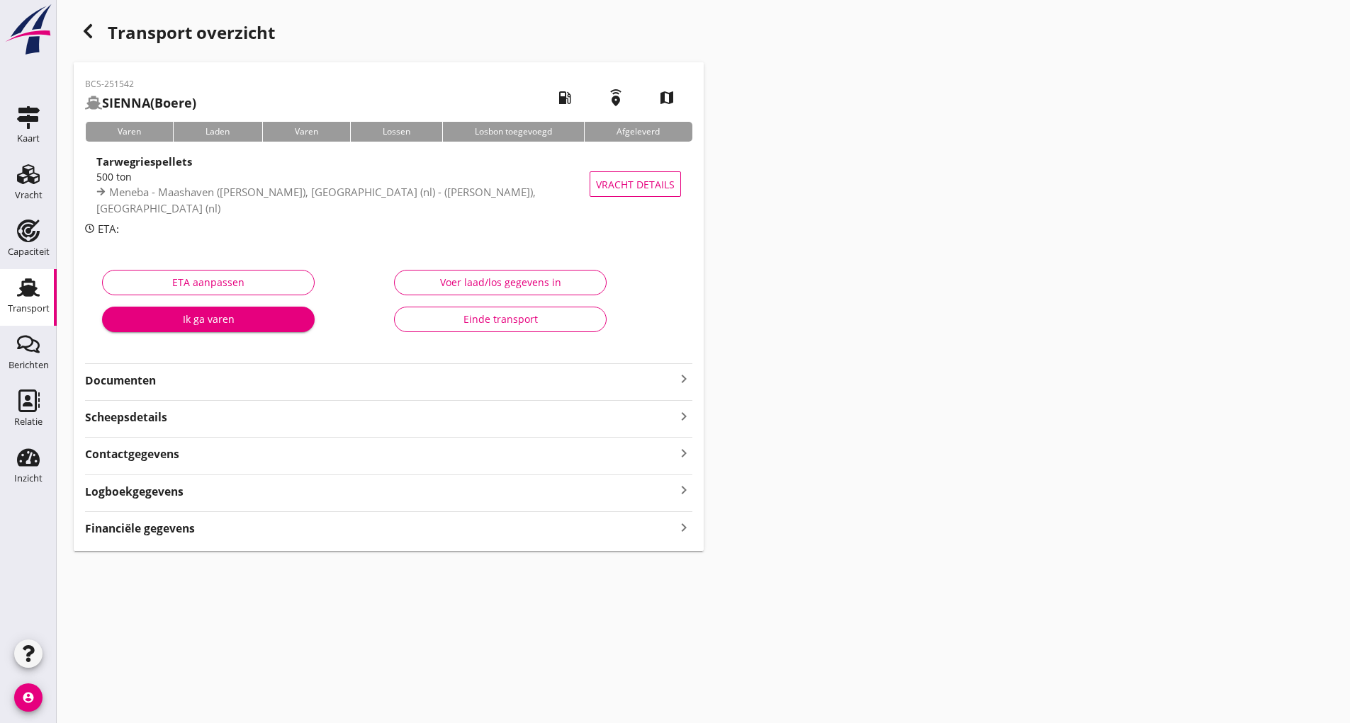
click at [140, 378] on strong "Documenten" at bounding box center [380, 381] width 590 height 16
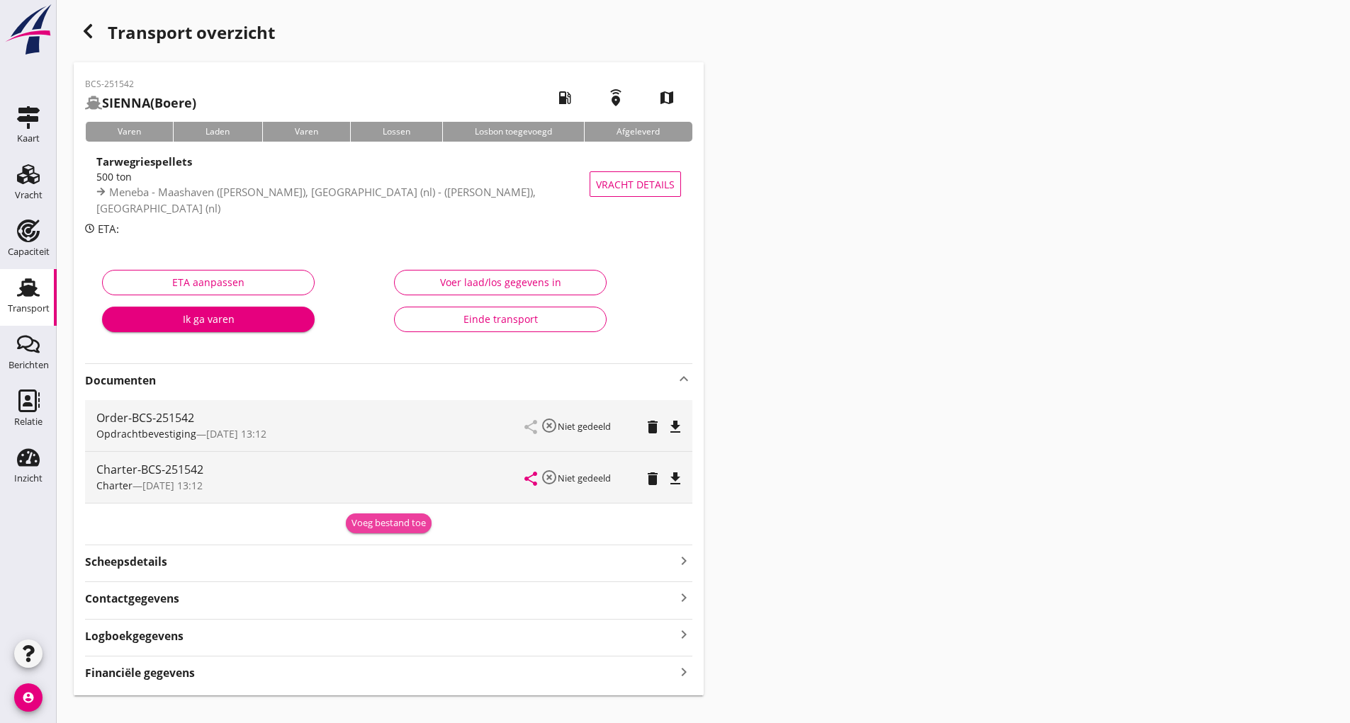
click at [381, 524] on div "Voeg bestand toe" at bounding box center [388, 523] width 74 height 14
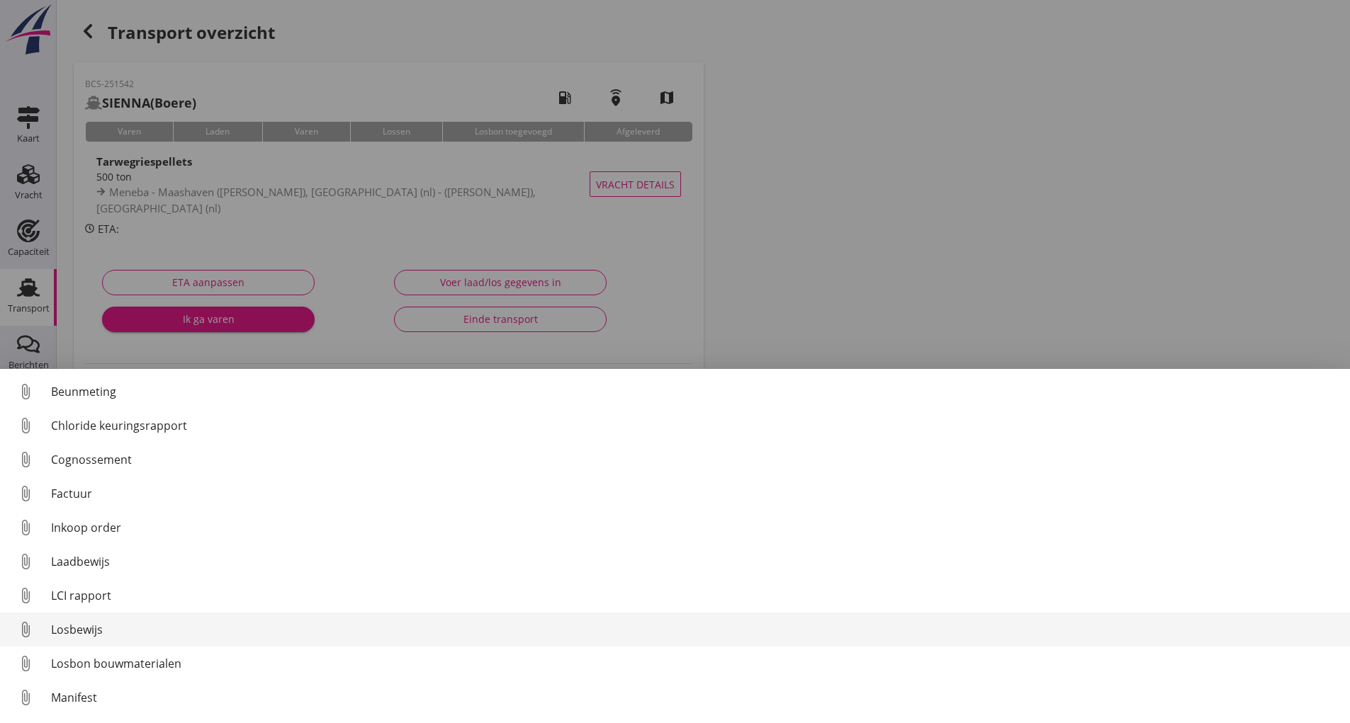
drag, startPoint x: 91, startPoint y: 628, endPoint x: 101, endPoint y: 628, distance: 9.2
click at [101, 628] on div "Losbewijs" at bounding box center [694, 629] width 1287 height 17
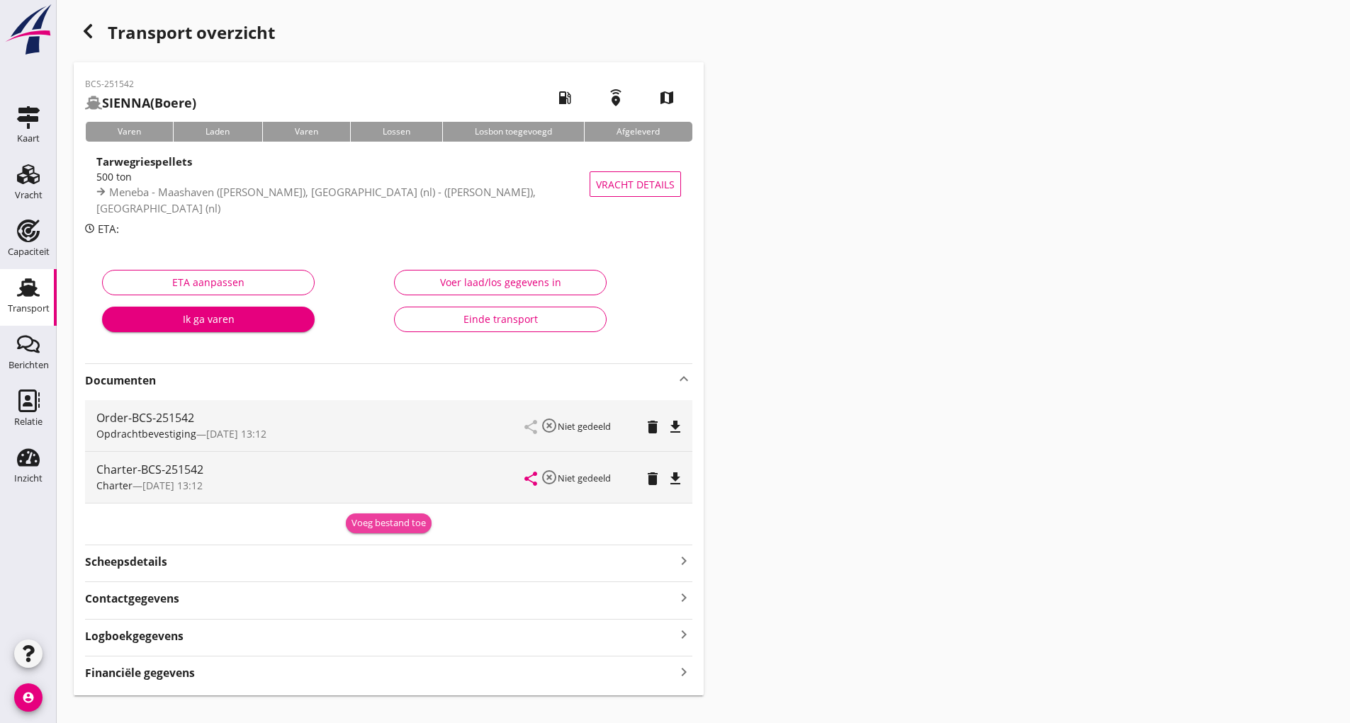
click at [359, 531] on button "Voeg bestand toe" at bounding box center [389, 524] width 86 height 20
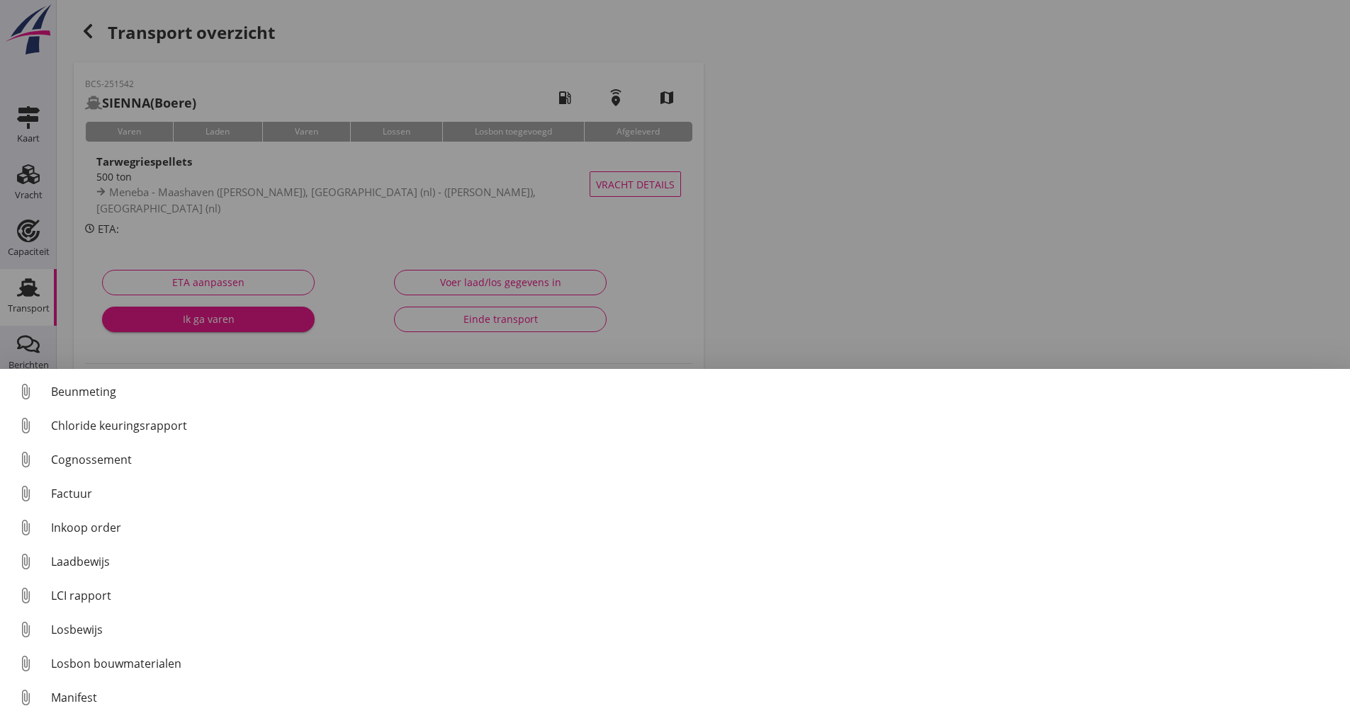
scroll to position [99, 0]
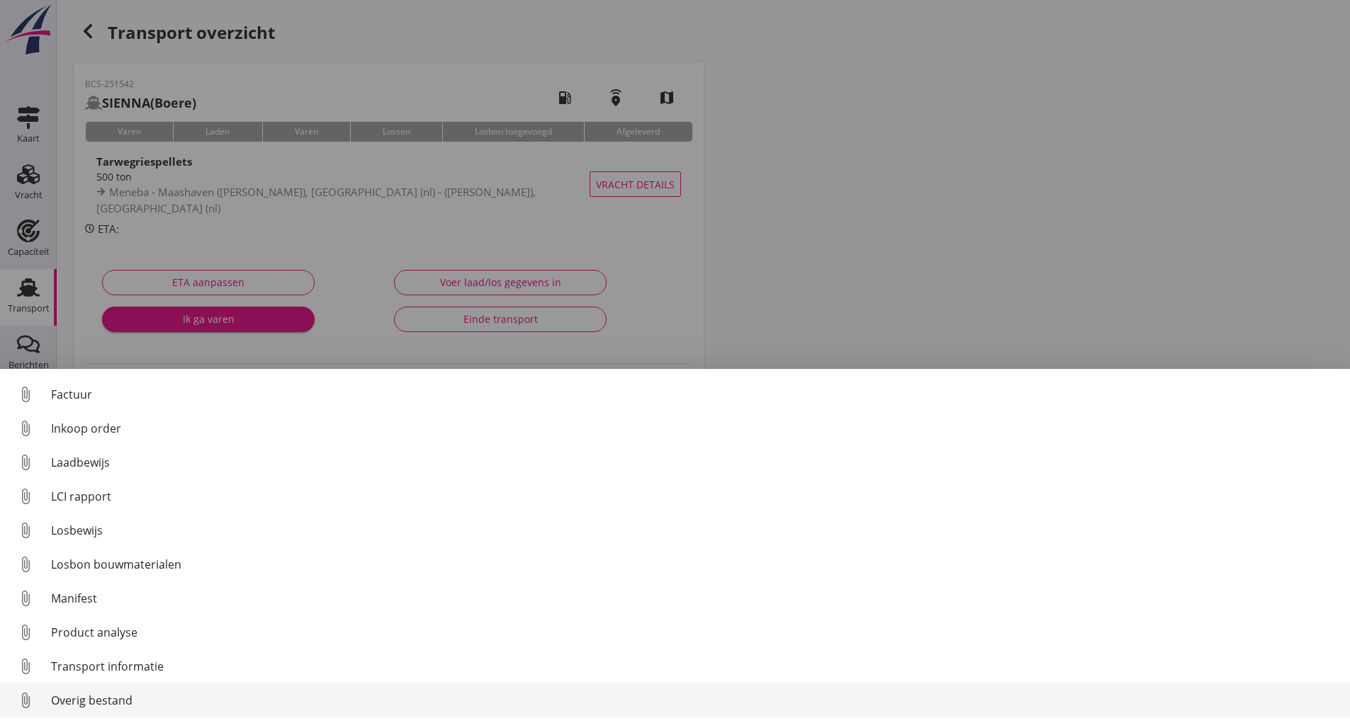
click at [133, 701] on div "Overig bestand" at bounding box center [694, 700] width 1287 height 17
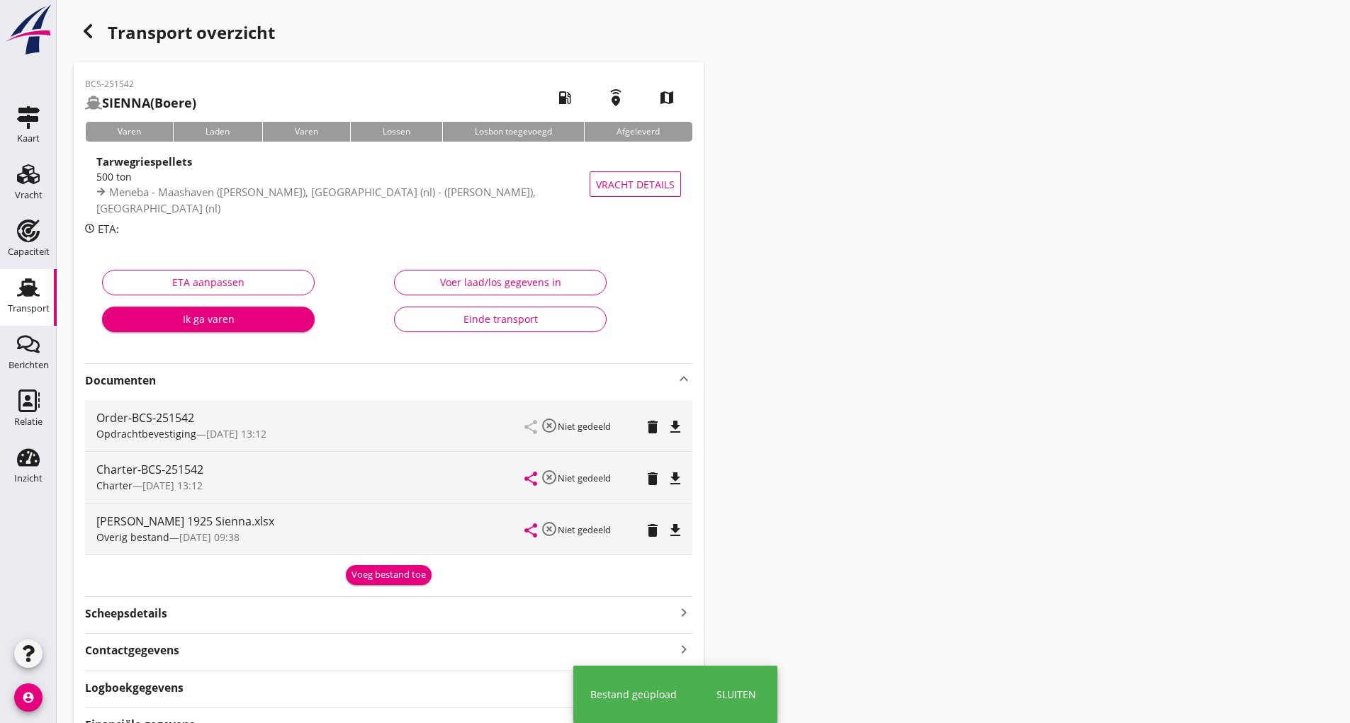
click at [376, 580] on div "Voeg bestand toe" at bounding box center [388, 575] width 74 height 14
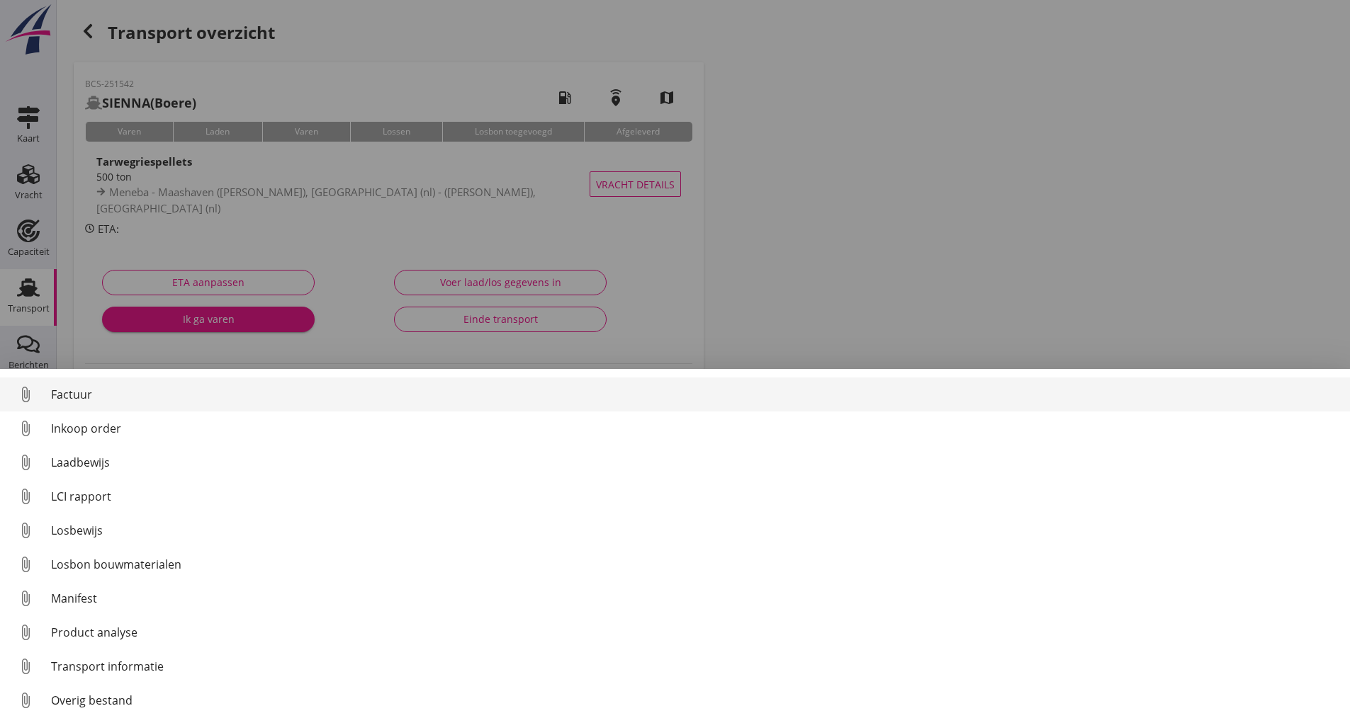
click at [73, 385] on link "attach_file Factuur" at bounding box center [675, 395] width 1350 height 34
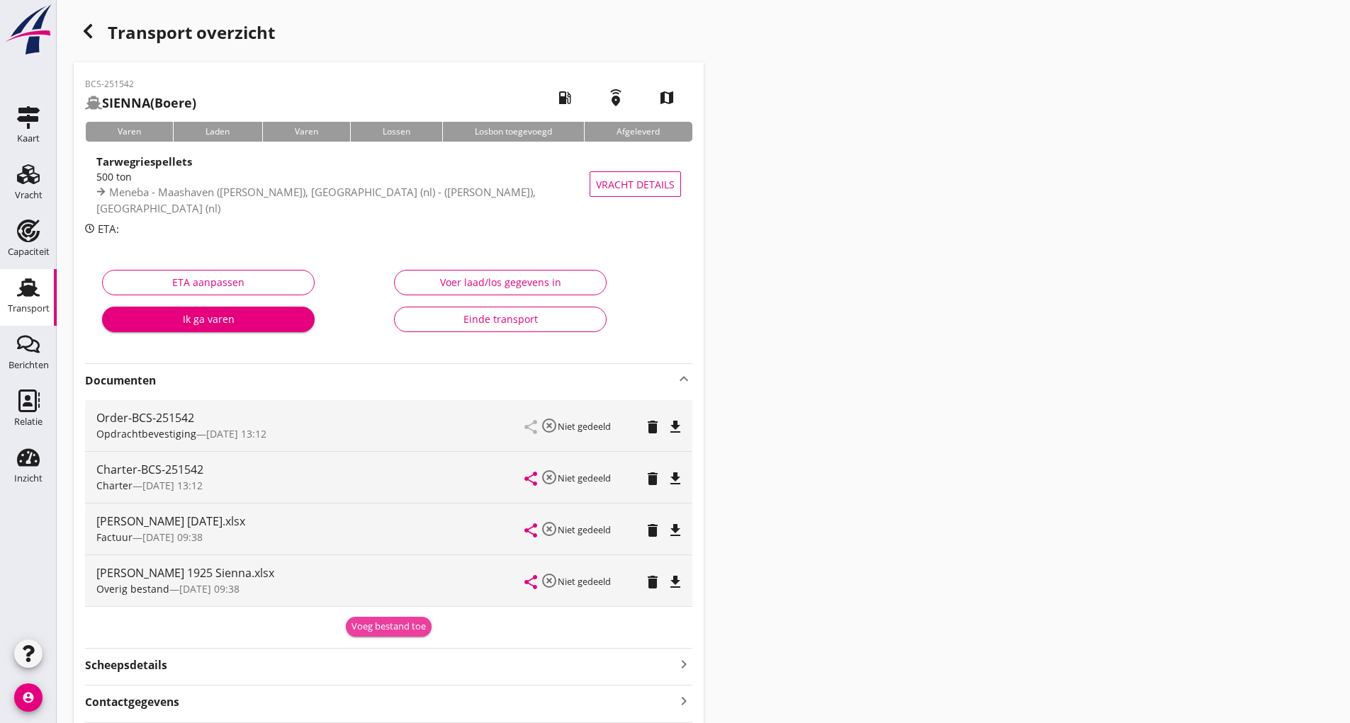
drag, startPoint x: 358, startPoint y: 618, endPoint x: 345, endPoint y: 645, distance: 29.8
click at [357, 620] on button "Voeg bestand toe" at bounding box center [389, 627] width 86 height 20
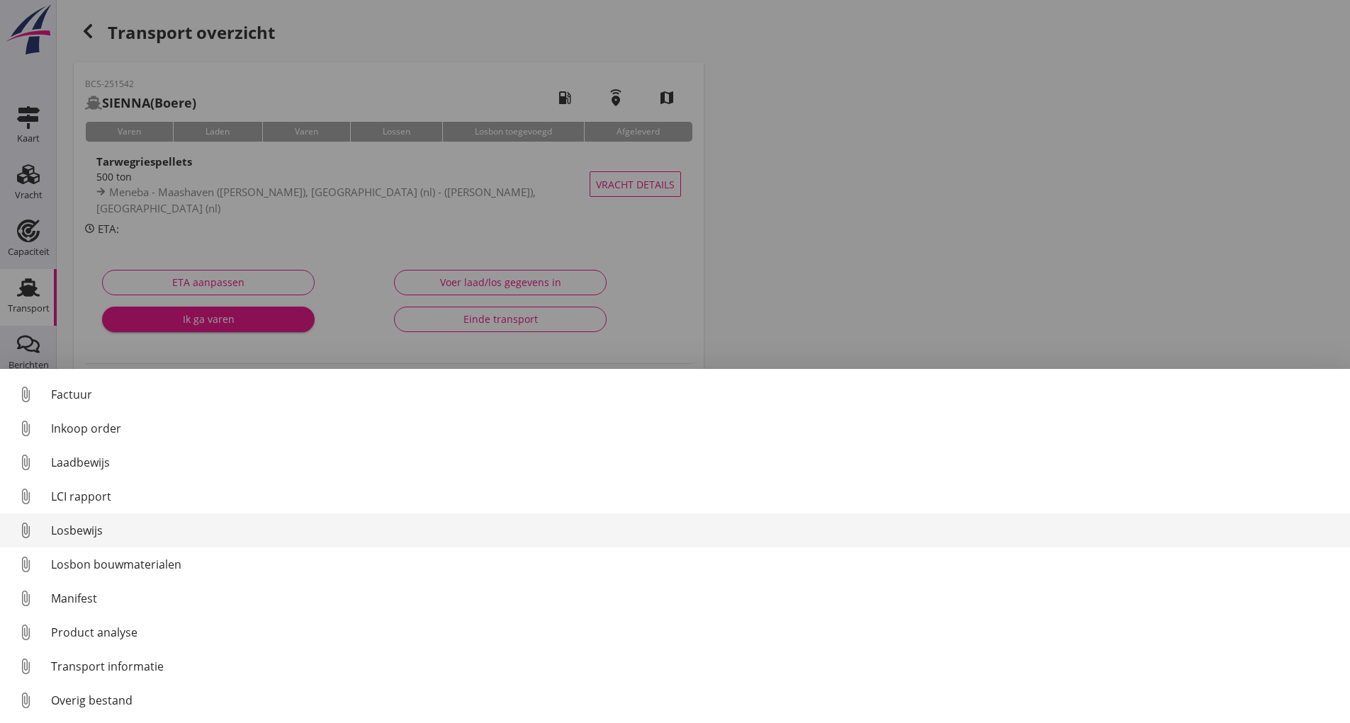
click at [81, 529] on div "Losbewijs" at bounding box center [694, 530] width 1287 height 17
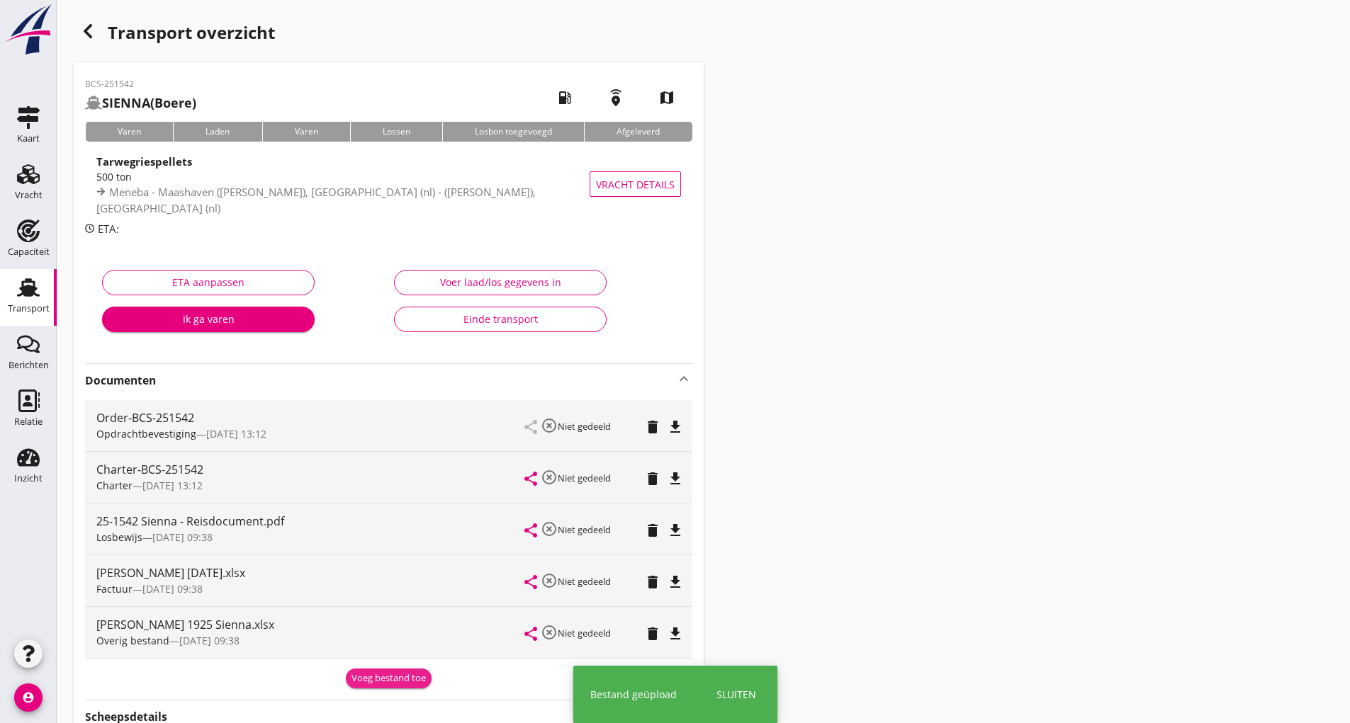
drag, startPoint x: 372, startPoint y: 676, endPoint x: 306, endPoint y: 642, distance: 74.1
click at [372, 675] on div "Voeg bestand toe" at bounding box center [388, 679] width 74 height 14
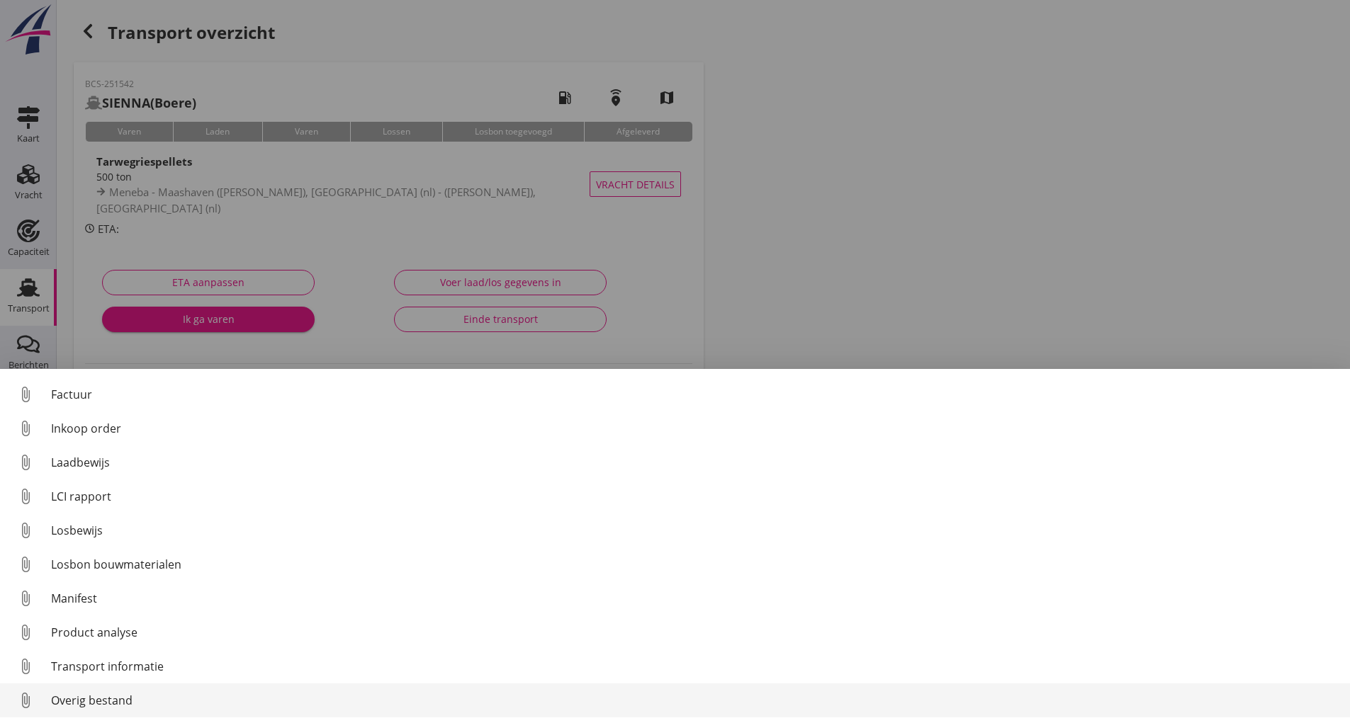
drag, startPoint x: 127, startPoint y: 700, endPoint x: 132, endPoint y: 694, distance: 7.5
click at [132, 694] on div "Overig bestand" at bounding box center [694, 700] width 1287 height 17
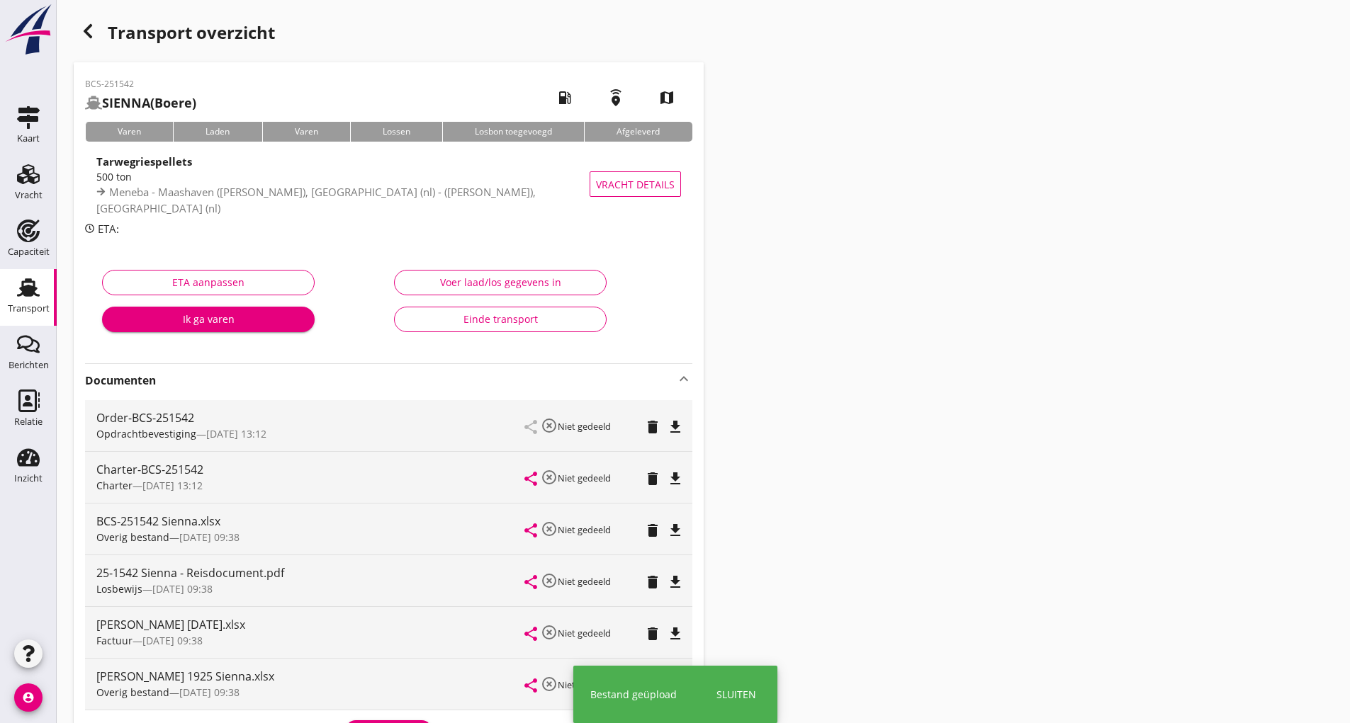
drag, startPoint x: 147, startPoint y: 23, endPoint x: 139, endPoint y: 24, distance: 8.6
click at [147, 23] on div "Transport overzicht" at bounding box center [389, 34] width 630 height 34
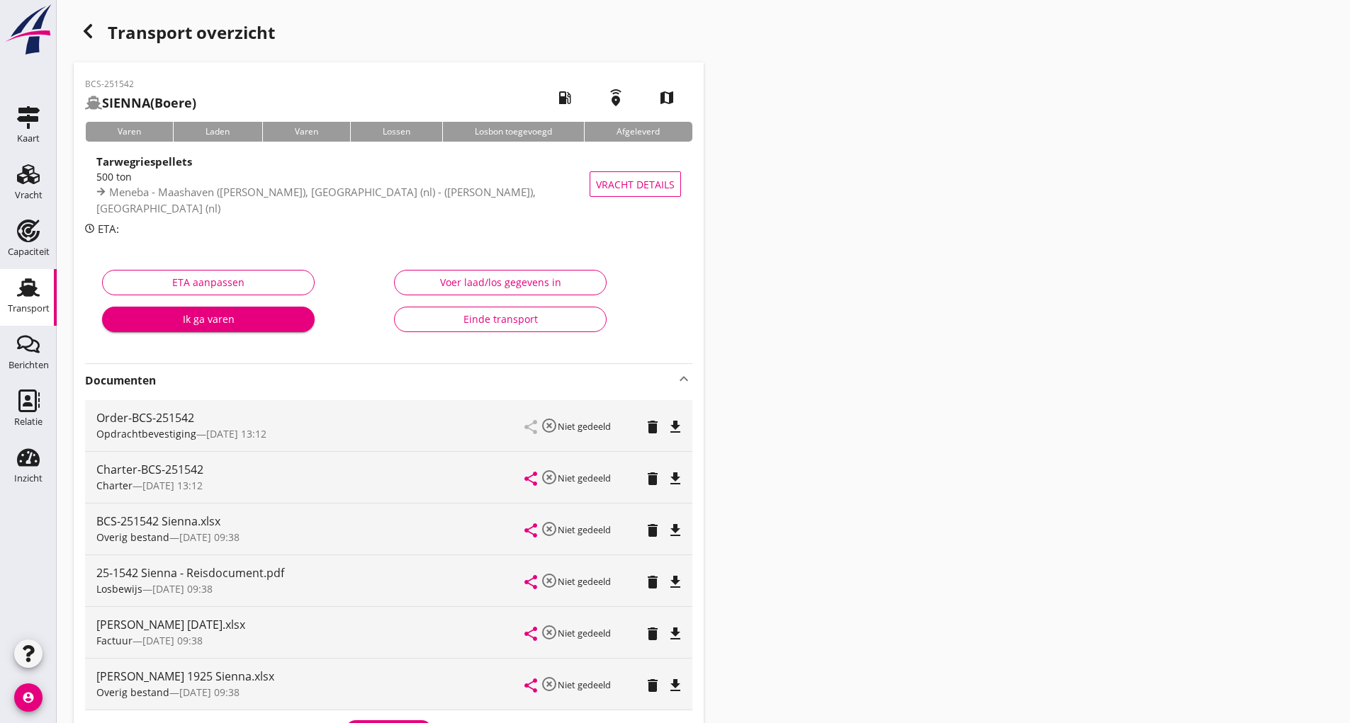
click at [94, 32] on icon "button" at bounding box center [87, 31] width 17 height 17
